Goal: Task Accomplishment & Management: Manage account settings

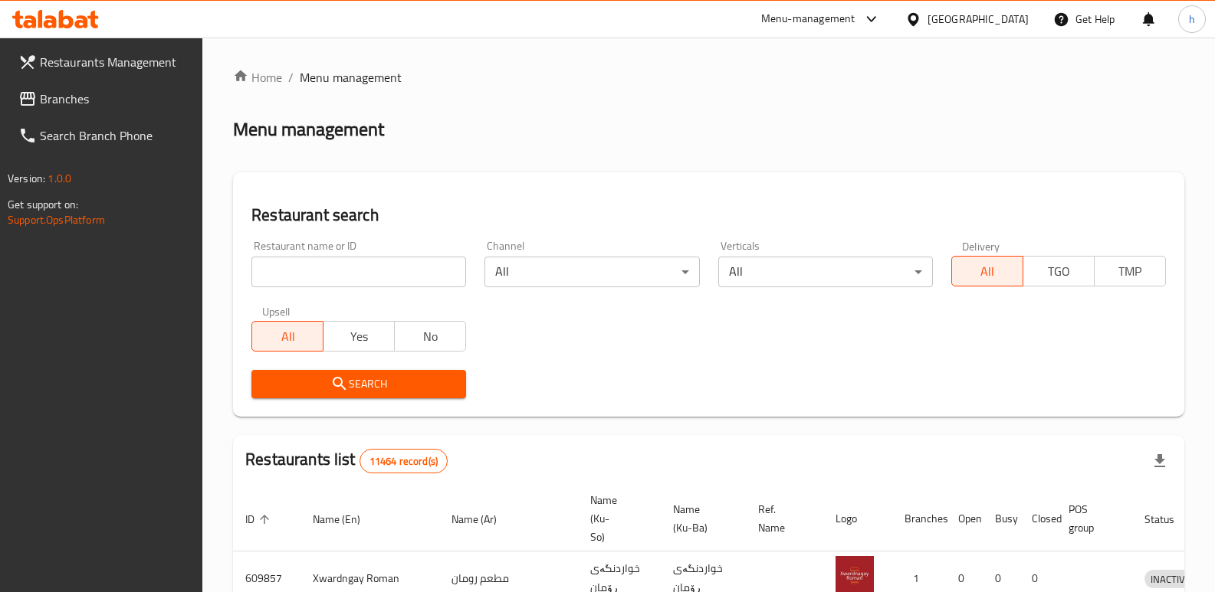
click at [62, 90] on span "Branches" at bounding box center [115, 99] width 151 height 18
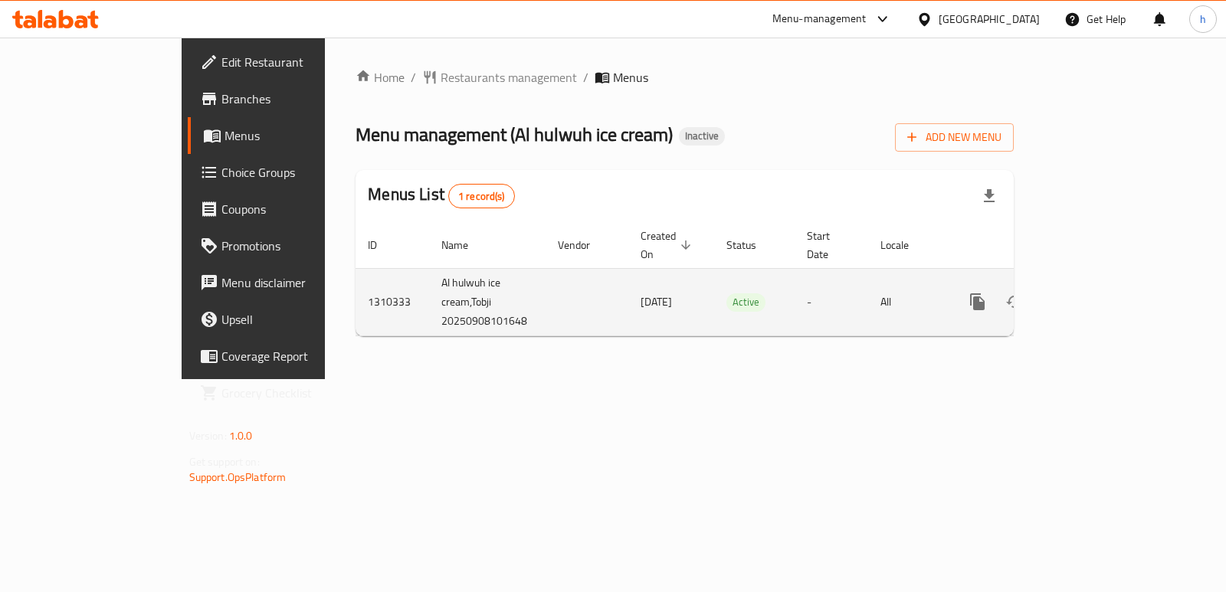
click at [1119, 268] on td "enhanced table" at bounding box center [1033, 301] width 172 height 67
click at [1106, 295] on link "enhanced table" at bounding box center [1088, 302] width 37 height 37
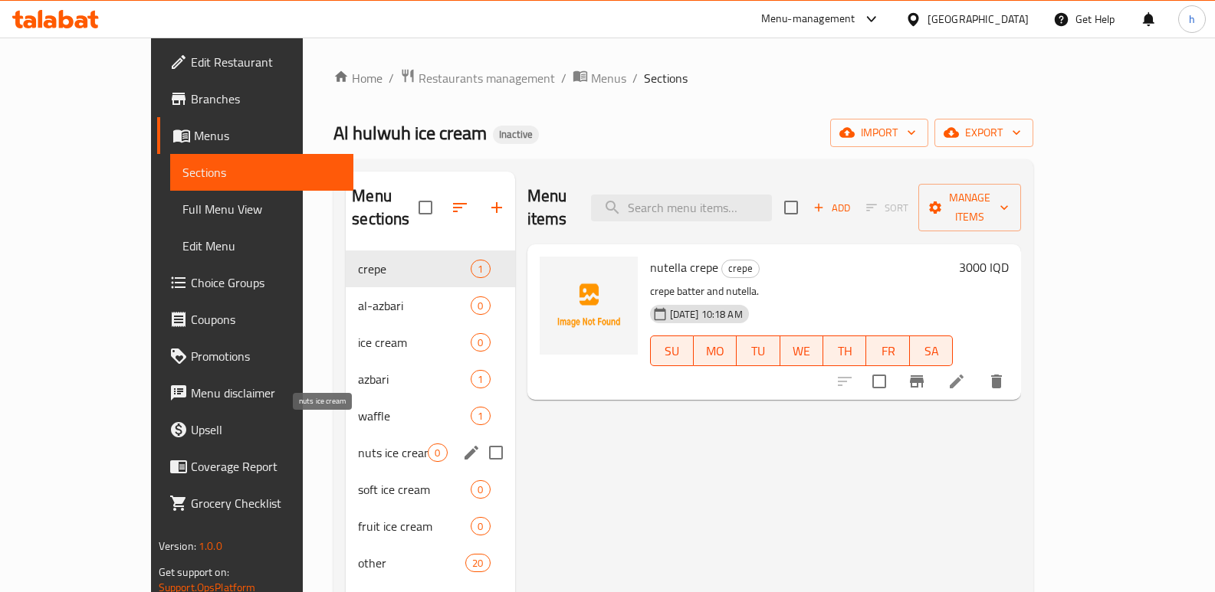
click at [358, 444] on span "nuts ice cream" at bounding box center [393, 453] width 70 height 18
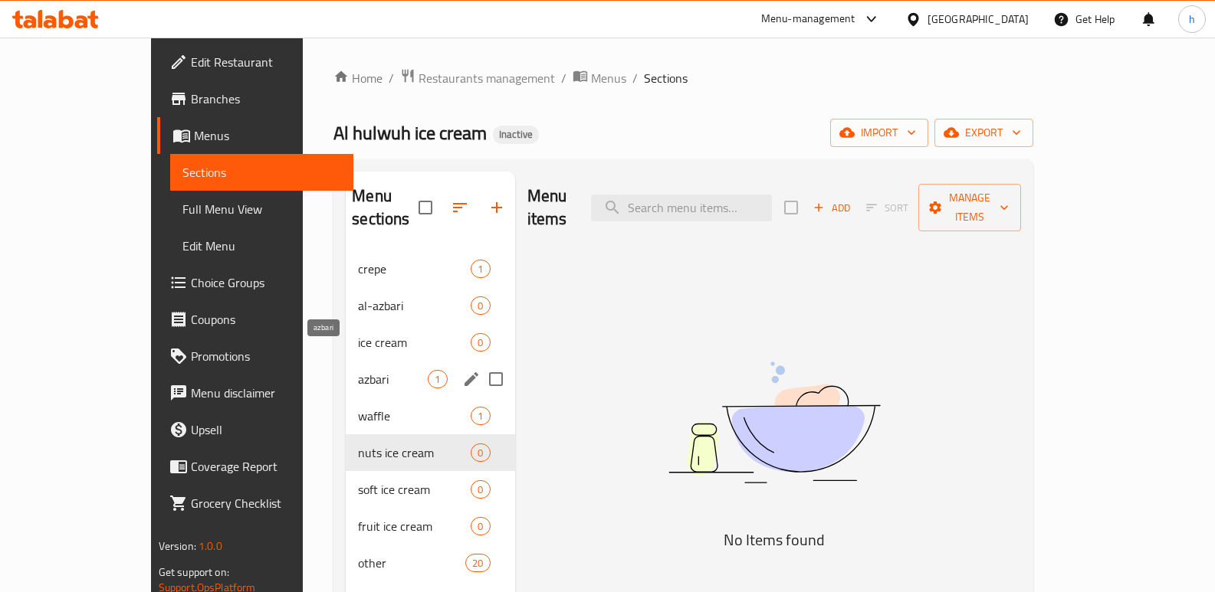
click at [358, 370] on span "azbari" at bounding box center [393, 379] width 70 height 18
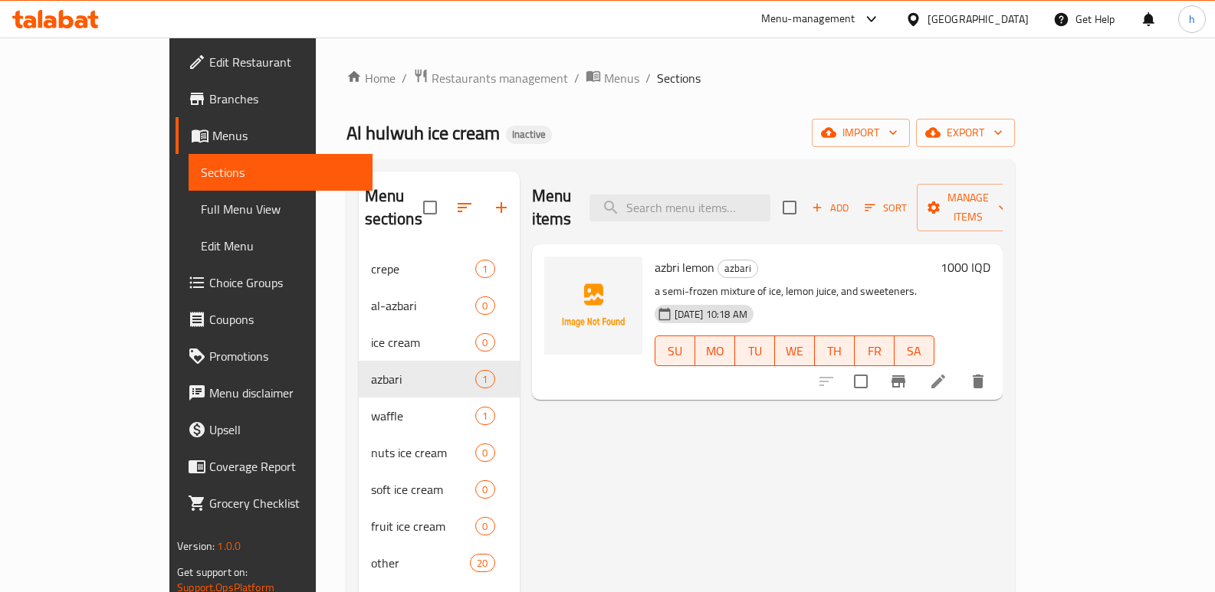
click at [212, 138] on span "Menus" at bounding box center [286, 135] width 148 height 18
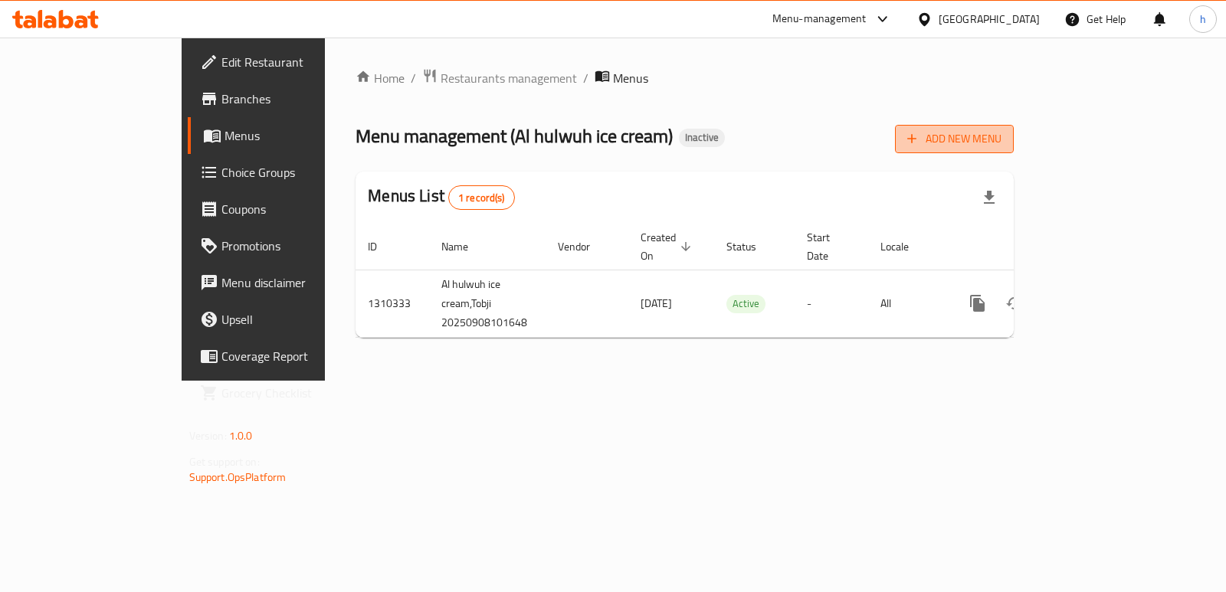
click at [1001, 143] on span "Add New Menu" at bounding box center [954, 138] width 94 height 19
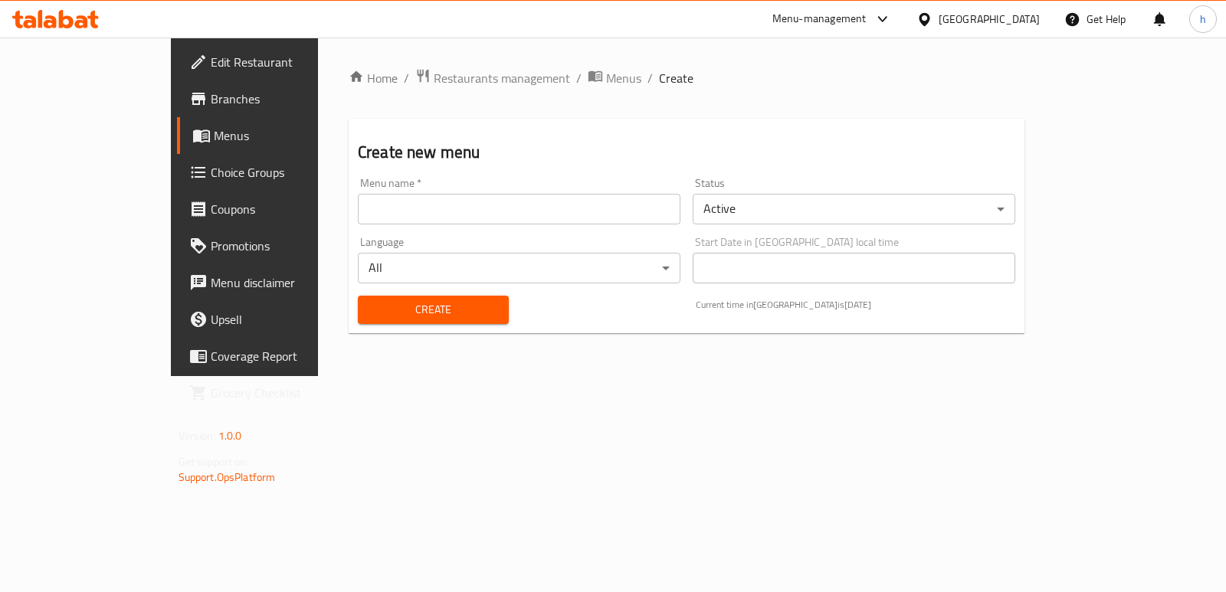
click at [479, 206] on input "text" at bounding box center [519, 209] width 323 height 31
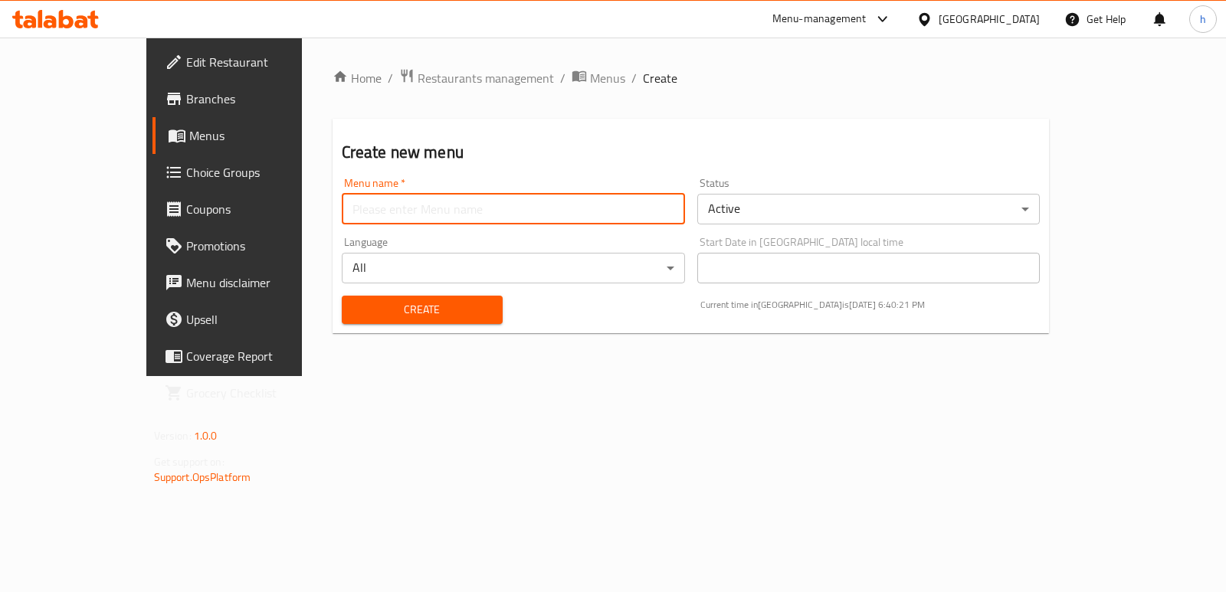
type input "Helin"
click at [356, 314] on span "Create" at bounding box center [422, 309] width 136 height 19
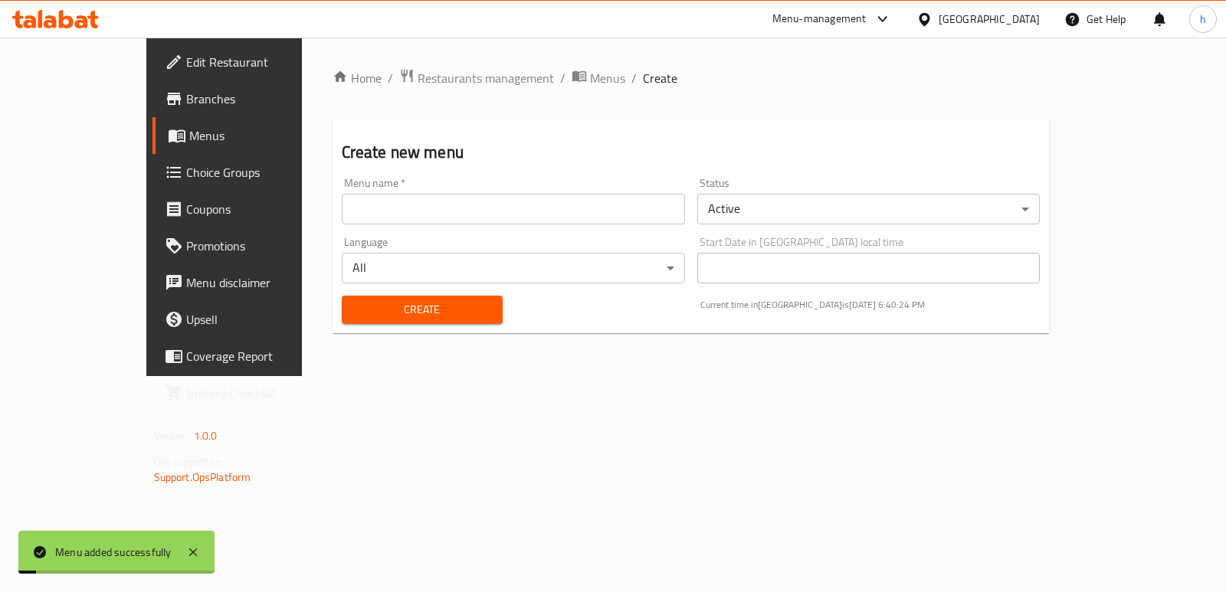
click at [189, 126] on span "Menus" at bounding box center [263, 135] width 149 height 18
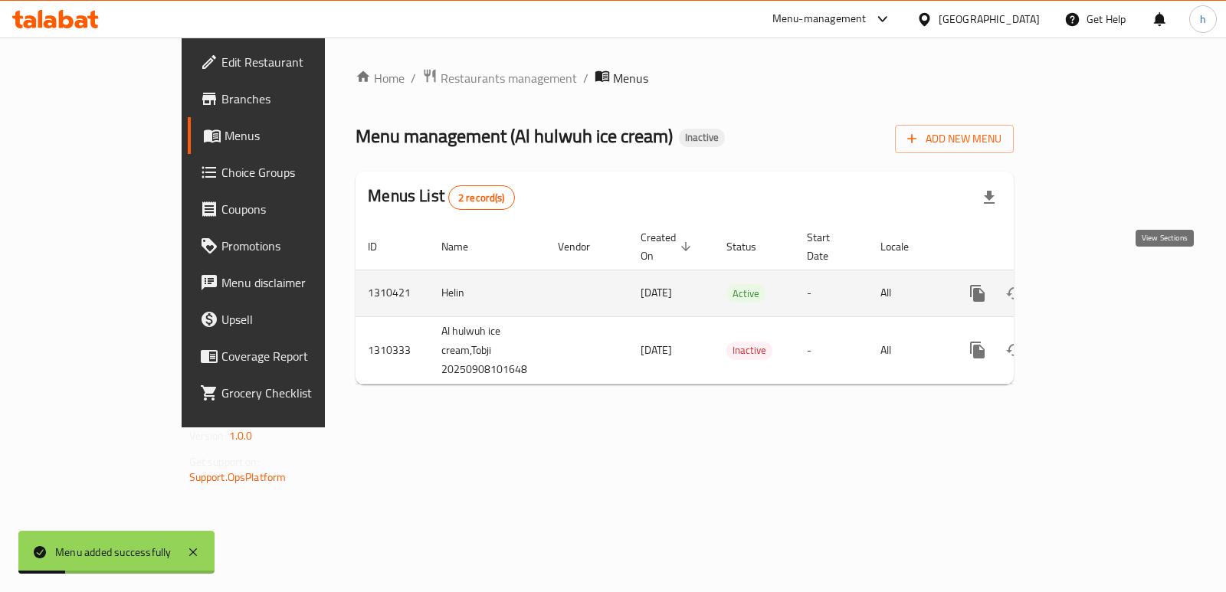
click at [1097, 284] on icon "enhanced table" at bounding box center [1088, 293] width 18 height 18
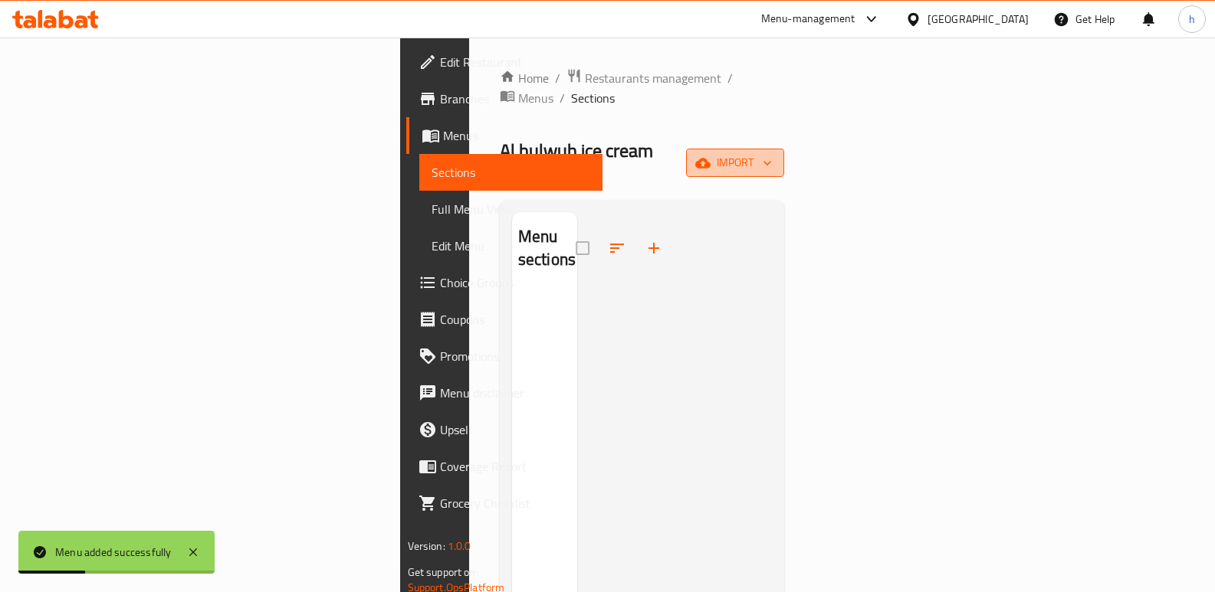
click at [772, 153] on span "import" at bounding box center [735, 162] width 74 height 19
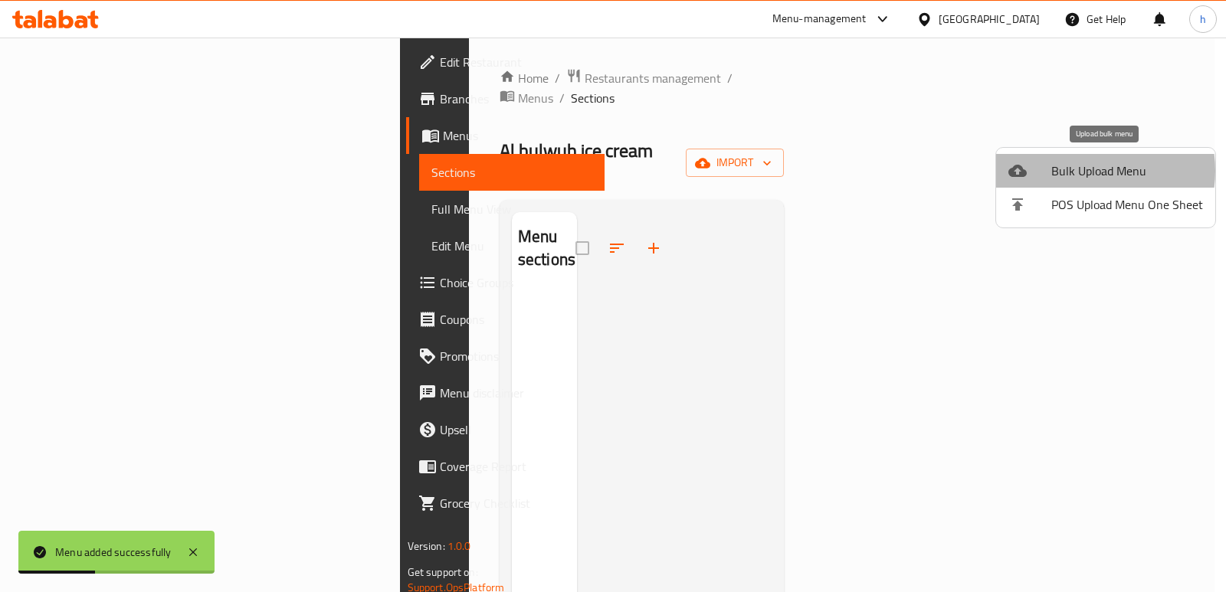
click at [1083, 171] on span "Bulk Upload Menu" at bounding box center [1127, 171] width 152 height 18
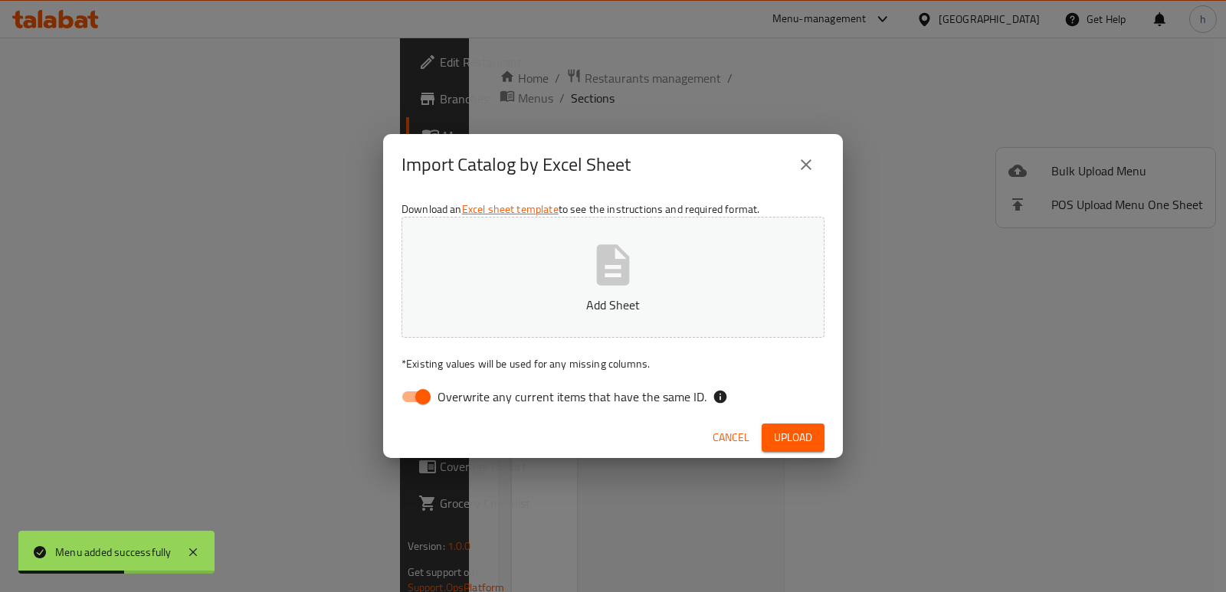
click at [418, 400] on input "Overwrite any current items that have the same ID." at bounding box center [422, 396] width 87 height 29
checkbox input "false"
click at [500, 309] on p "Add Sheet" at bounding box center [612, 305] width 375 height 18
click at [823, 441] on button "Upload" at bounding box center [793, 438] width 63 height 28
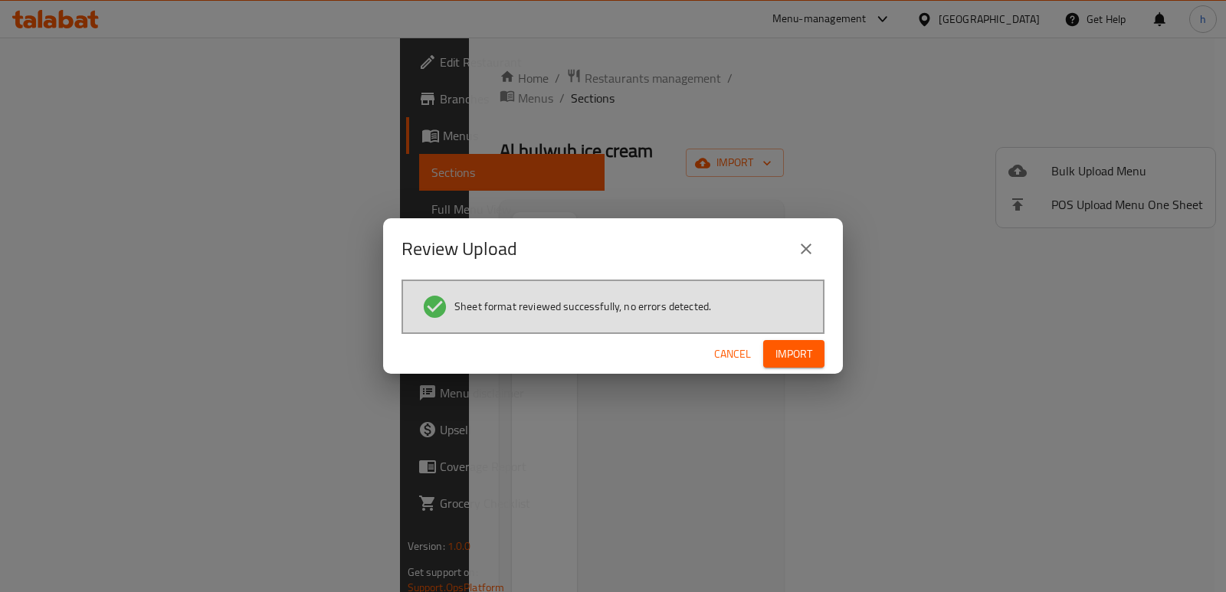
click at [804, 350] on span "Import" at bounding box center [793, 354] width 37 height 19
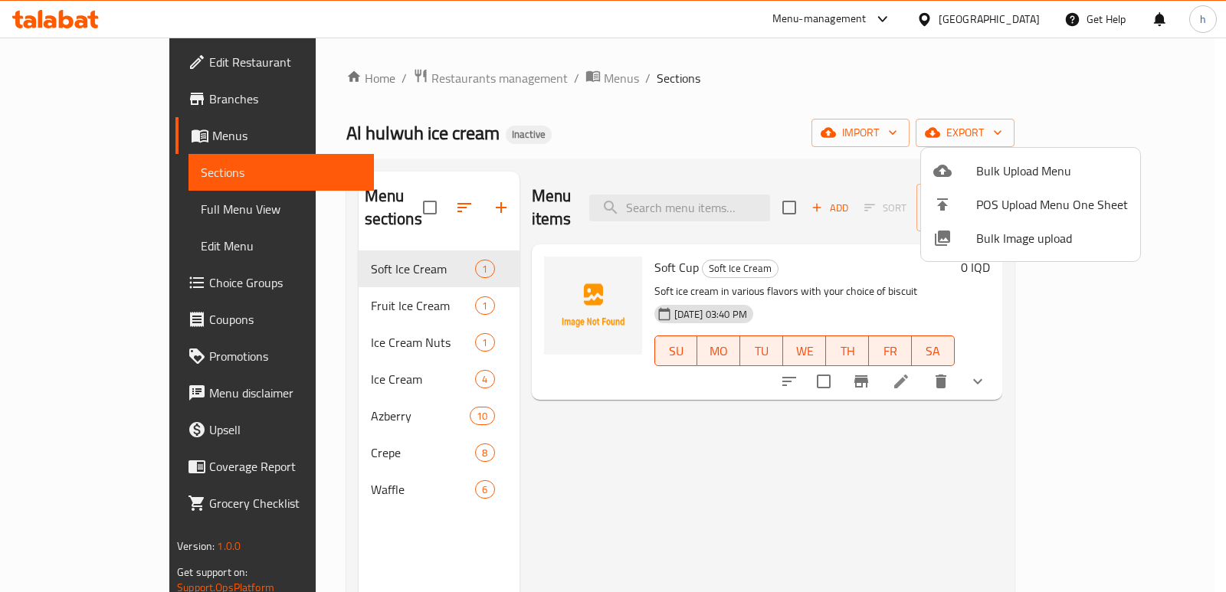
click at [628, 481] on div at bounding box center [613, 296] width 1226 height 592
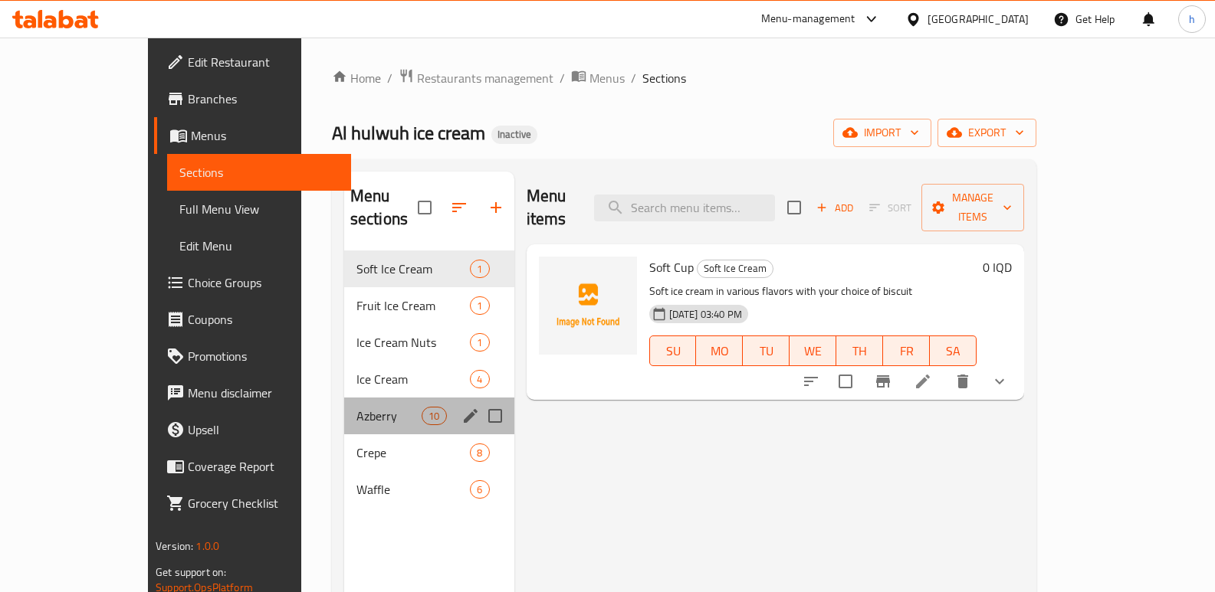
click at [344, 398] on div "Azberry 10" at bounding box center [429, 416] width 170 height 37
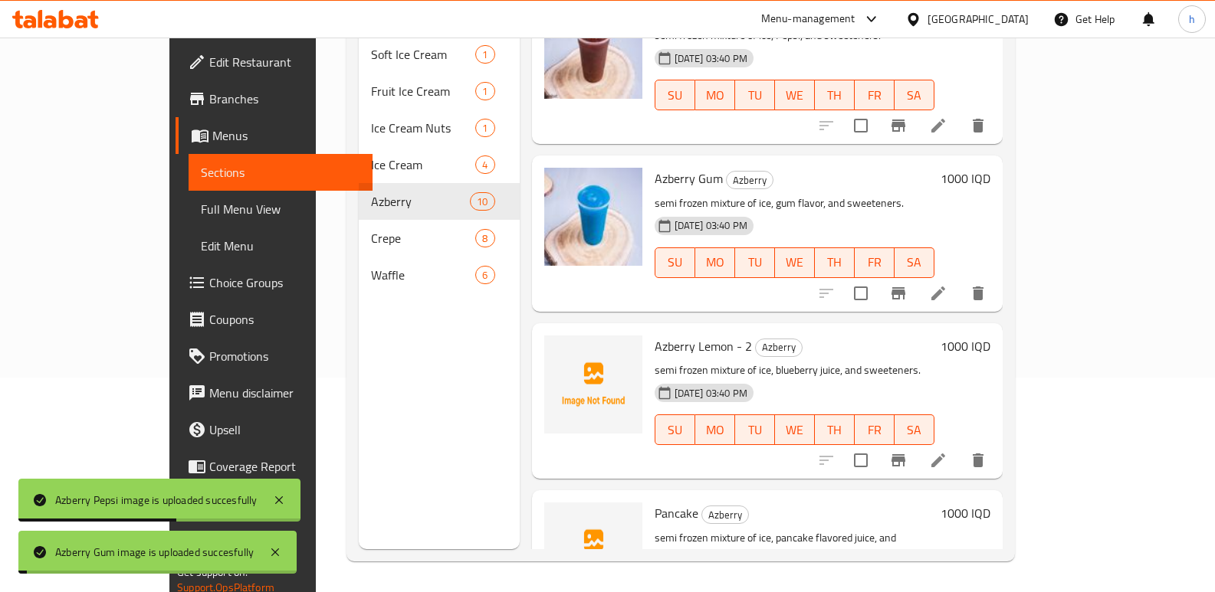
scroll to position [1120, 0]
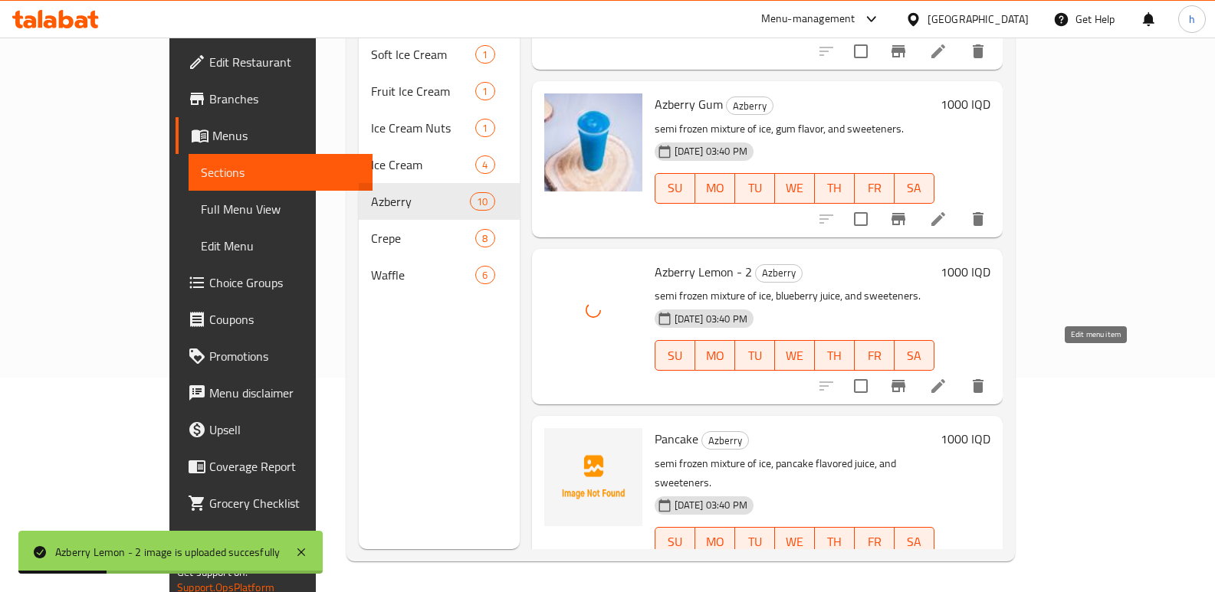
click at [947, 377] on icon at bounding box center [938, 386] width 18 height 18
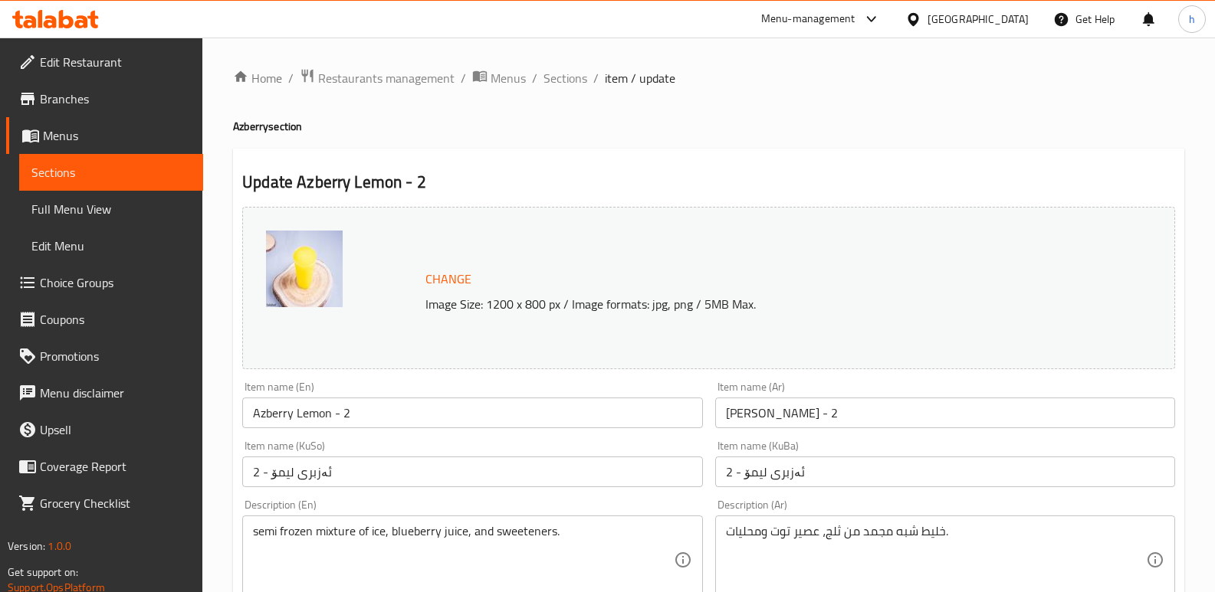
click at [316, 416] on input "Azberry Lemon - 2" at bounding box center [472, 413] width 460 height 31
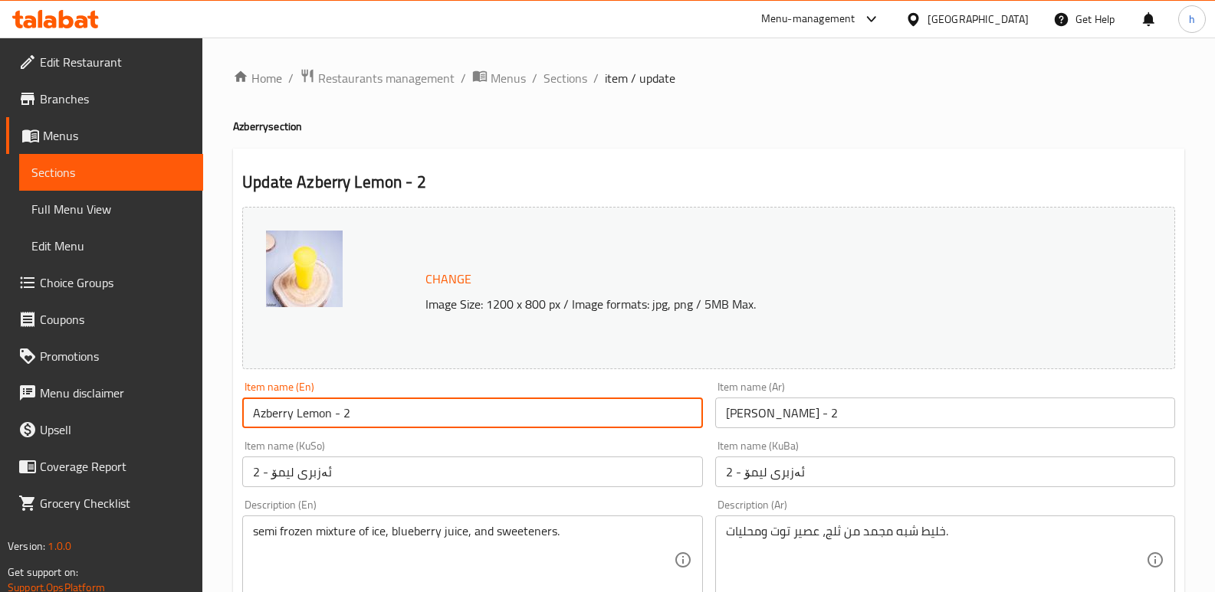
click at [316, 416] on input "Azberry Lemon - 2" at bounding box center [472, 413] width 460 height 31
type input "Azberry Berry - 2"
click at [349, 475] on input "ئەزبری لیمۆ - 2" at bounding box center [472, 472] width 460 height 31
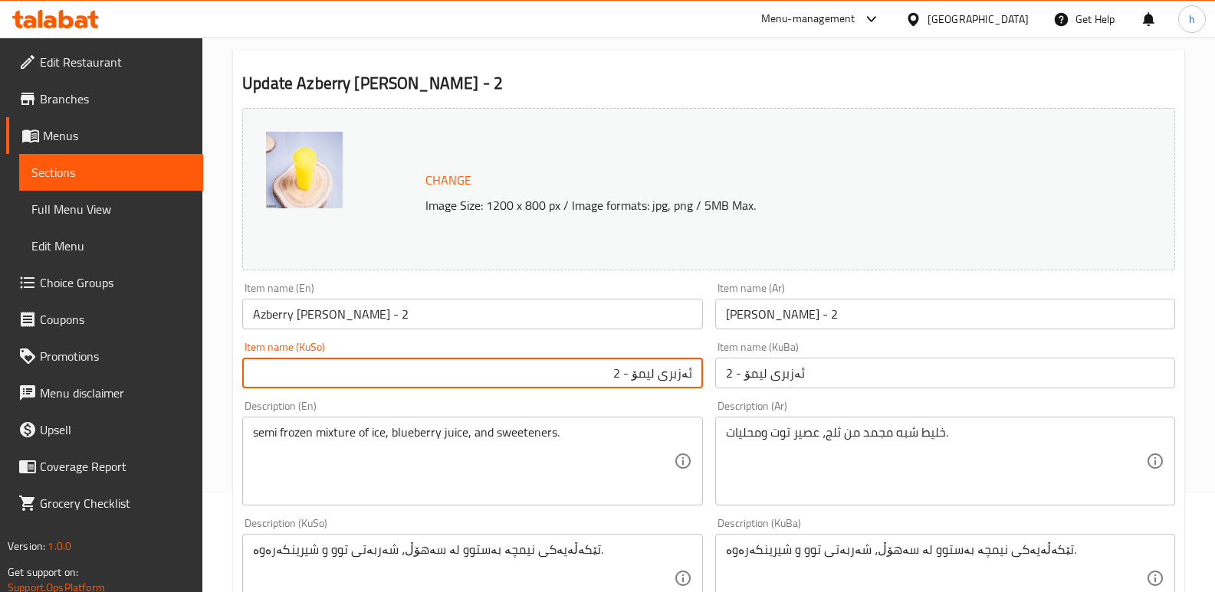
scroll to position [144, 0]
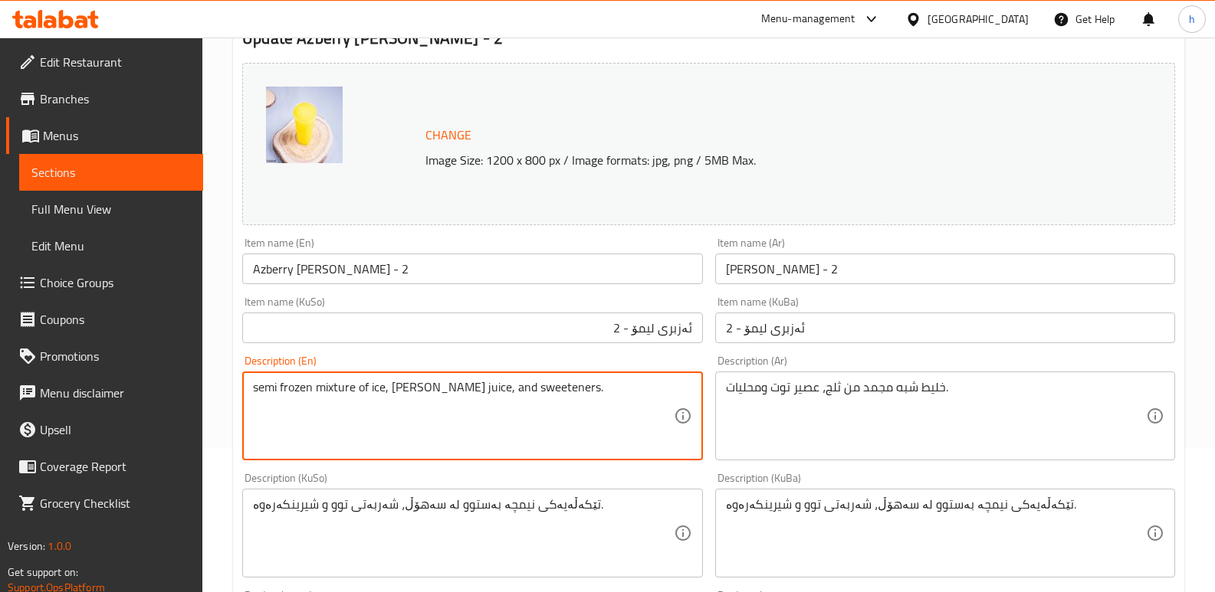
type textarea "semi frozen mixture of ice, berry juice, and sweeteners."
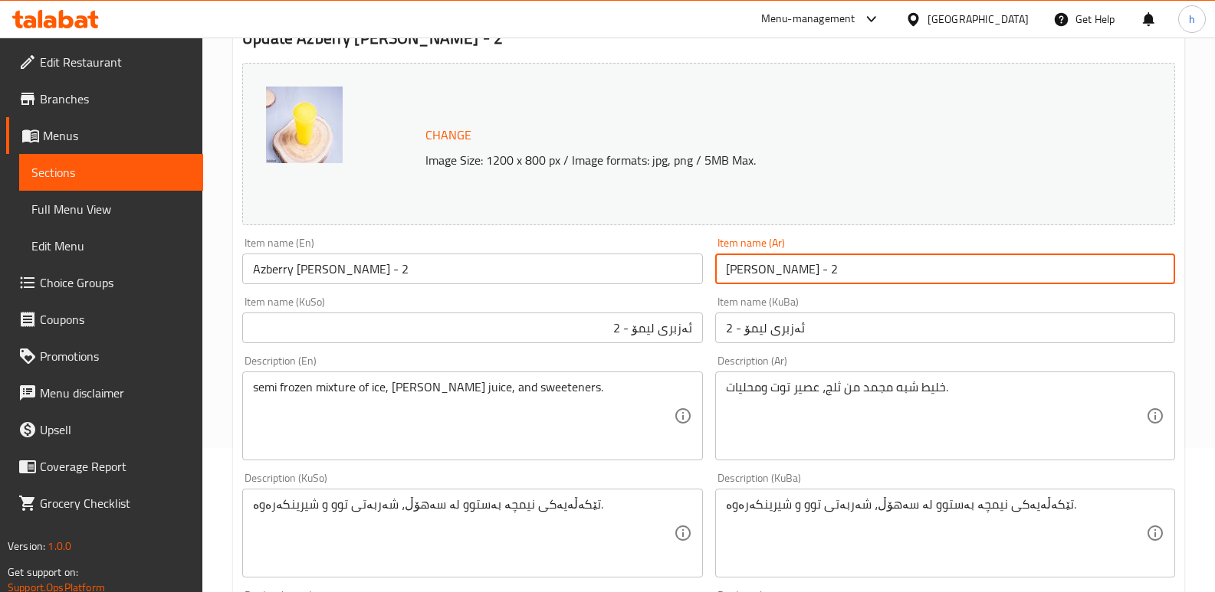
click at [837, 272] on input "ازبري ليمون - 2" at bounding box center [945, 269] width 460 height 31
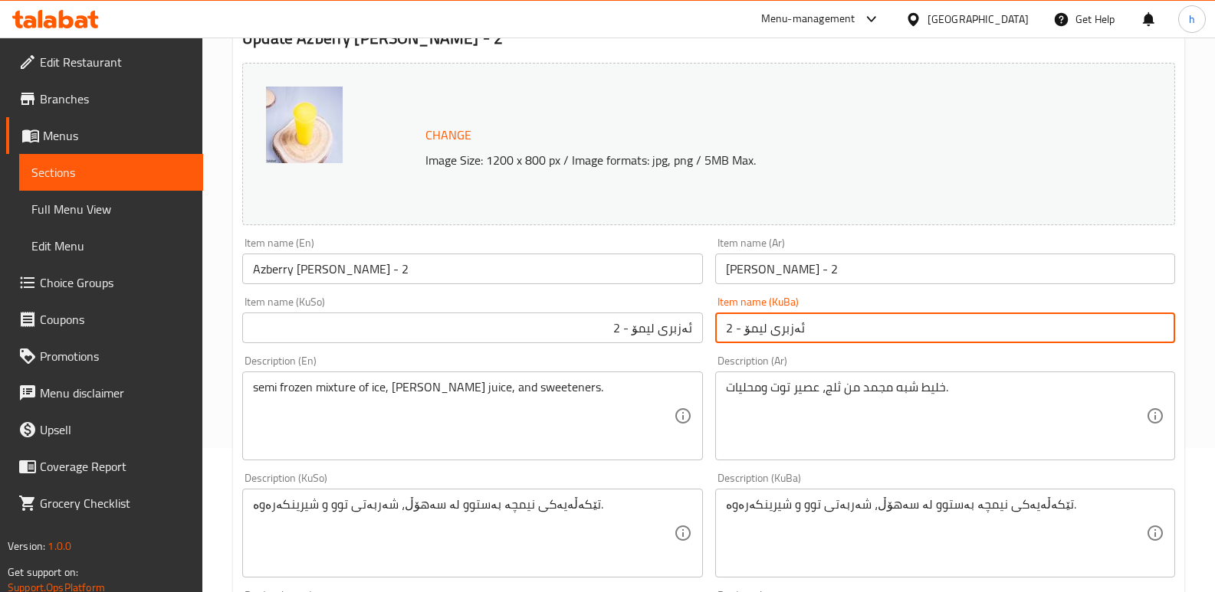
click at [822, 337] on input "ئەزبری لیمۆ - 2" at bounding box center [945, 328] width 460 height 31
click at [870, 262] on input "ازبري ليمون - 2" at bounding box center [945, 269] width 460 height 31
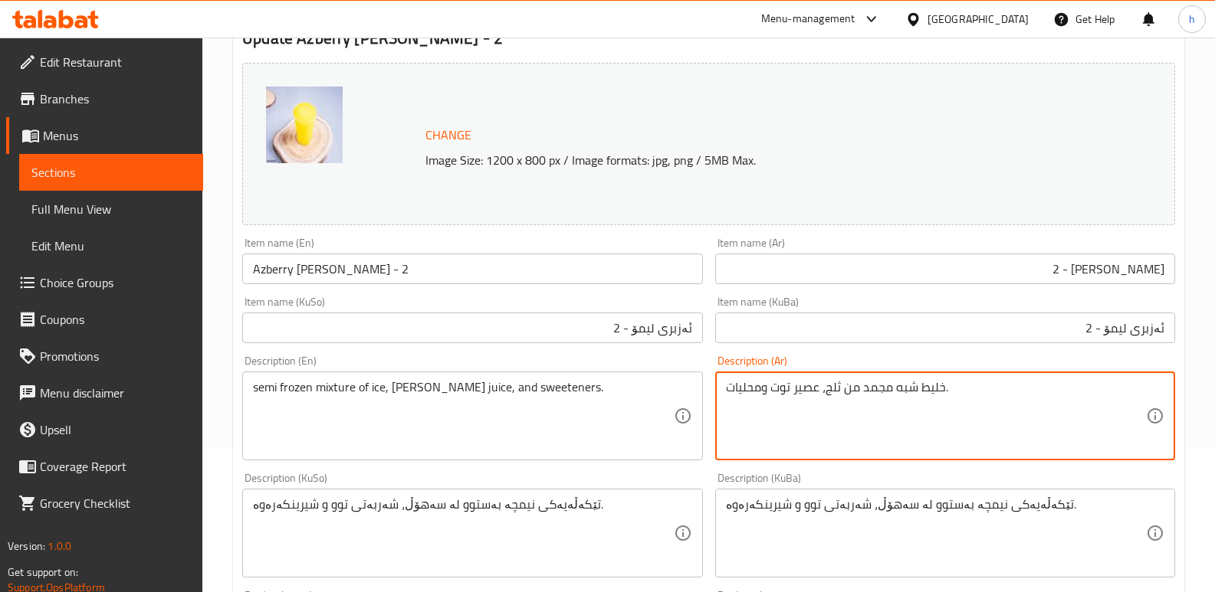
click at [782, 391] on textarea "خليط شبه مجمد من ثلج، عصير توت ومحليات." at bounding box center [936, 416] width 420 height 73
click at [1124, 270] on input "ازبري ليمون - 2" at bounding box center [945, 269] width 460 height 31
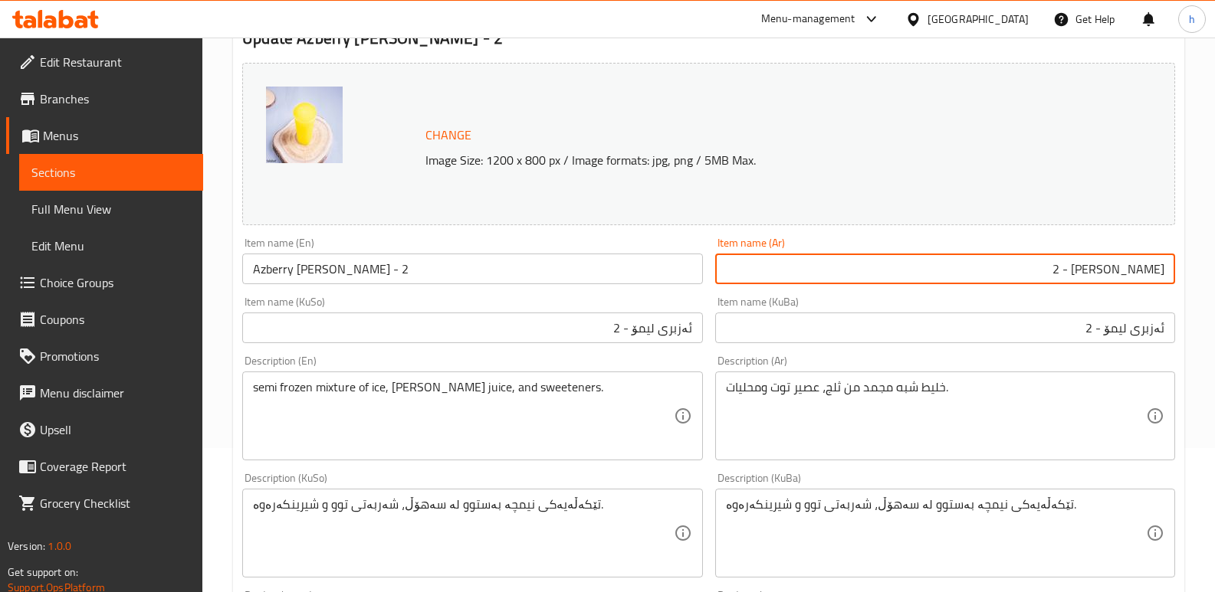
click at [1124, 270] on input "ازبري ليمون - 2" at bounding box center [945, 269] width 460 height 31
paste input "توت"
type input "ازبري توت - 2"
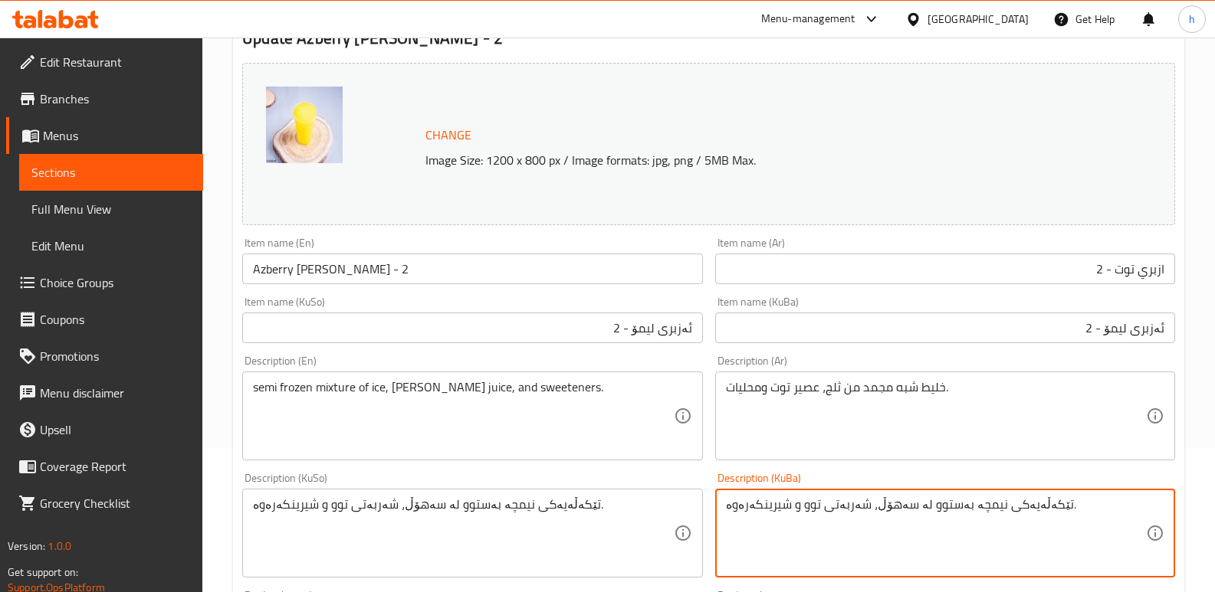
click at [803, 510] on textarea "تێکەڵەیەکی نیمچە بەستوو لە سەهۆڵ، شەربەتی توو و شیرینکەرەوە." at bounding box center [936, 533] width 420 height 73
click at [1123, 326] on input "ئەزبری لیمۆ - 2" at bounding box center [945, 328] width 460 height 31
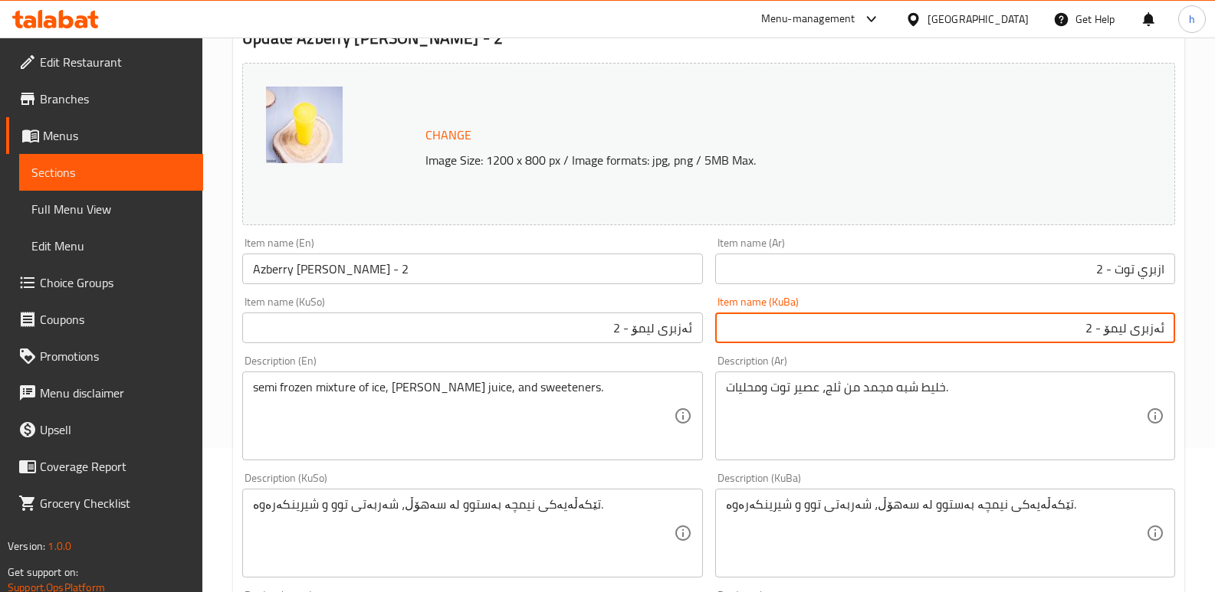
click at [1123, 326] on input "ئەزبری لیمۆ - 2" at bounding box center [945, 328] width 460 height 31
paste input "توو"
type input "ئەزبری توو - 2"
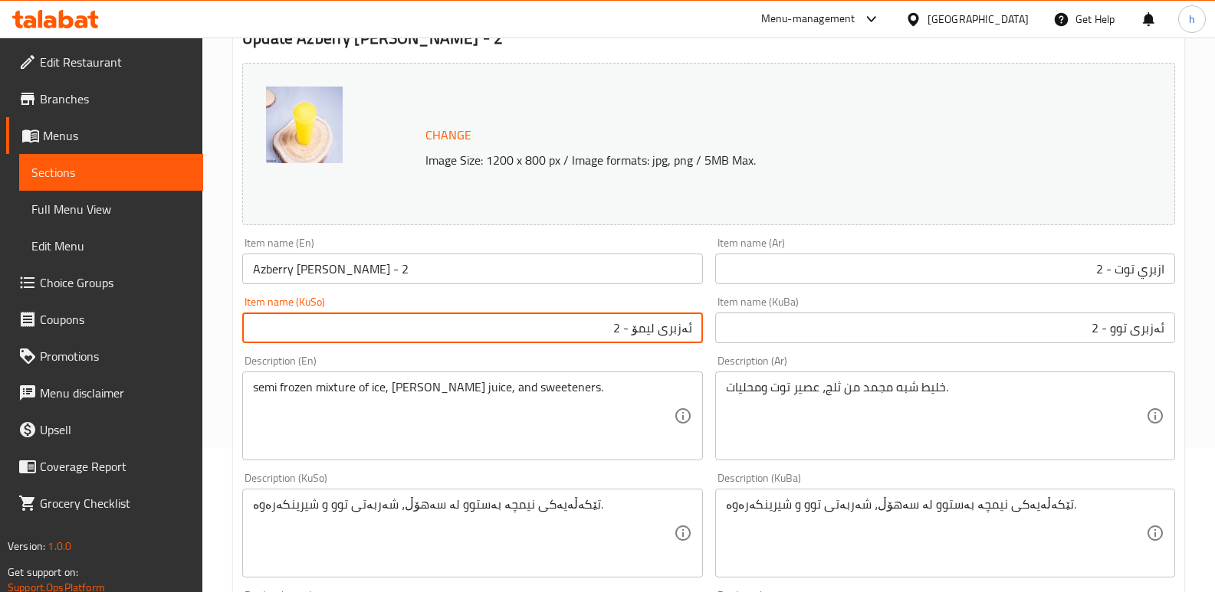
click at [572, 342] on input "ئەزبری لیمۆ - 2" at bounding box center [472, 328] width 460 height 31
paste input "توو"
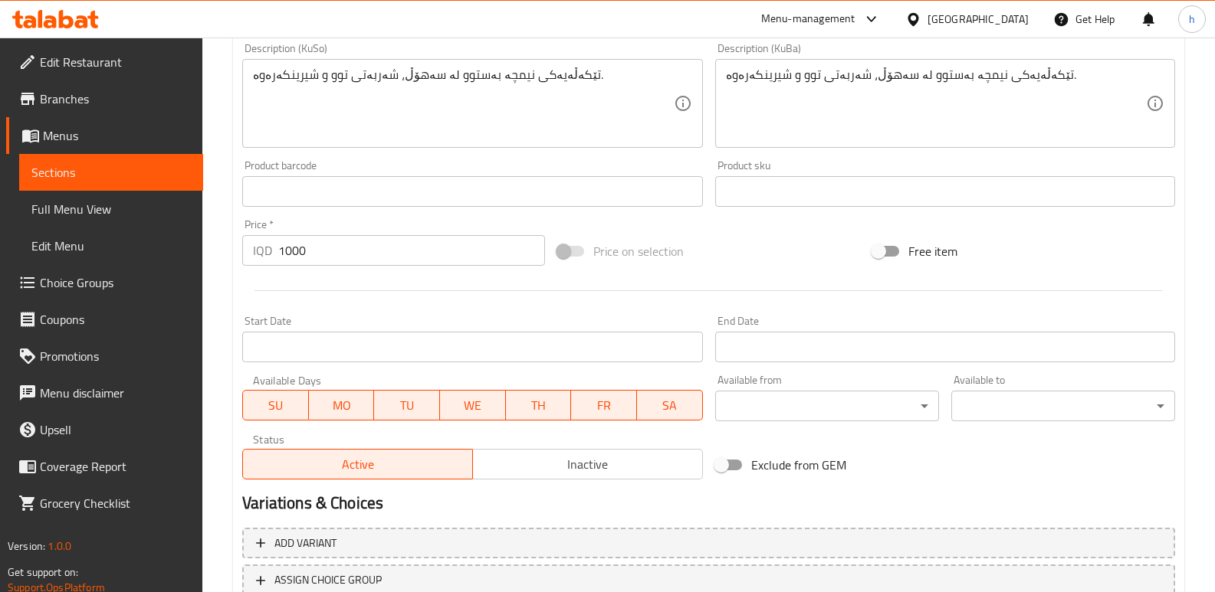
scroll to position [689, 0]
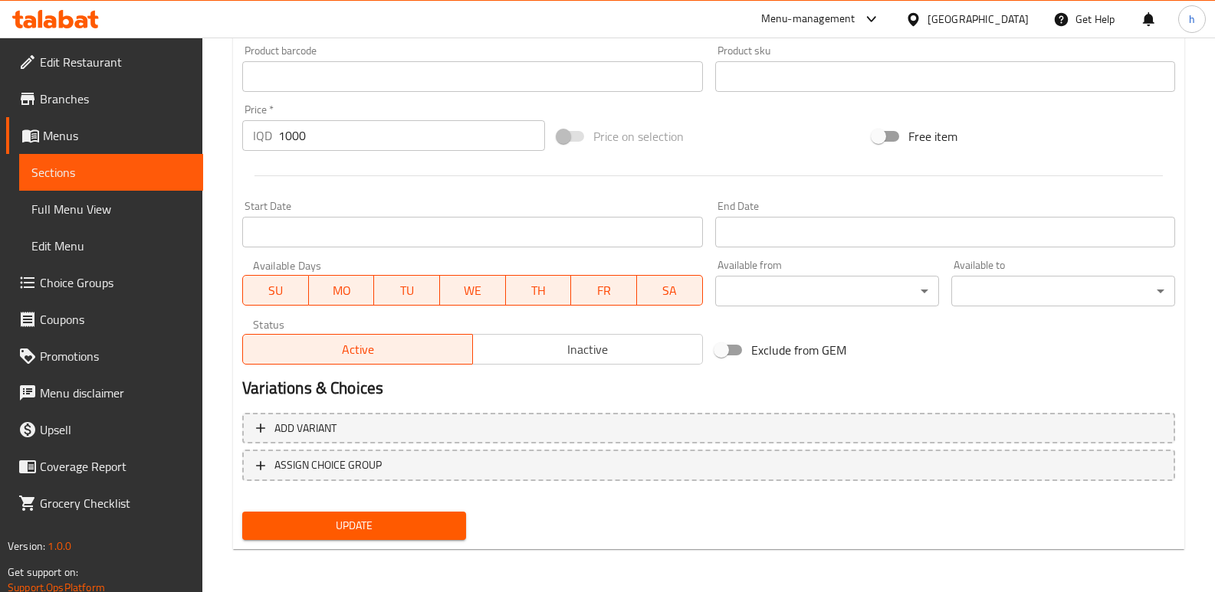
type input "ئەزبری توو - 2"
click at [443, 535] on span "Update" at bounding box center [353, 525] width 199 height 19
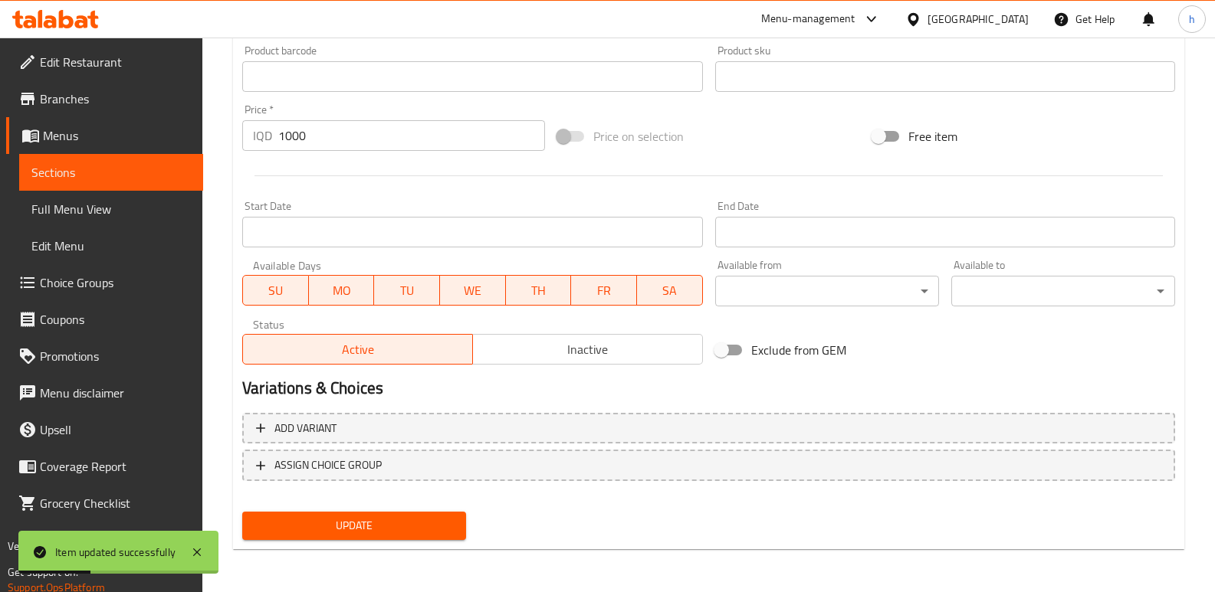
click at [186, 180] on span "Sections" at bounding box center [110, 172] width 159 height 18
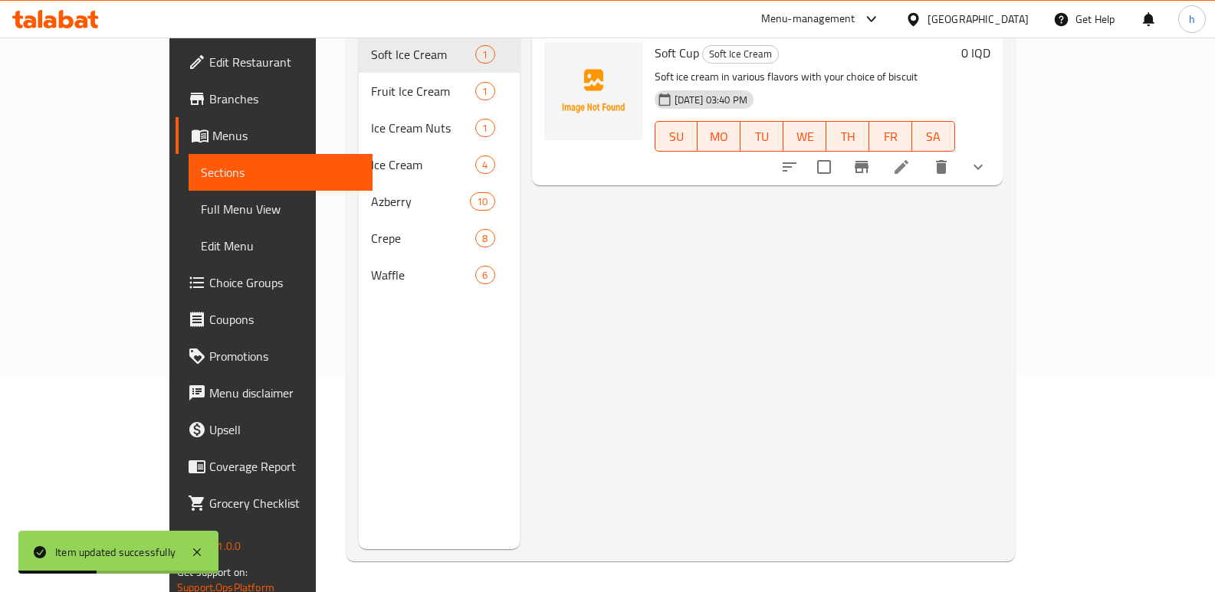
scroll to position [215, 0]
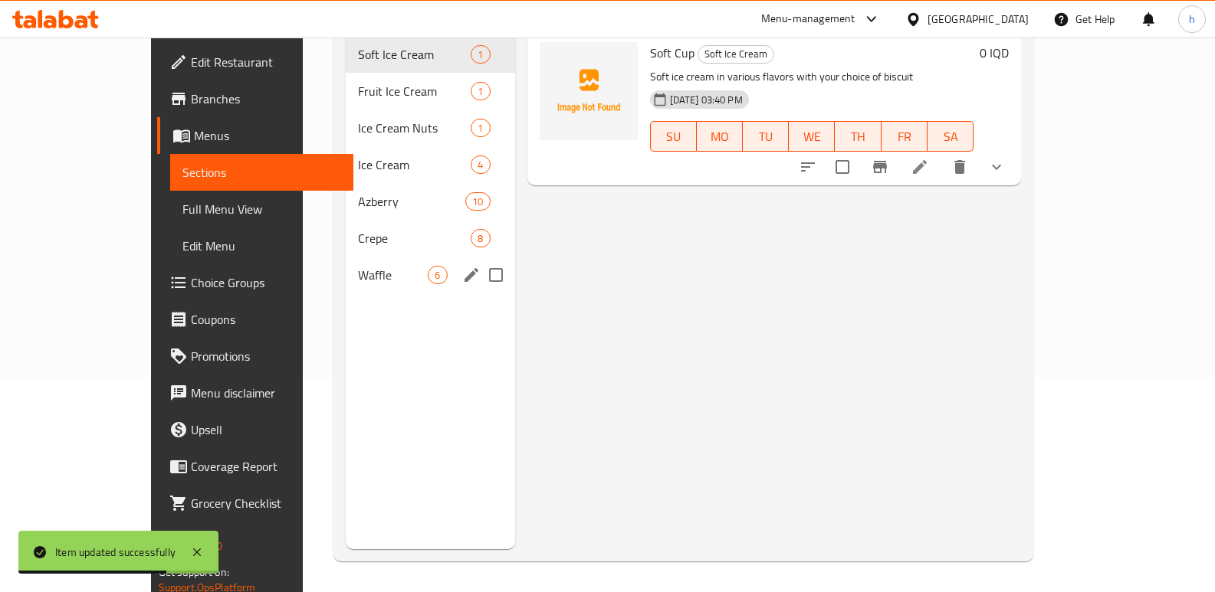
click at [565, 294] on div "Menu items Add Sort Manage items Soft Cup Soft Ice Cream Soft ice cream in vari…" at bounding box center [768, 253] width 506 height 592
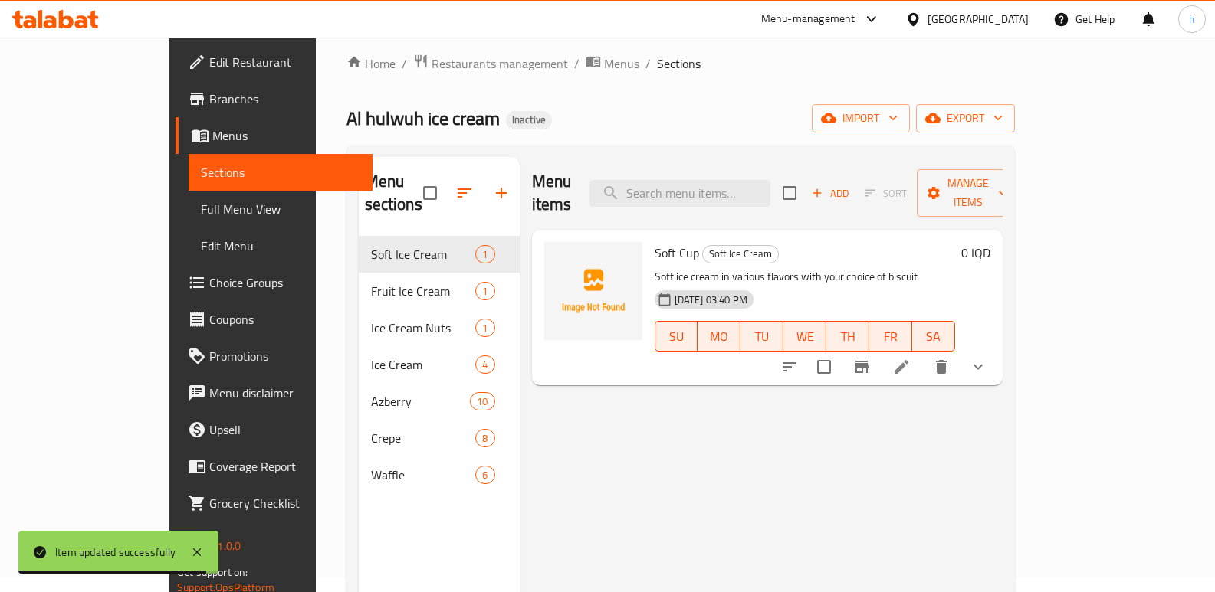
scroll to position [8, 0]
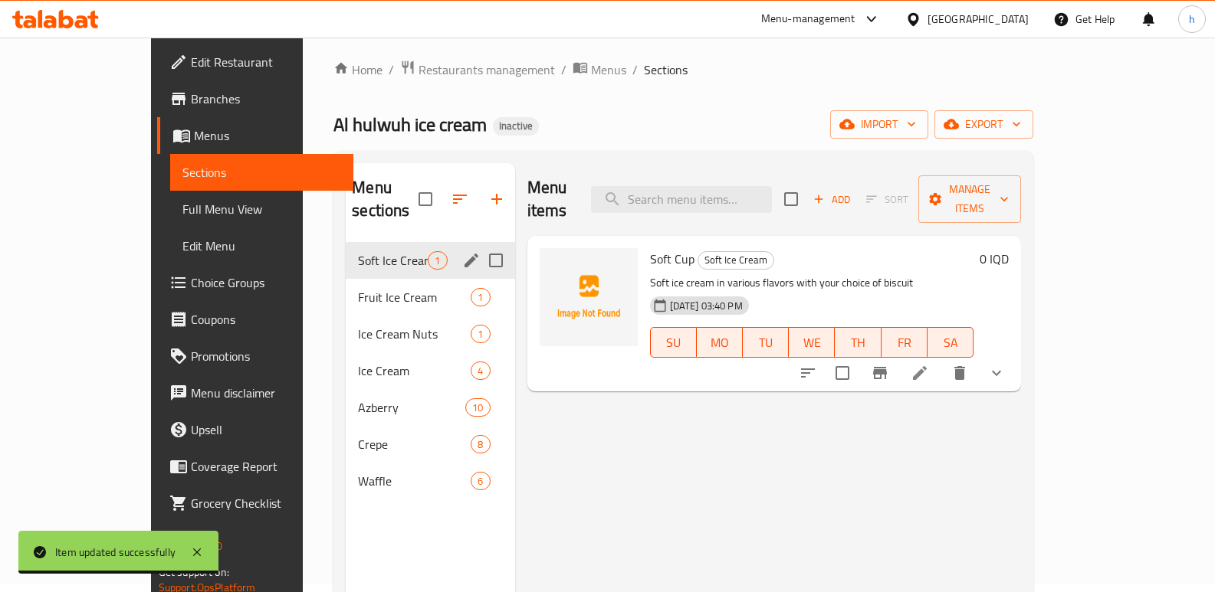
click at [358, 251] on span "Soft Ice Cream" at bounding box center [393, 260] width 70 height 18
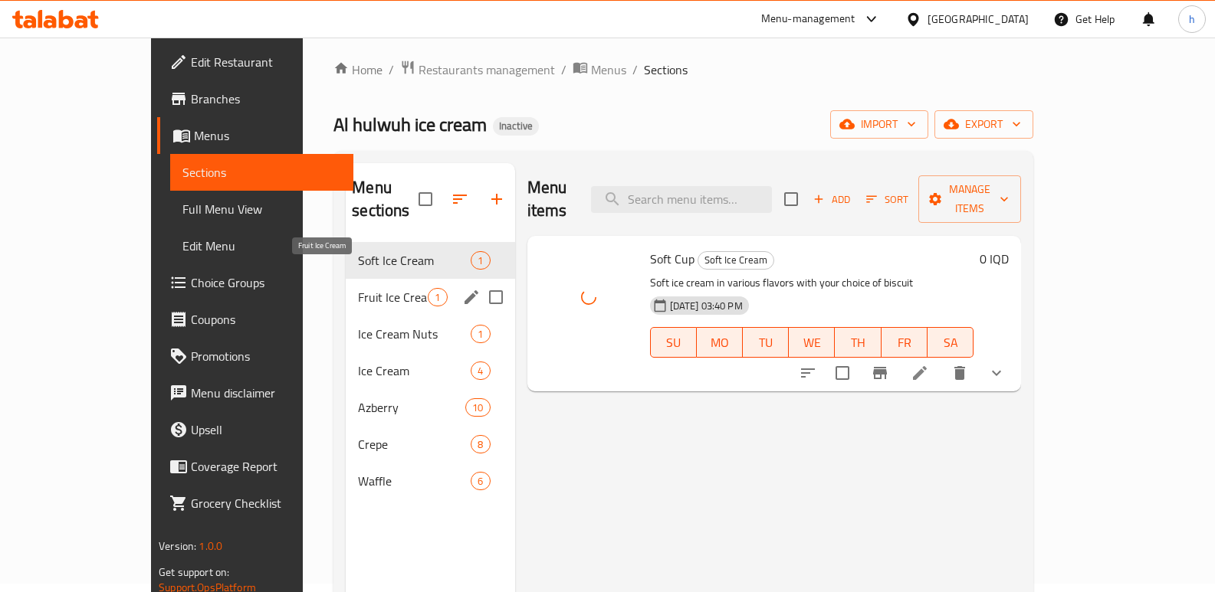
click at [358, 288] on span "Fruit Ice Cream" at bounding box center [393, 297] width 70 height 18
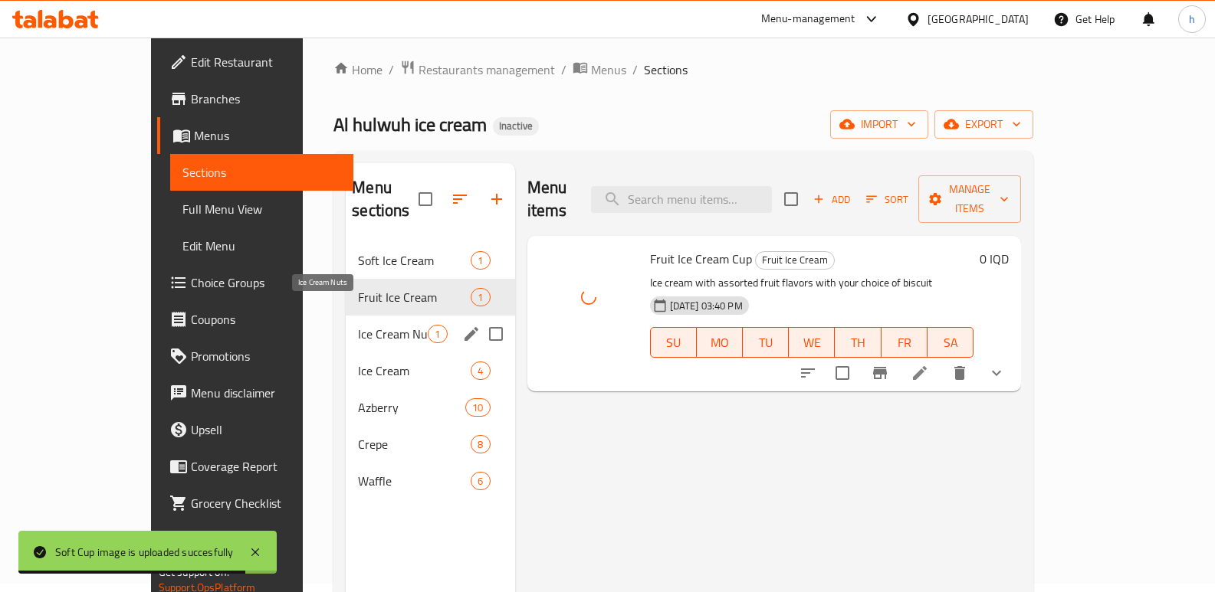
click at [358, 325] on span "Ice Cream Nuts" at bounding box center [393, 334] width 70 height 18
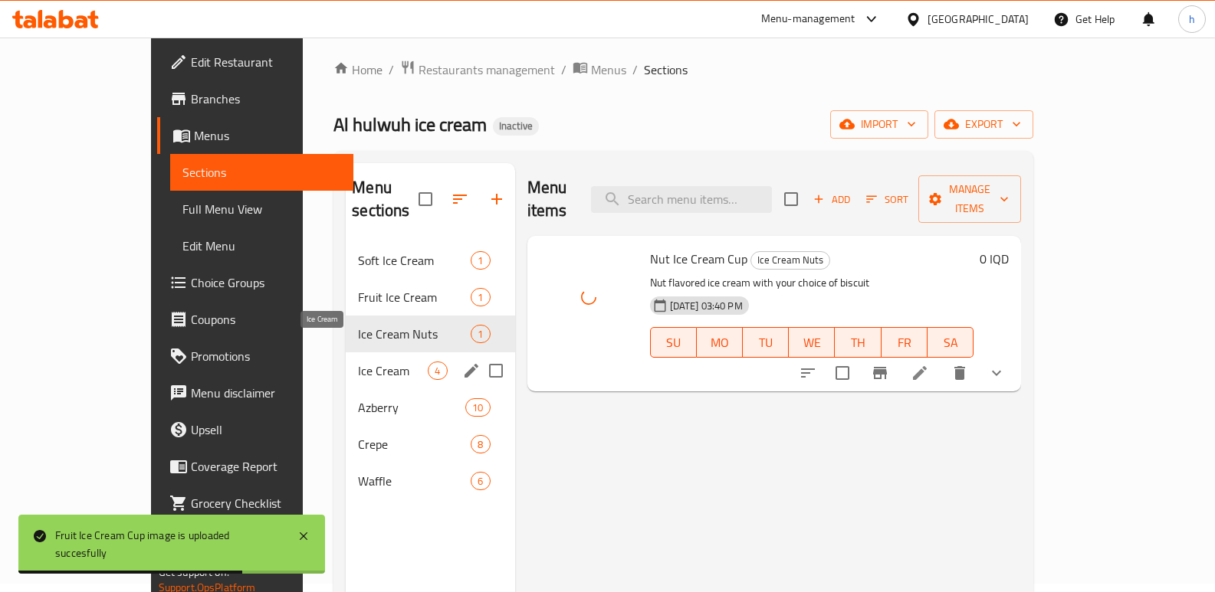
click at [358, 362] on span "Ice Cream" at bounding box center [393, 371] width 70 height 18
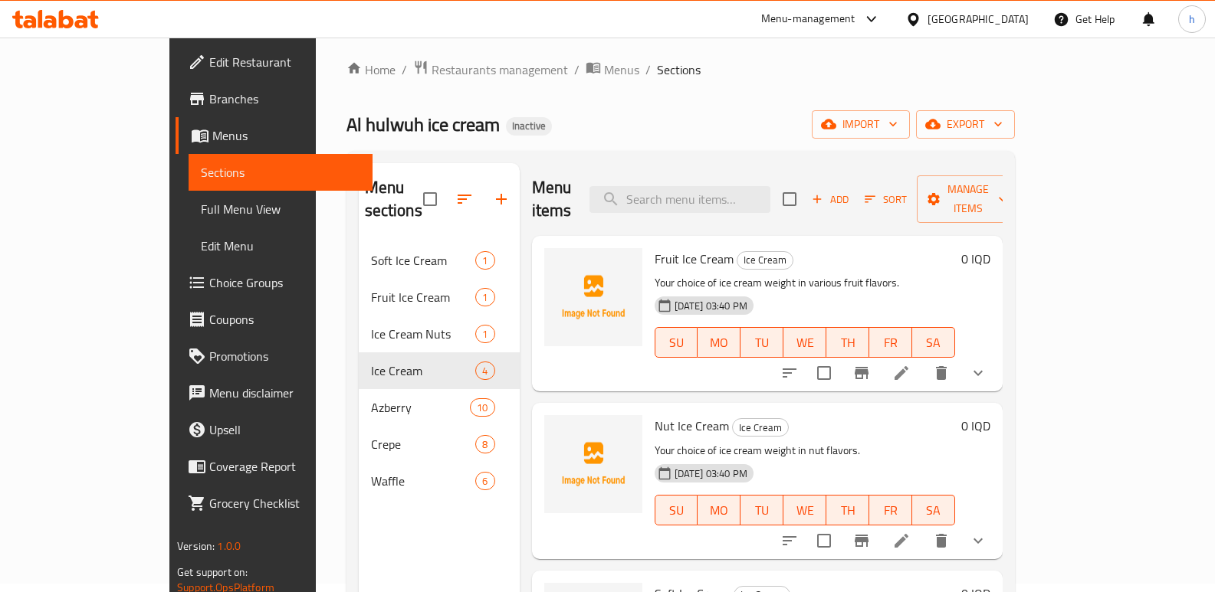
click at [549, 119] on div "Al hulwuh ice cream Inactive import export" at bounding box center [680, 124] width 668 height 28
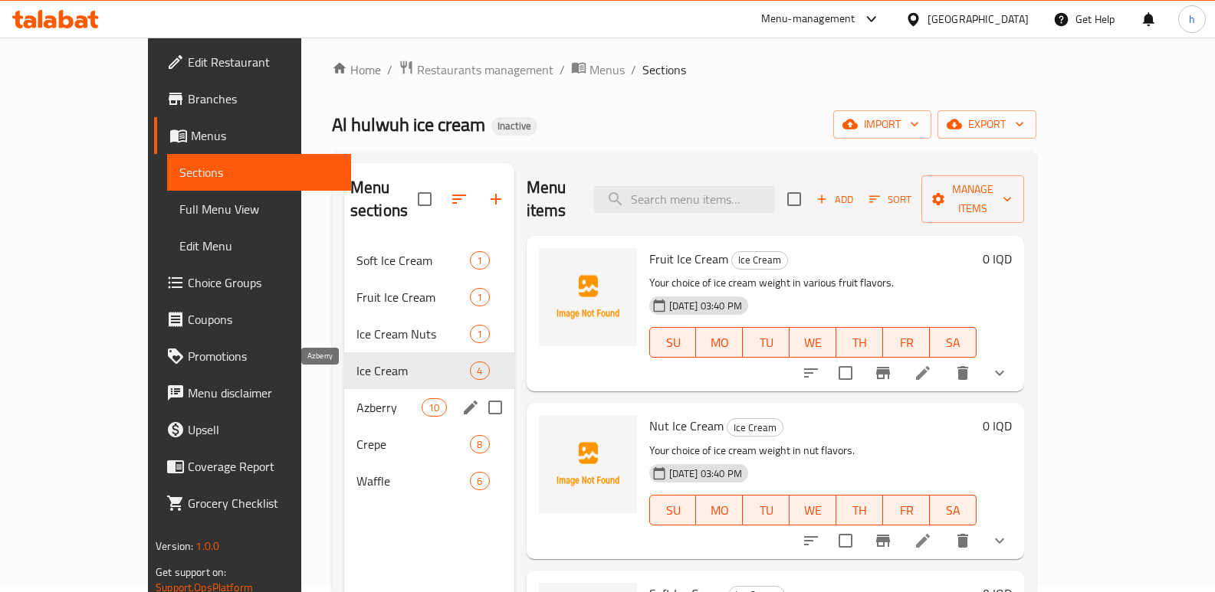
click at [356, 398] on span "Azberry" at bounding box center [388, 407] width 65 height 18
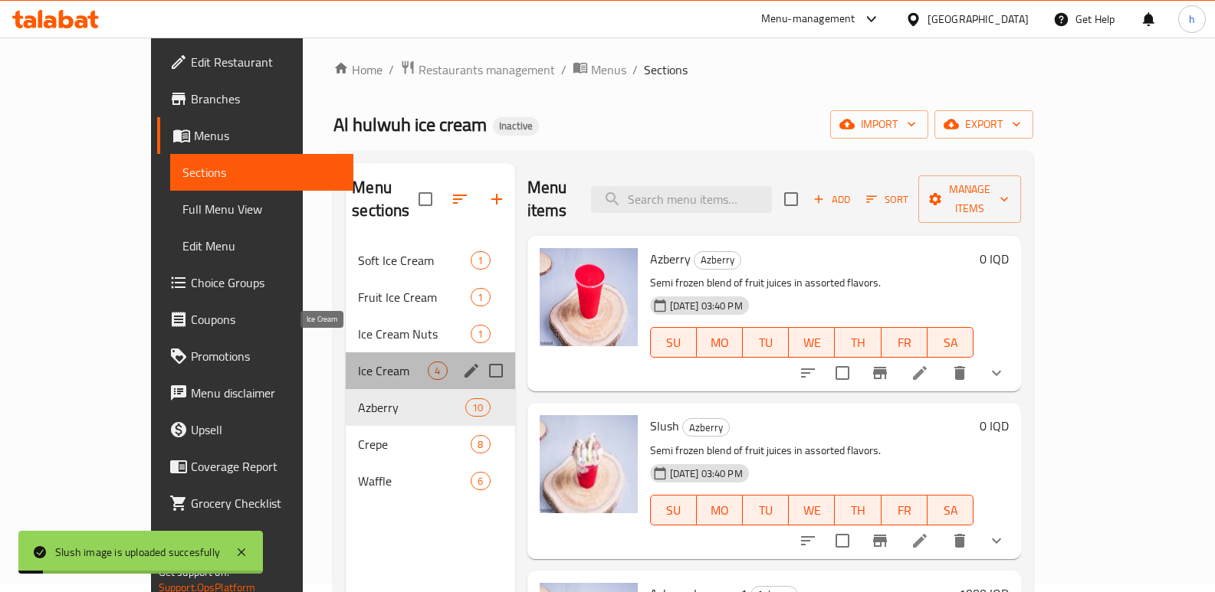
click at [358, 362] on span "Ice Cream" at bounding box center [393, 371] width 70 height 18
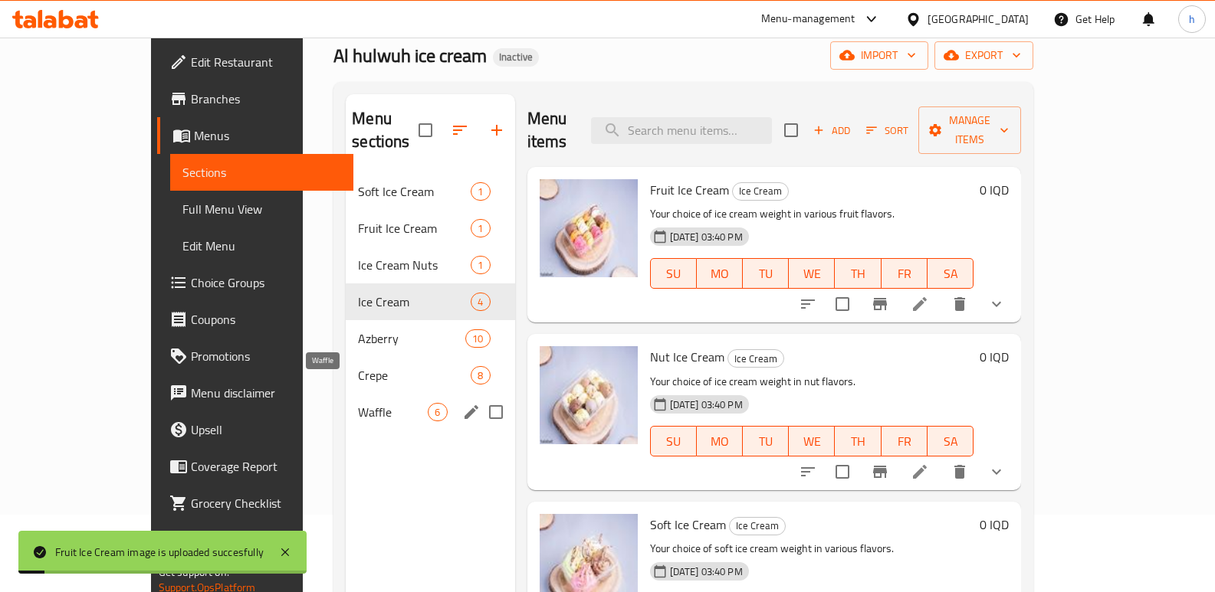
click at [358, 403] on span "Waffle" at bounding box center [393, 412] width 70 height 18
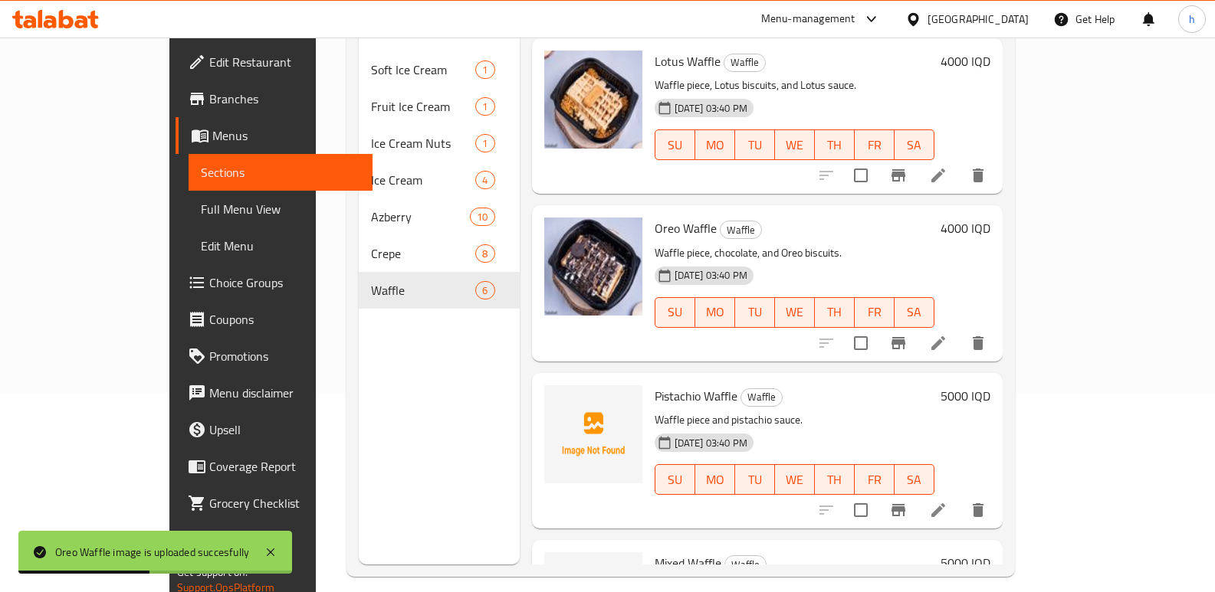
scroll to position [451, 0]
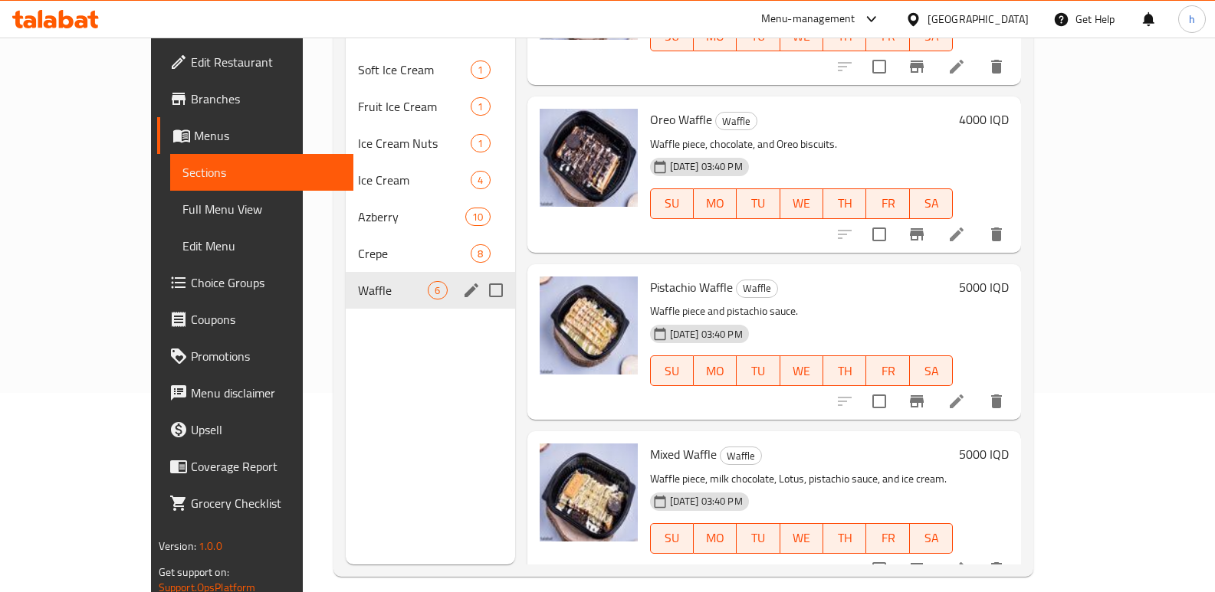
click at [358, 244] on span "Crepe" at bounding box center [414, 253] width 113 height 18
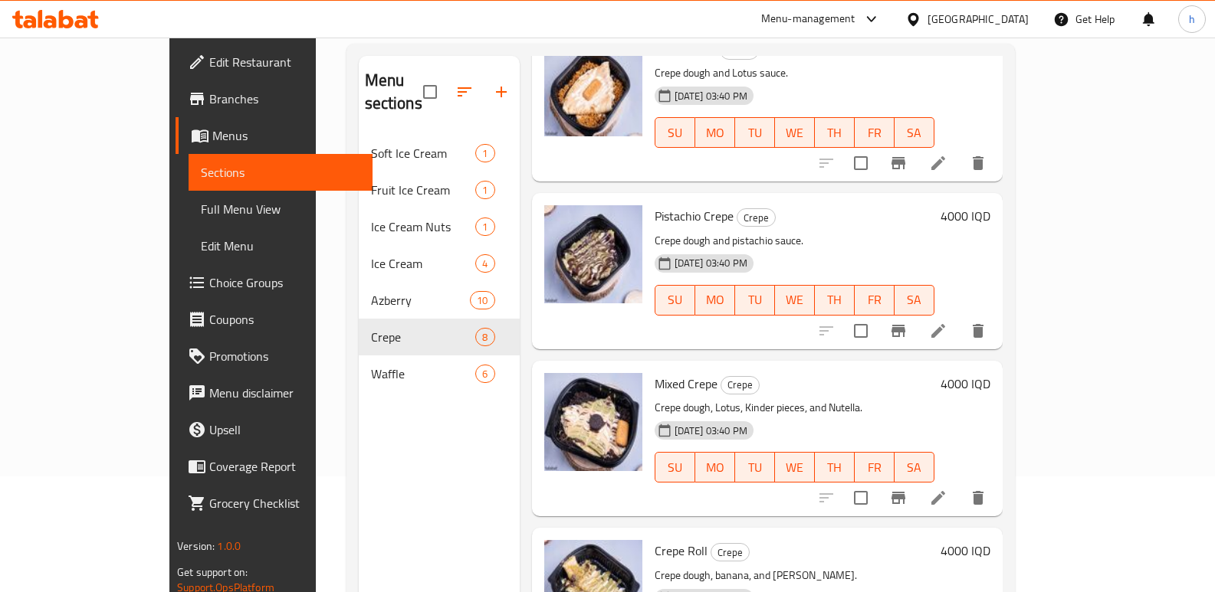
scroll to position [107, 0]
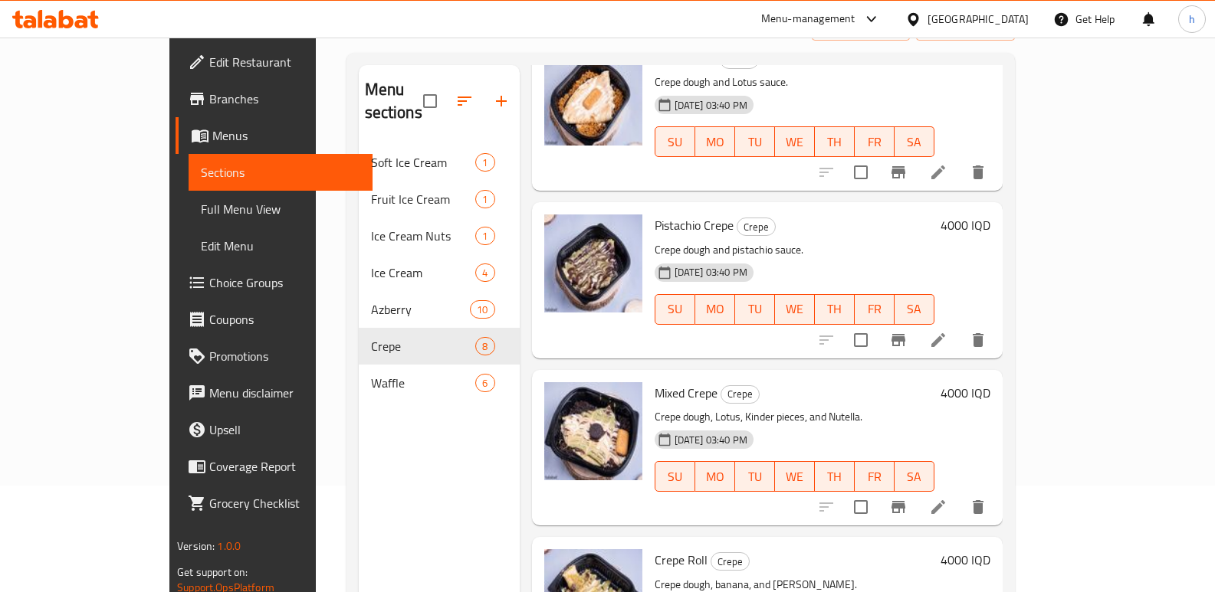
click at [209, 68] on span "Edit Restaurant" at bounding box center [284, 62] width 151 height 18
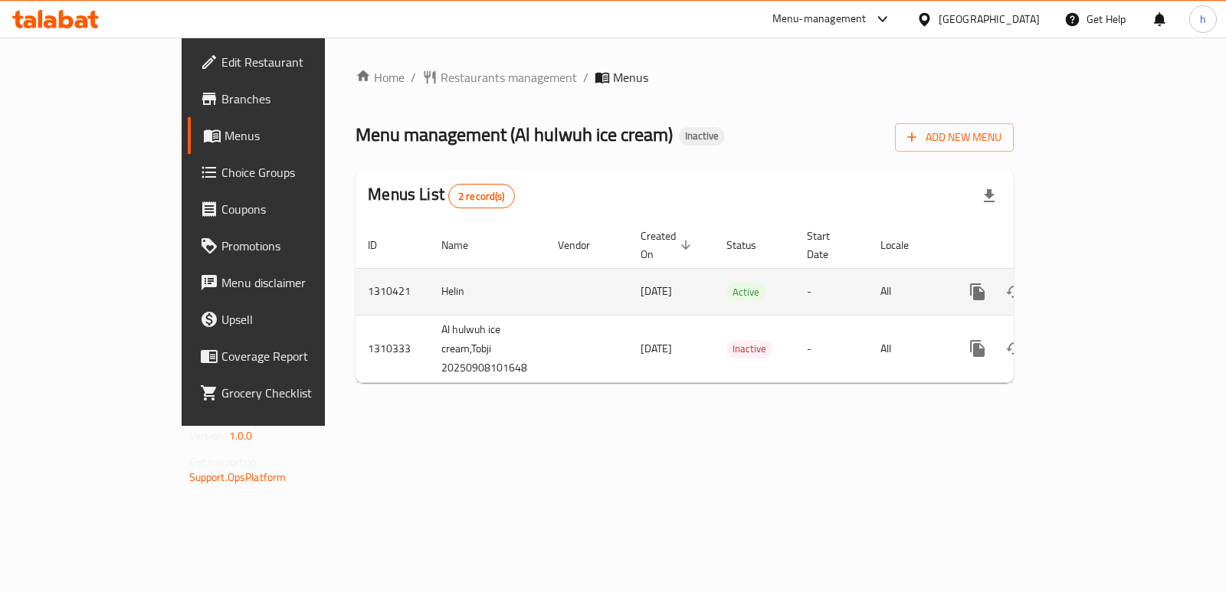
click at [1097, 283] on icon "enhanced table" at bounding box center [1088, 292] width 18 height 18
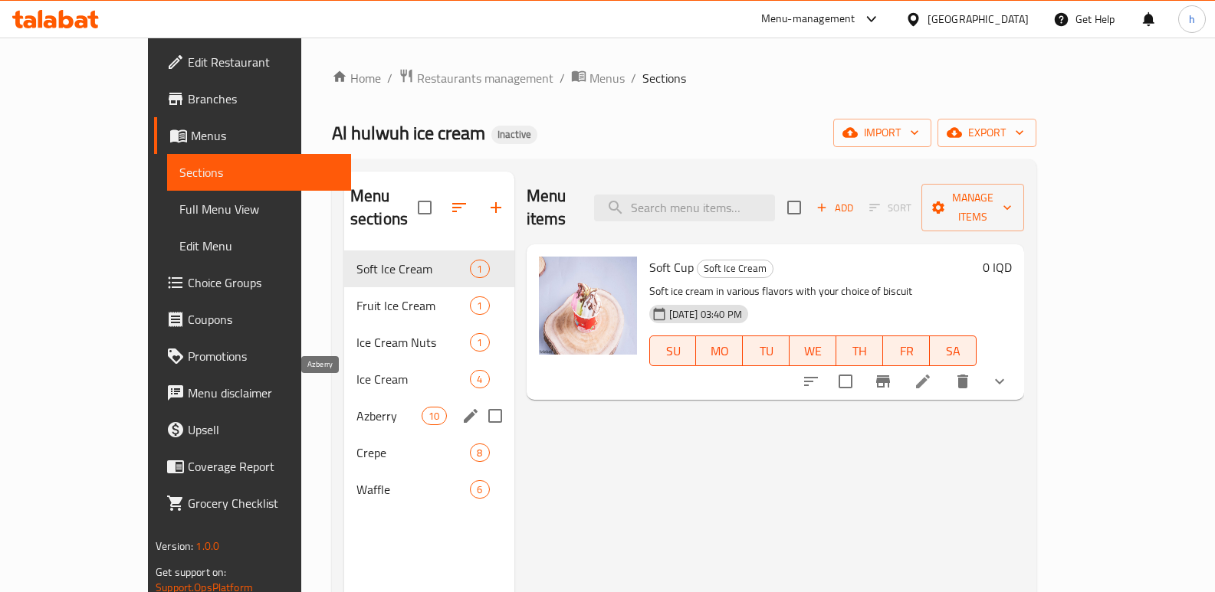
click at [356, 407] on span "Azberry" at bounding box center [388, 416] width 65 height 18
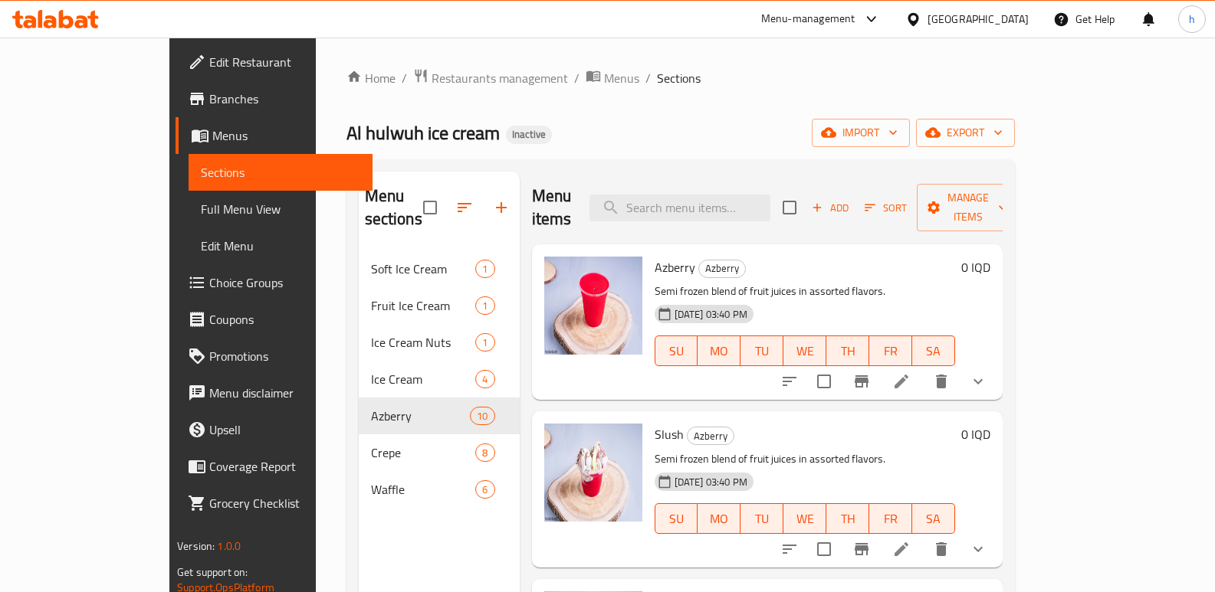
scroll to position [304, 0]
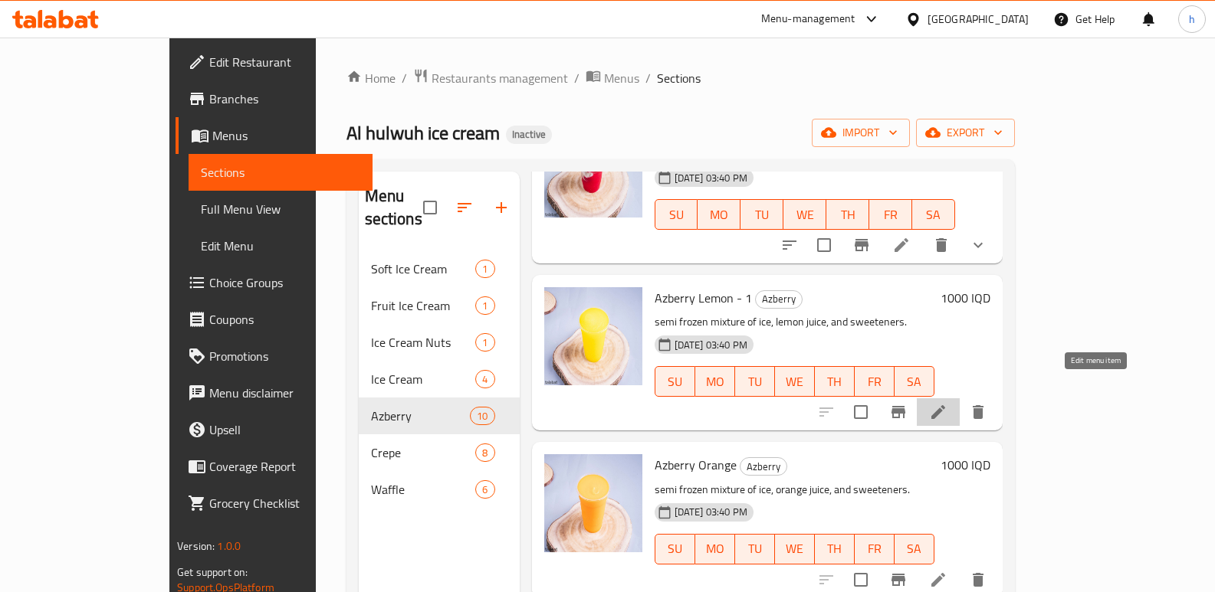
click at [947, 403] on icon at bounding box center [938, 412] width 18 height 18
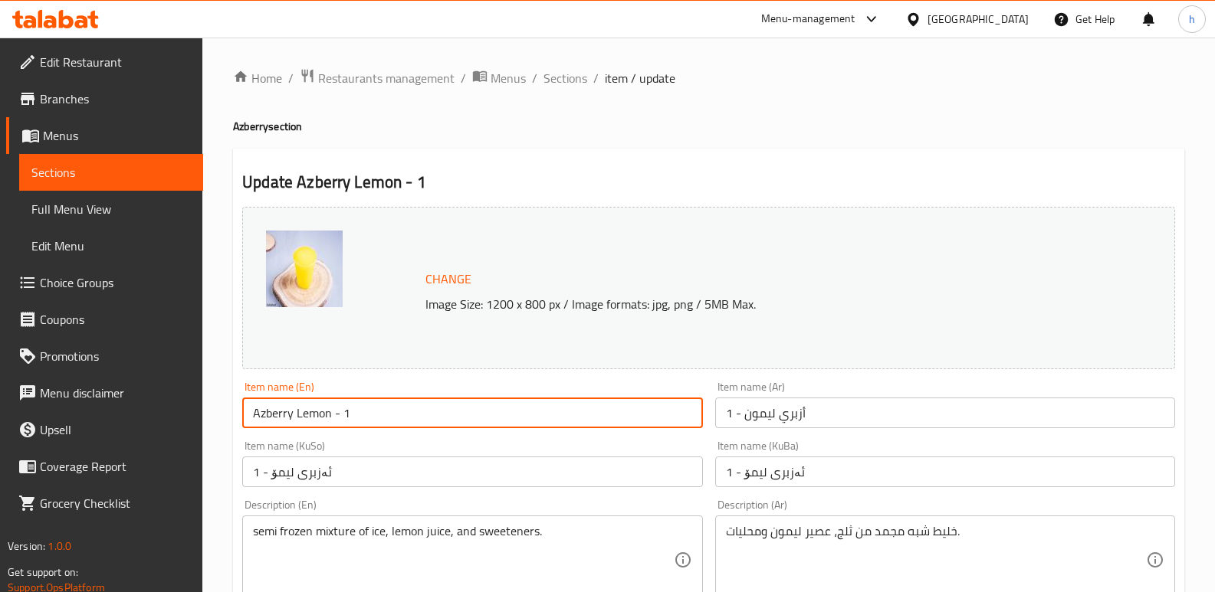
drag, startPoint x: 366, startPoint y: 410, endPoint x: 333, endPoint y: 408, distance: 32.2
click at [333, 408] on input "Azberry Lemon - 1" at bounding box center [472, 413] width 460 height 31
type input "Azberry Lemon"
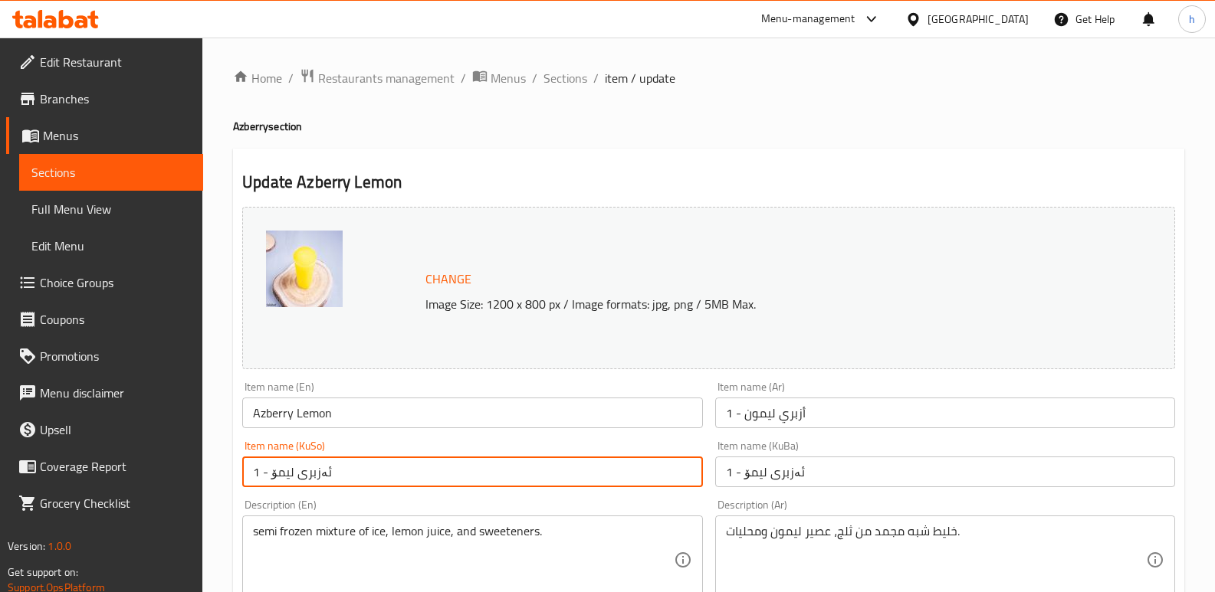
click at [390, 477] on input "ئەزبری لیمۆ - 1" at bounding box center [472, 472] width 460 height 31
drag, startPoint x: 603, startPoint y: 472, endPoint x: 630, endPoint y: 465, distance: 27.7
click at [630, 465] on input "ئەزبری لیمۆ - 1" at bounding box center [472, 472] width 460 height 31
type input "ئەزبری لیمۆ"
click at [842, 415] on input "أزبري ليمون - 1" at bounding box center [945, 413] width 460 height 31
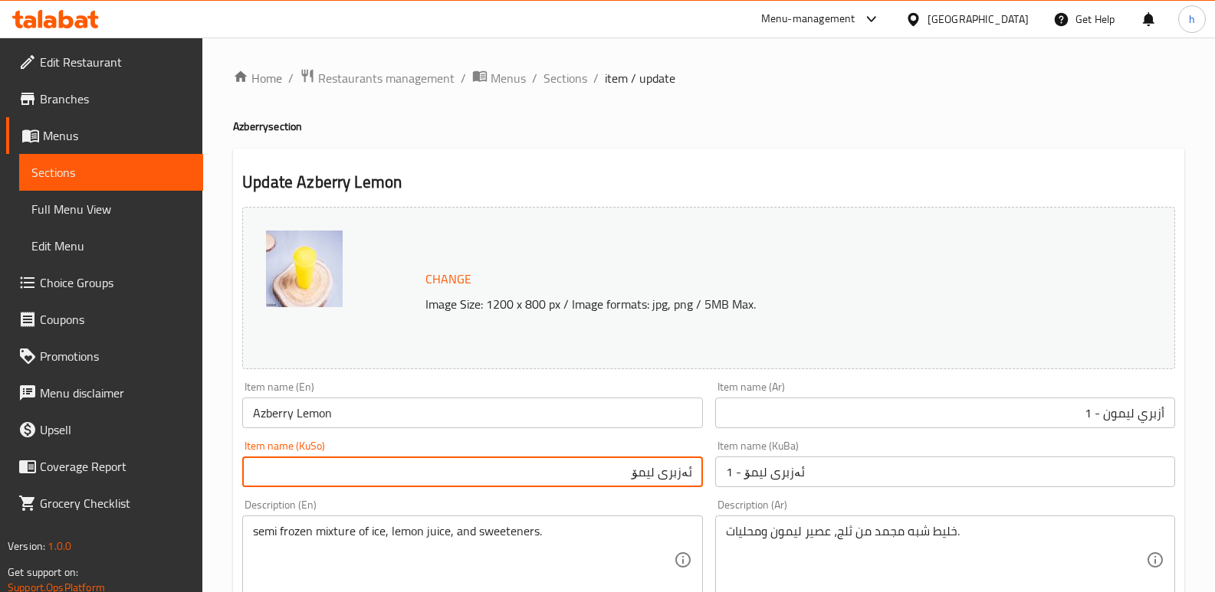
drag, startPoint x: 602, startPoint y: 474, endPoint x: 739, endPoint y: 487, distance: 137.0
click at [813, 477] on input "ئەزبری لیمۆ - 1" at bounding box center [945, 472] width 460 height 31
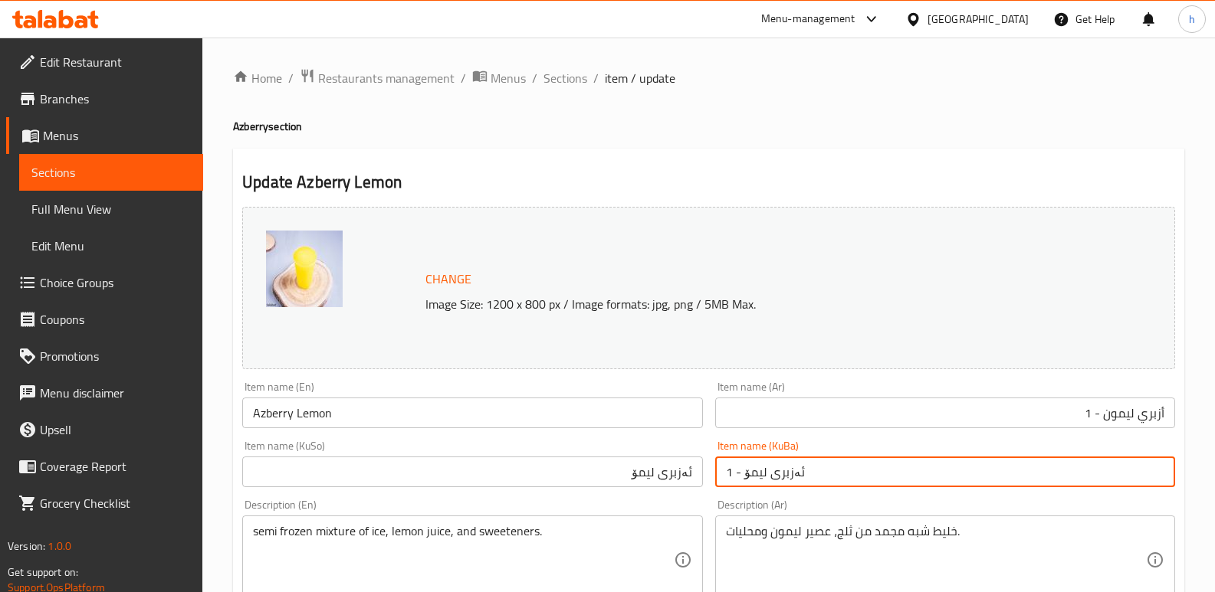
paste input "text"
type input "ئەزبری لیمۆ"
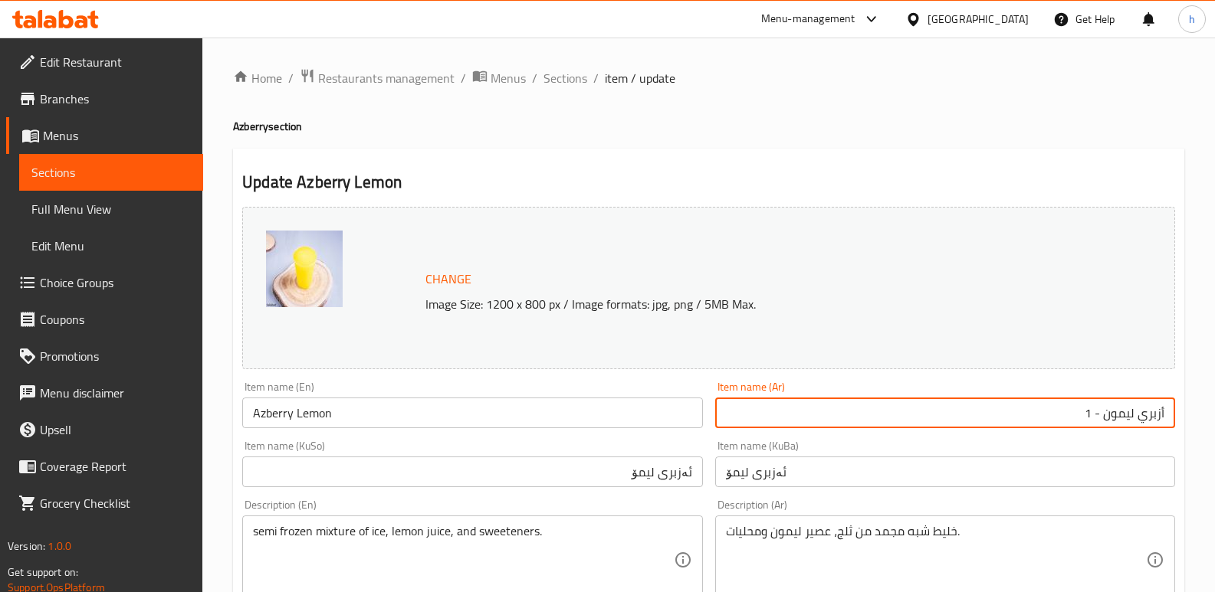
drag, startPoint x: 1074, startPoint y: 411, endPoint x: 1102, endPoint y: 408, distance: 27.7
click at [1102, 408] on input "أزبري ليمون - 1" at bounding box center [945, 413] width 460 height 31
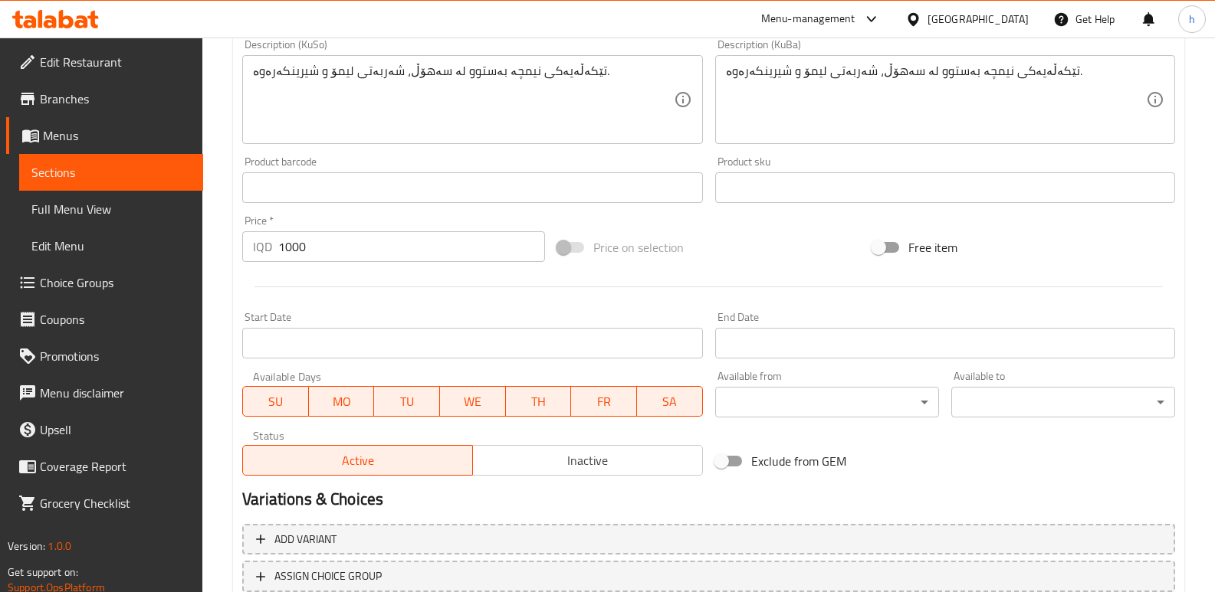
scroll to position [689, 0]
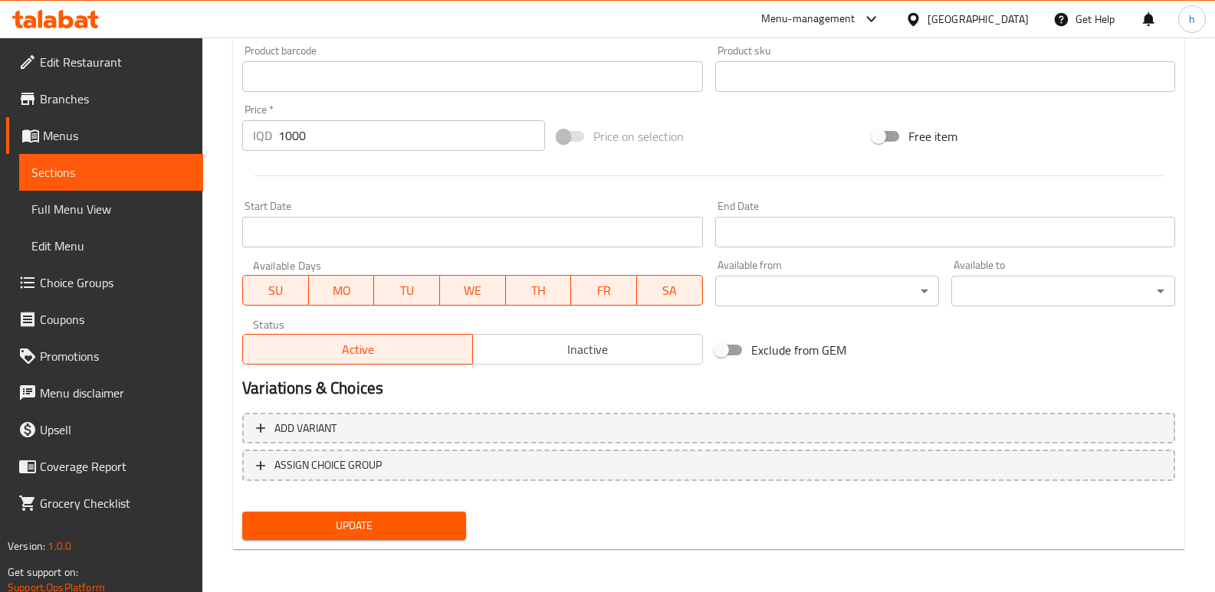
type input "أزبري ليمون"
click at [403, 533] on span "Update" at bounding box center [353, 525] width 199 height 19
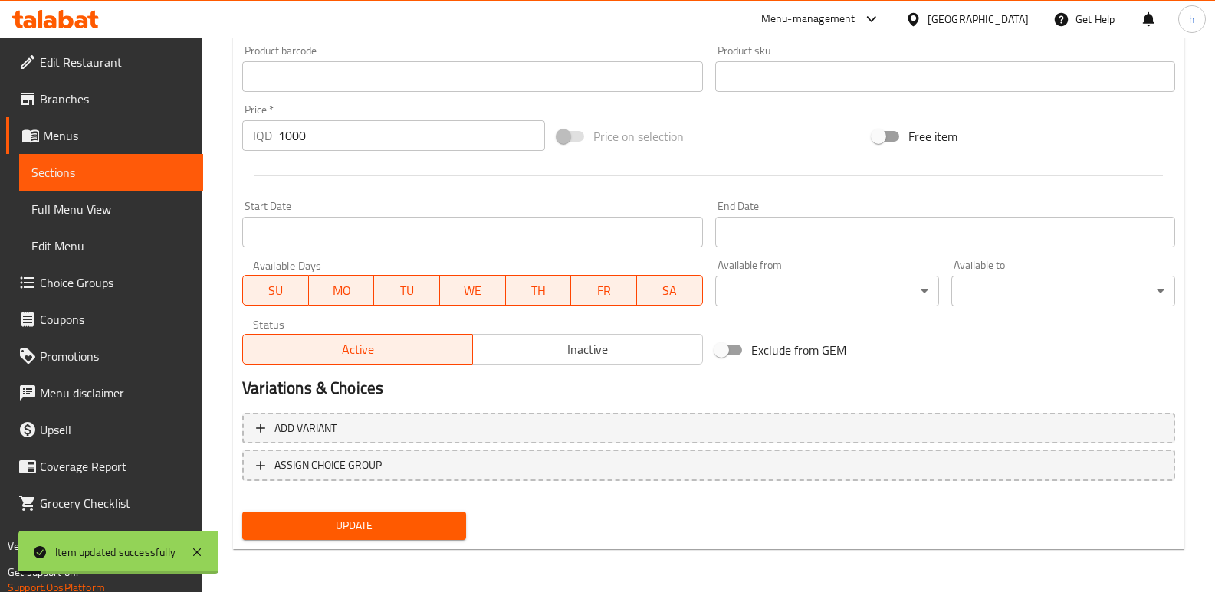
click at [139, 185] on link "Sections" at bounding box center [111, 172] width 184 height 37
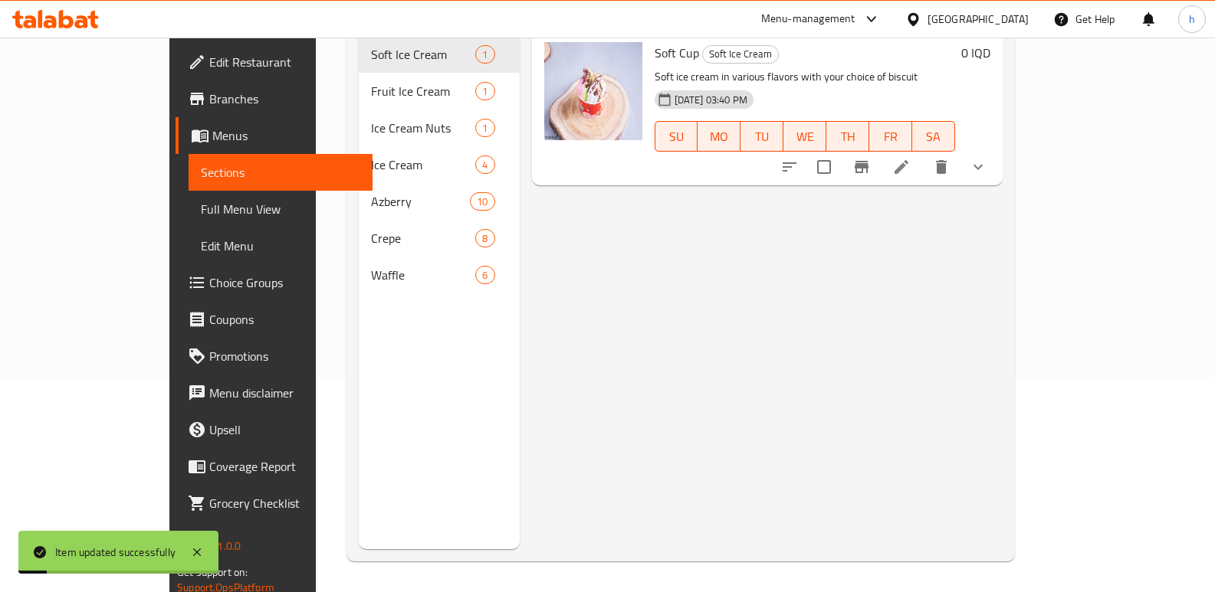
scroll to position [215, 0]
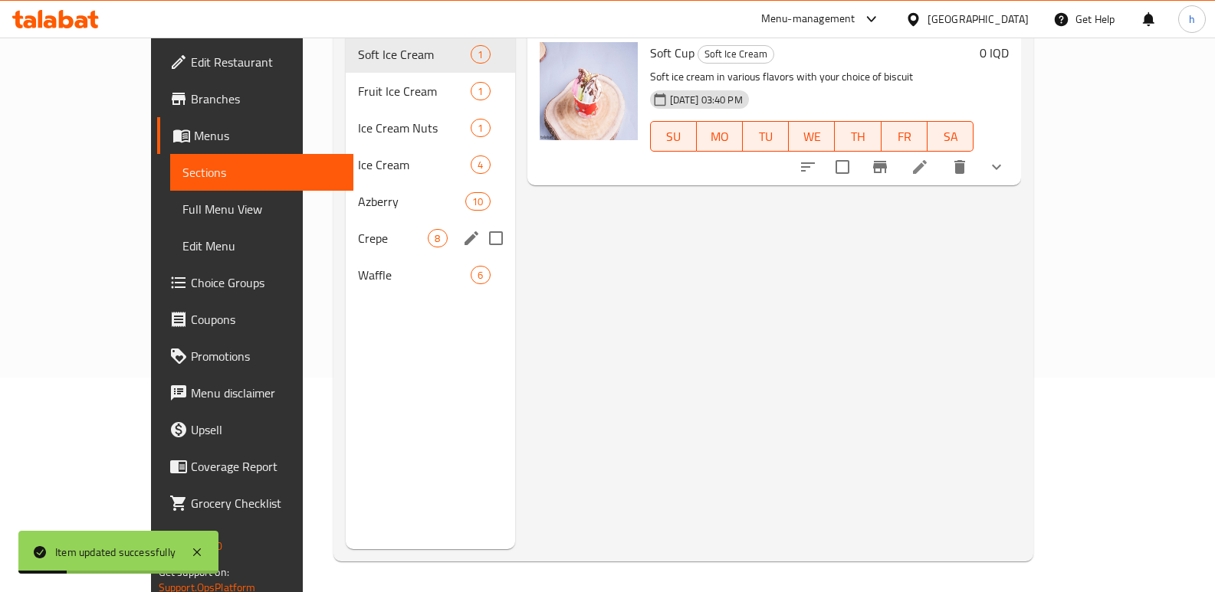
click at [358, 192] on span "Azberry" at bounding box center [411, 201] width 107 height 18
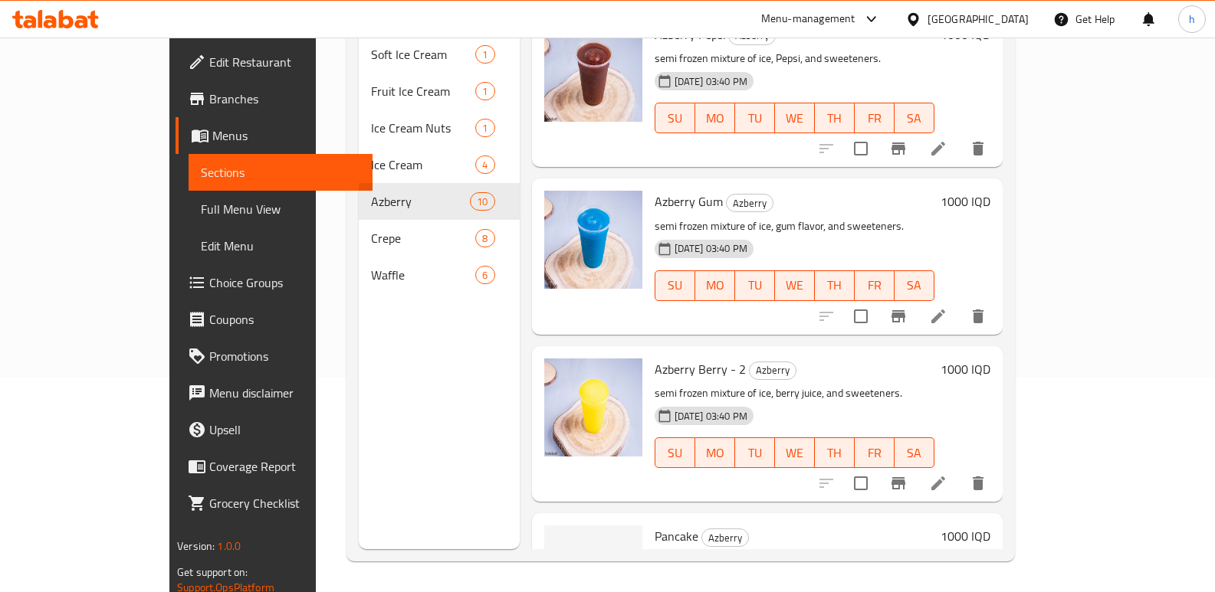
scroll to position [1120, 0]
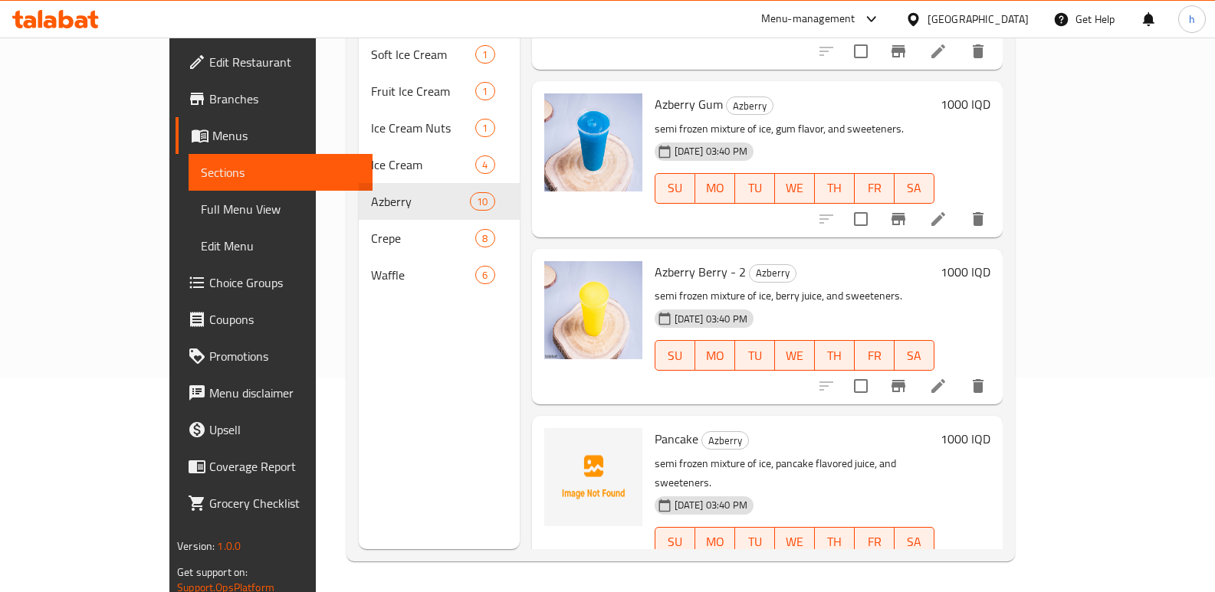
click at [654, 428] on span "Pancake" at bounding box center [676, 439] width 44 height 23
copy h6 "Pancake"
click at [983, 566] on icon "delete" at bounding box center [977, 573] width 11 height 14
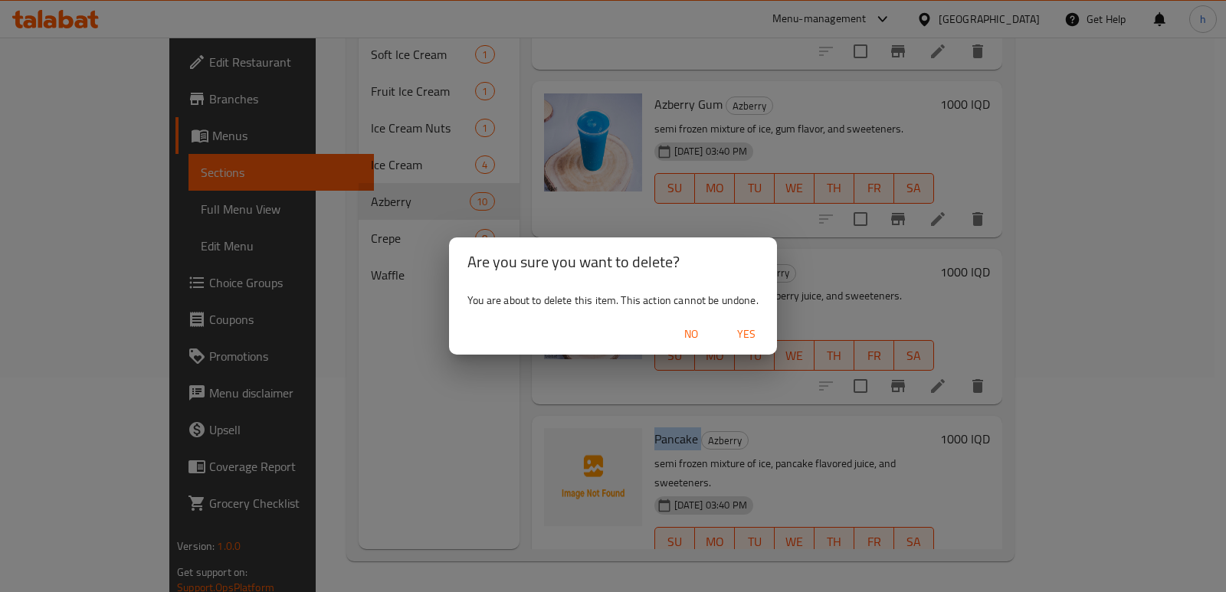
click at [744, 330] on span "Yes" at bounding box center [746, 334] width 37 height 19
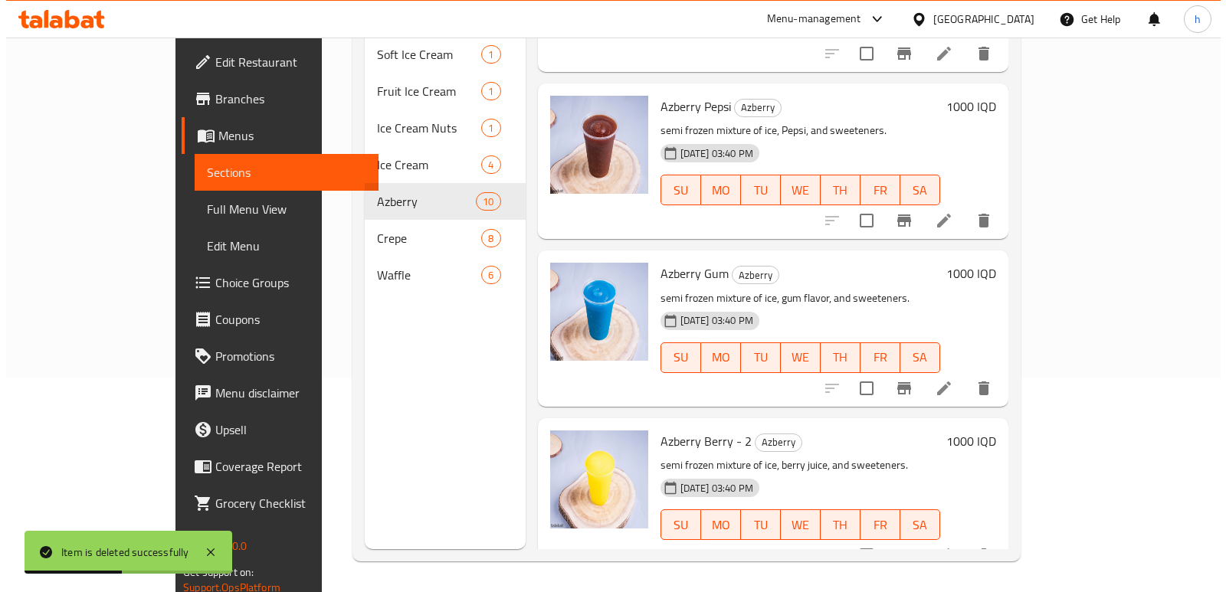
scroll to position [956, 0]
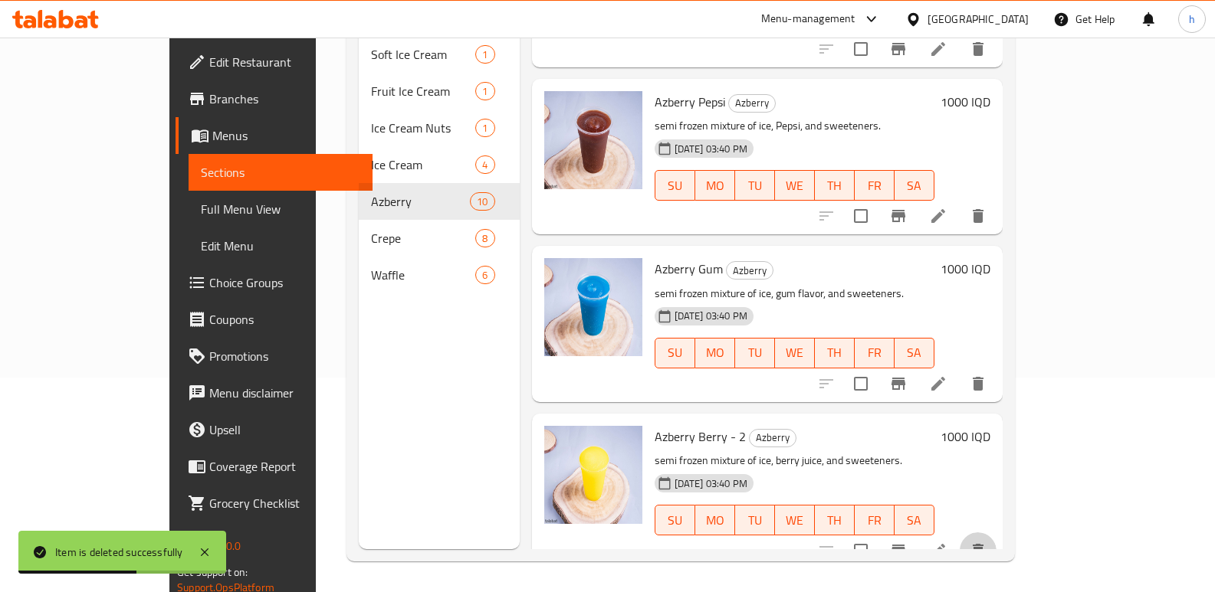
click at [983, 544] on icon "delete" at bounding box center [977, 551] width 11 height 14
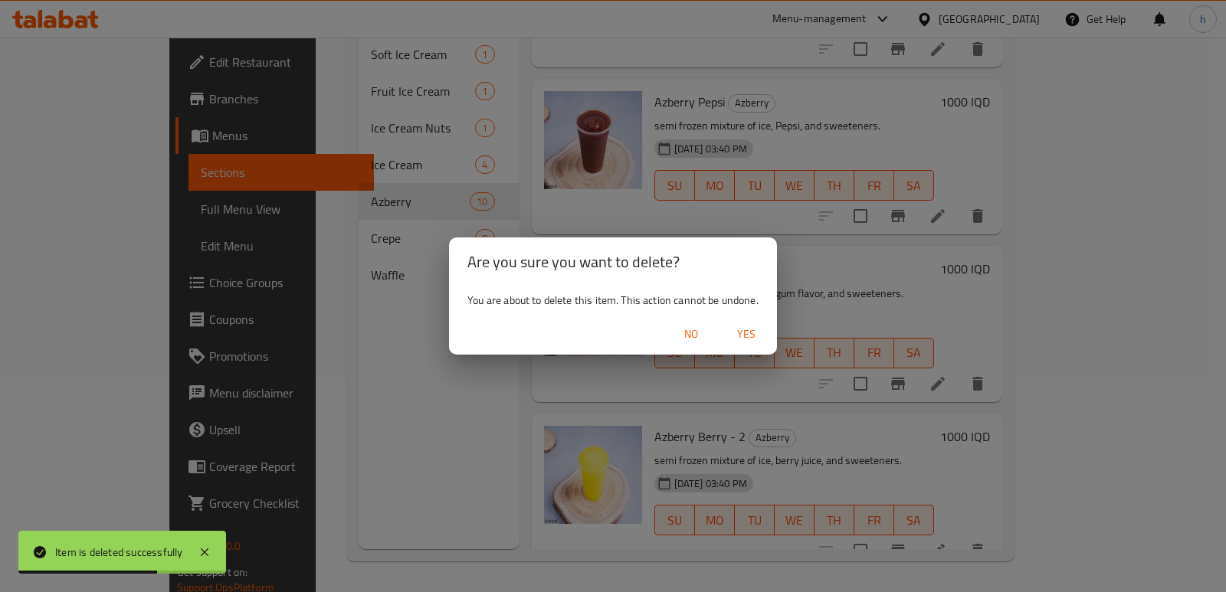
click at [742, 332] on span "Yes" at bounding box center [746, 334] width 37 height 19
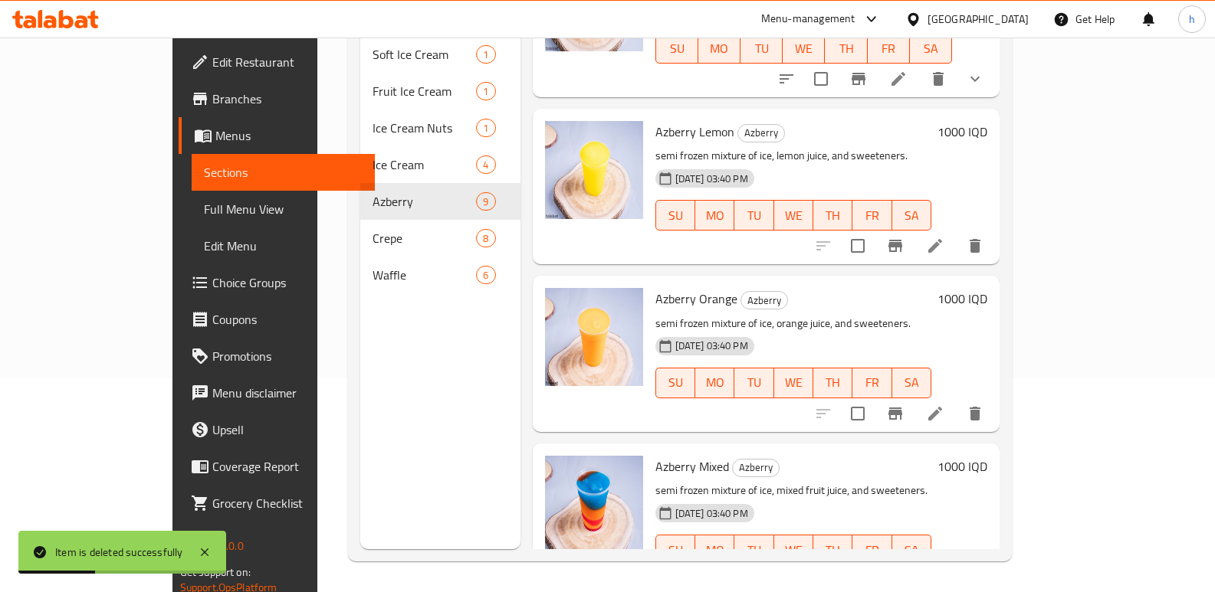
scroll to position [105, 0]
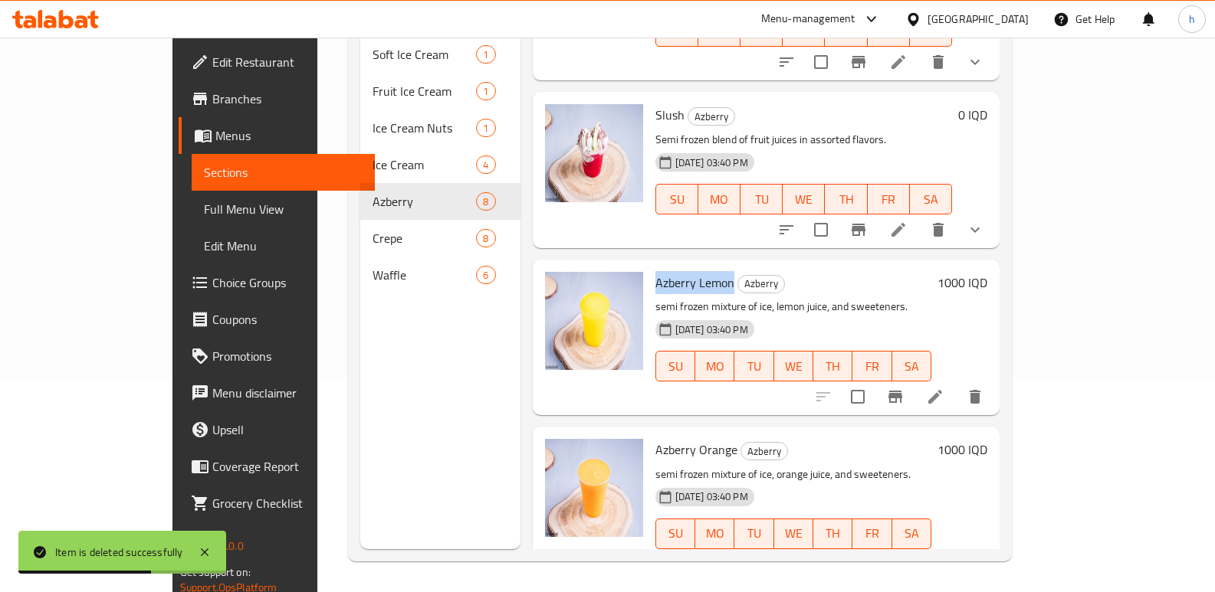
drag, startPoint x: 611, startPoint y: 260, endPoint x: 688, endPoint y: 258, distance: 77.4
click at [688, 266] on div "Azberry Lemon Azberry semi frozen mixture of ice, lemon juice, and sweeteners. …" at bounding box center [793, 337] width 289 height 143
copy span "Azberry Lemon"
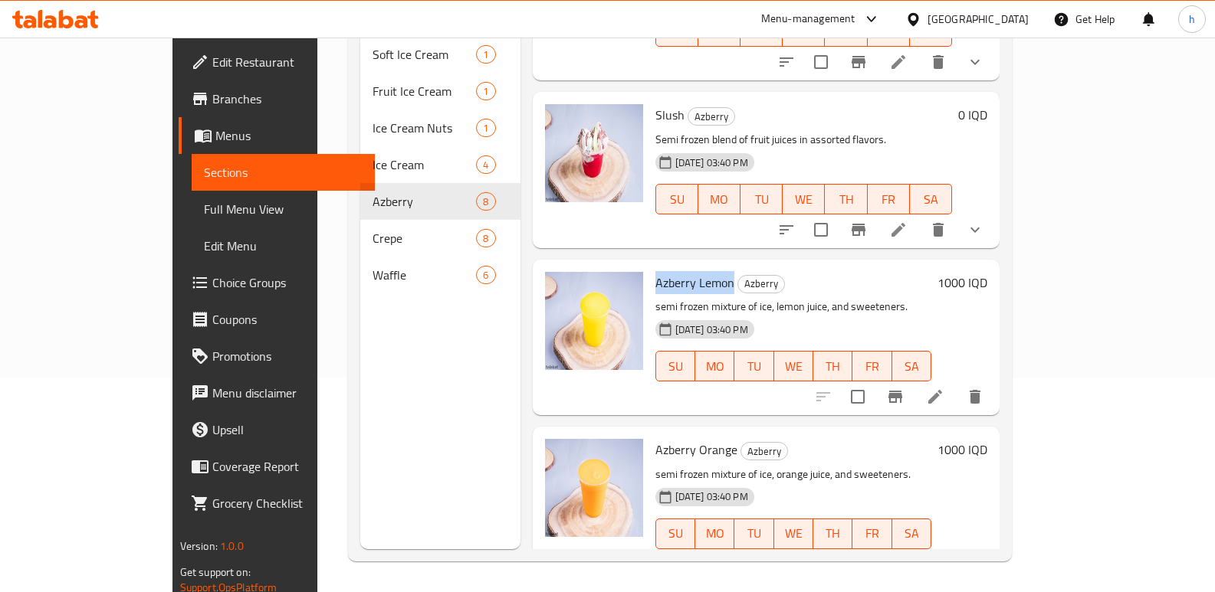
click at [204, 207] on span "Full Menu View" at bounding box center [283, 209] width 159 height 18
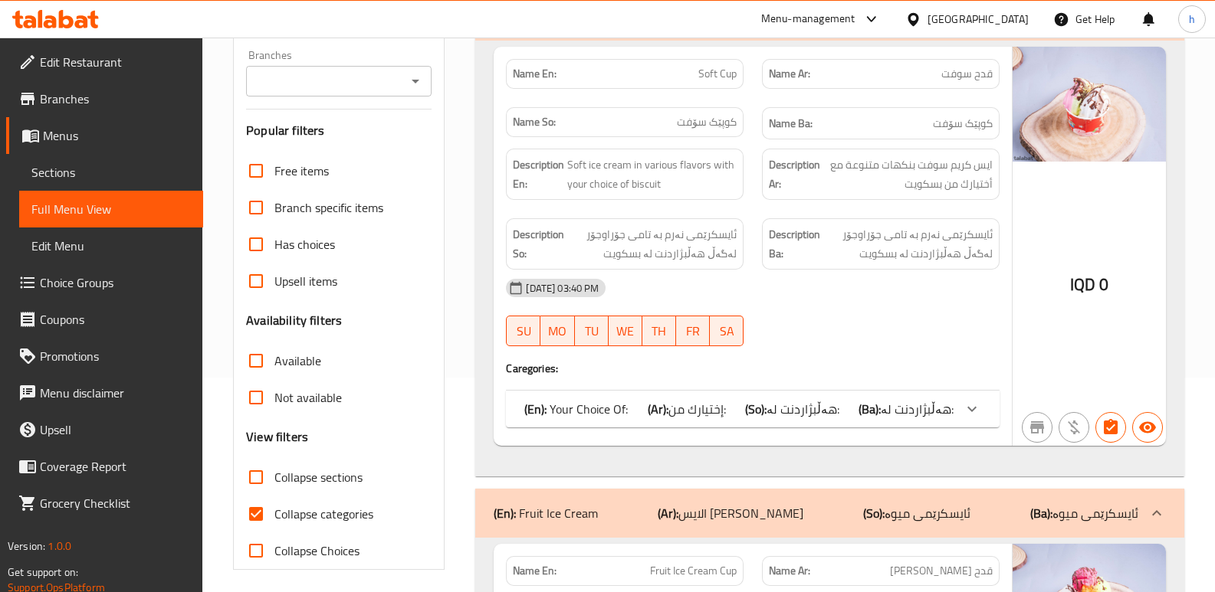
click at [358, 81] on input "Branches" at bounding box center [326, 80] width 151 height 21
click at [365, 87] on input "Branches" at bounding box center [326, 80] width 151 height 21
click at [365, 84] on input "Branches" at bounding box center [326, 80] width 151 height 21
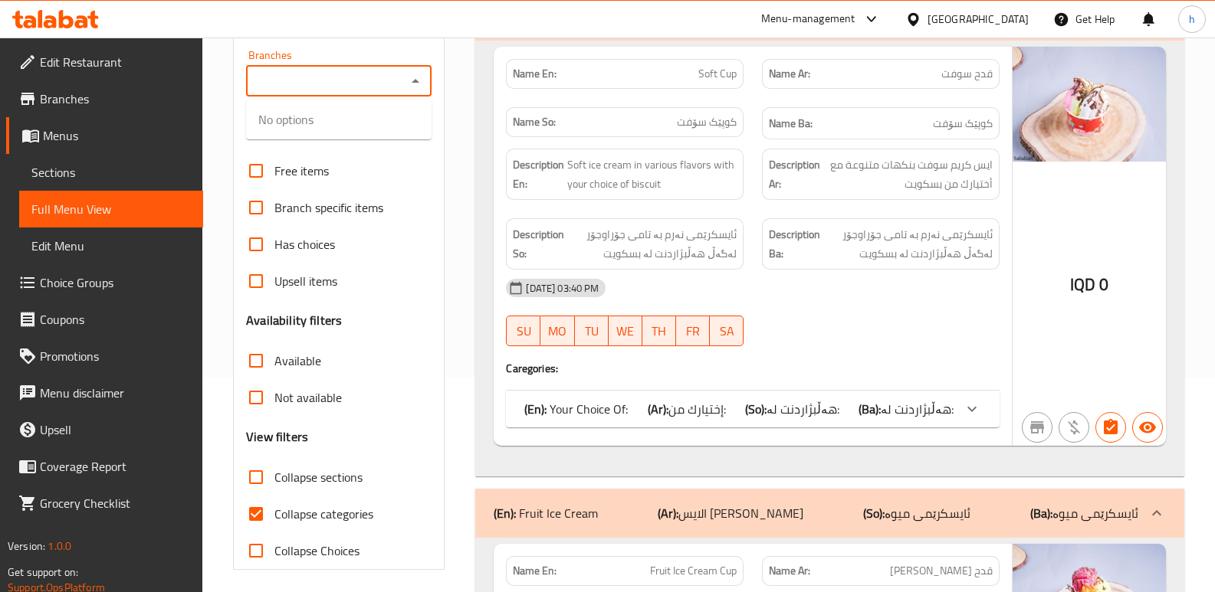
click at [413, 80] on icon "Close" at bounding box center [415, 81] width 18 height 18
click at [413, 80] on icon "Open" at bounding box center [415, 82] width 8 height 4
click at [413, 80] on icon "Close" at bounding box center [415, 81] width 18 height 18
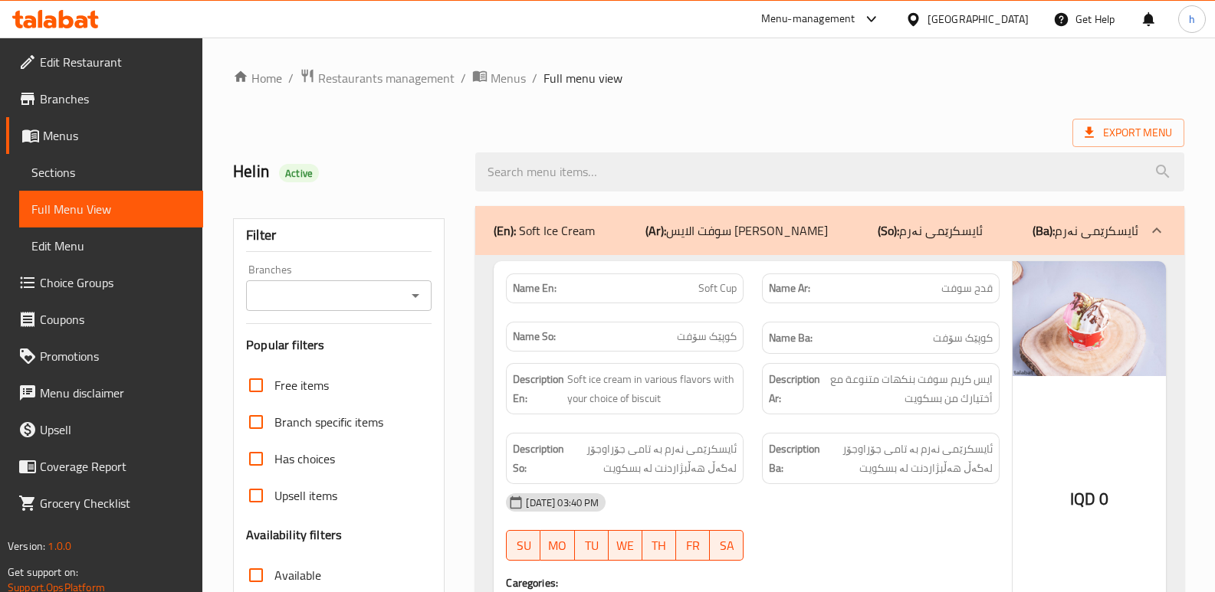
click at [320, 287] on input "Branches" at bounding box center [326, 295] width 151 height 21
click at [349, 298] on input "Branches" at bounding box center [326, 295] width 151 height 21
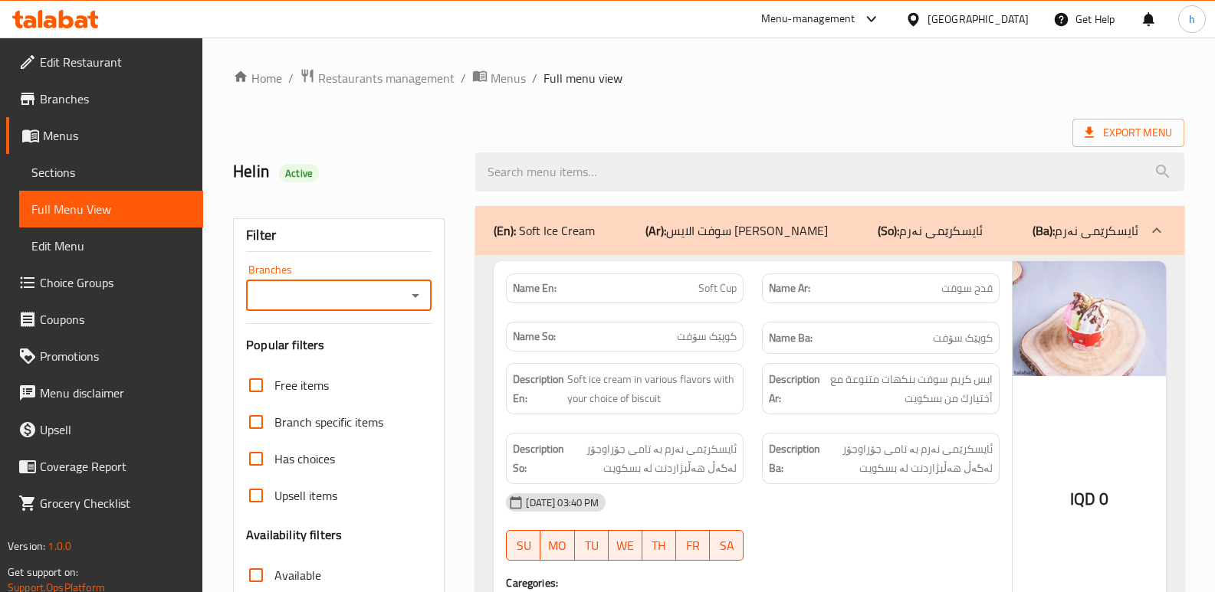
click at [349, 298] on input "Branches" at bounding box center [326, 295] width 151 height 21
click at [333, 299] on input "Branches" at bounding box center [326, 295] width 151 height 21
click at [342, 362] on span "Al hulwuh ice cream, Tobji" at bounding box center [325, 361] width 135 height 18
type input "Al hulwuh ice cream, Tobji"
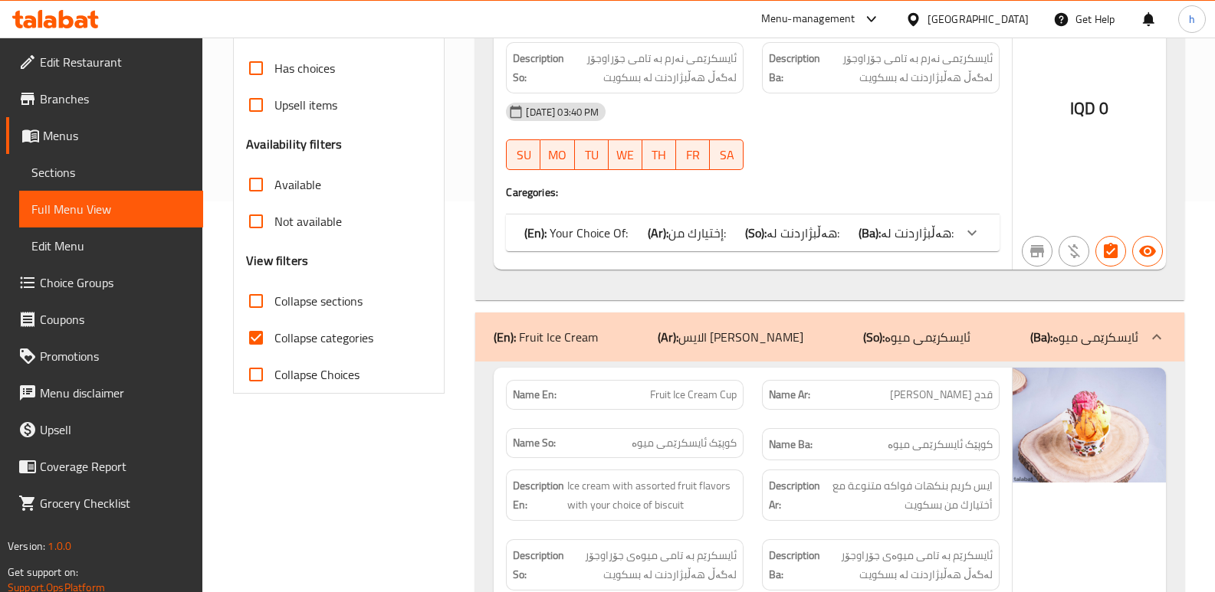
scroll to position [408, 0]
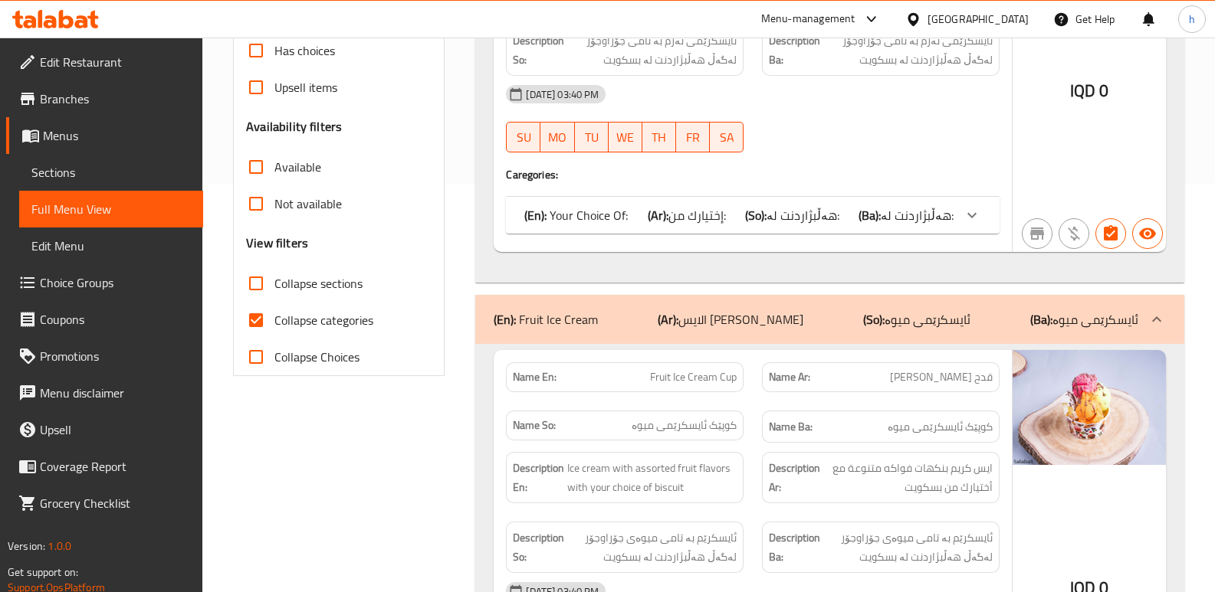
click at [252, 326] on input "Collapse categories" at bounding box center [256, 320] width 37 height 37
checkbox input "false"
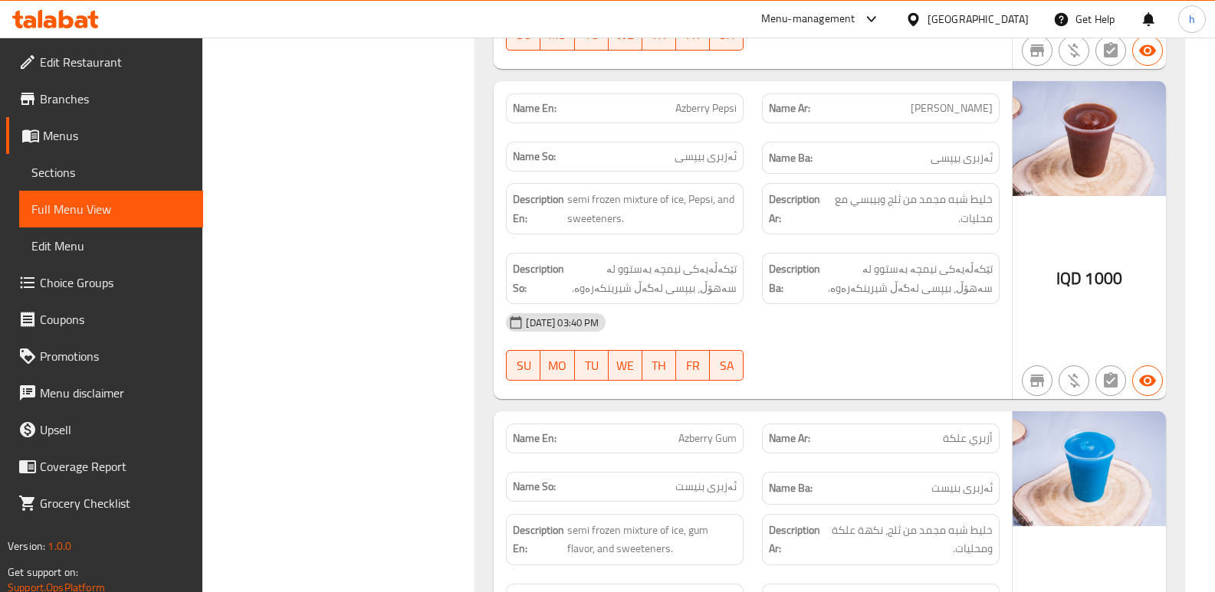
scroll to position [7263, 0]
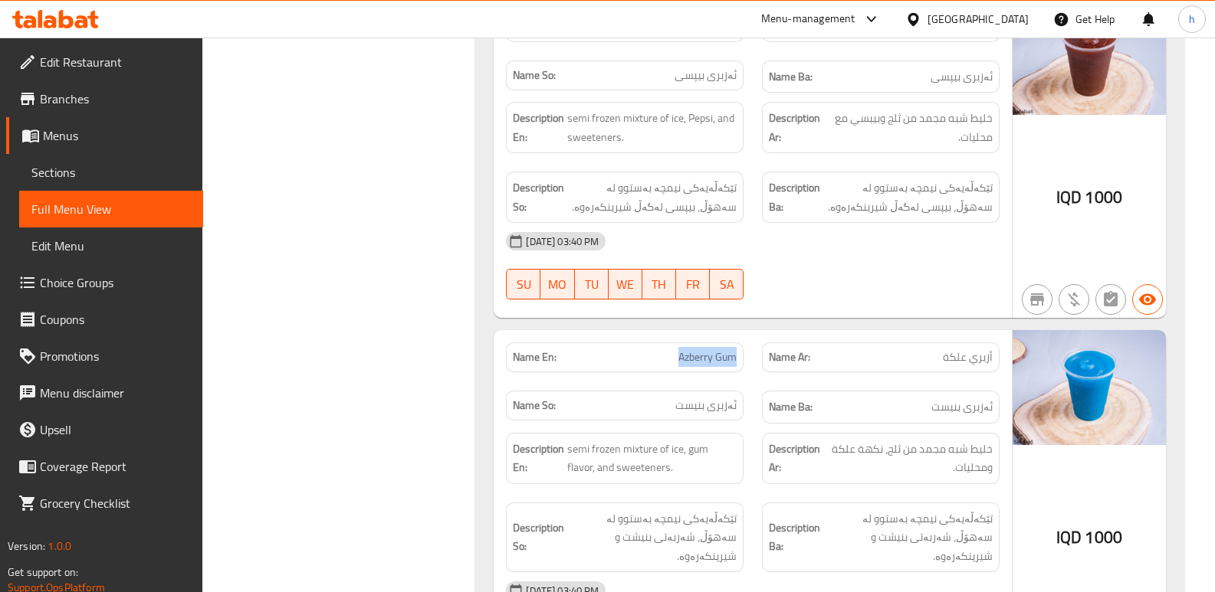
drag, startPoint x: 677, startPoint y: 297, endPoint x: 745, endPoint y: 297, distance: 67.4
click at [745, 333] on div "Name En: Azberry Gum" at bounding box center [625, 357] width 256 height 48
copy span "Azberry Gum"
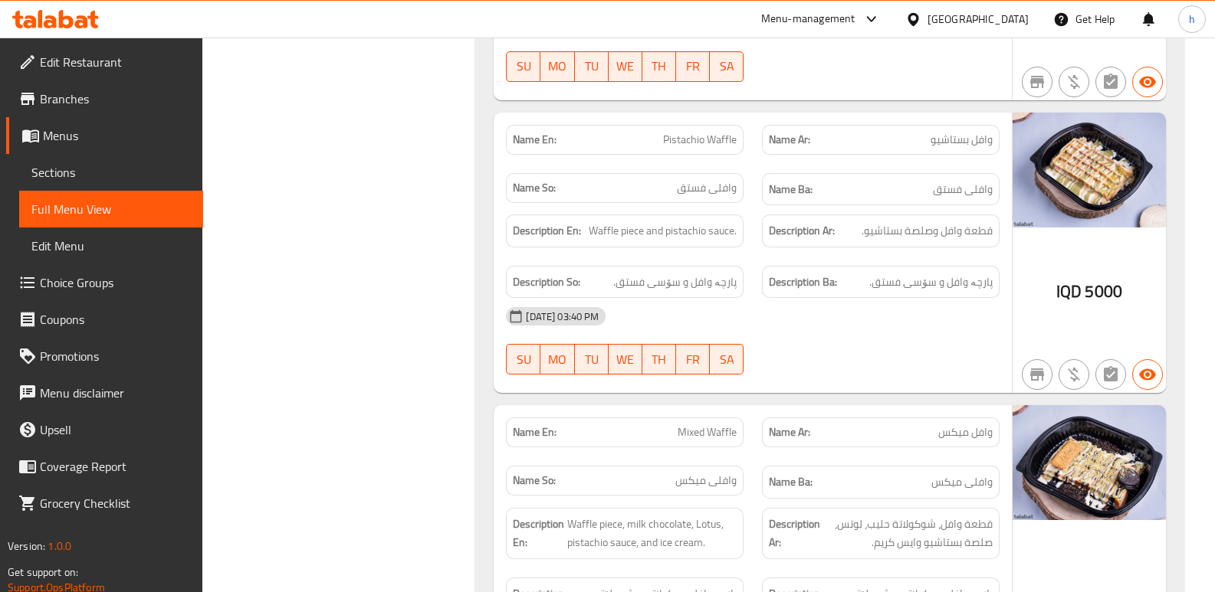
scroll to position [11900, 0]
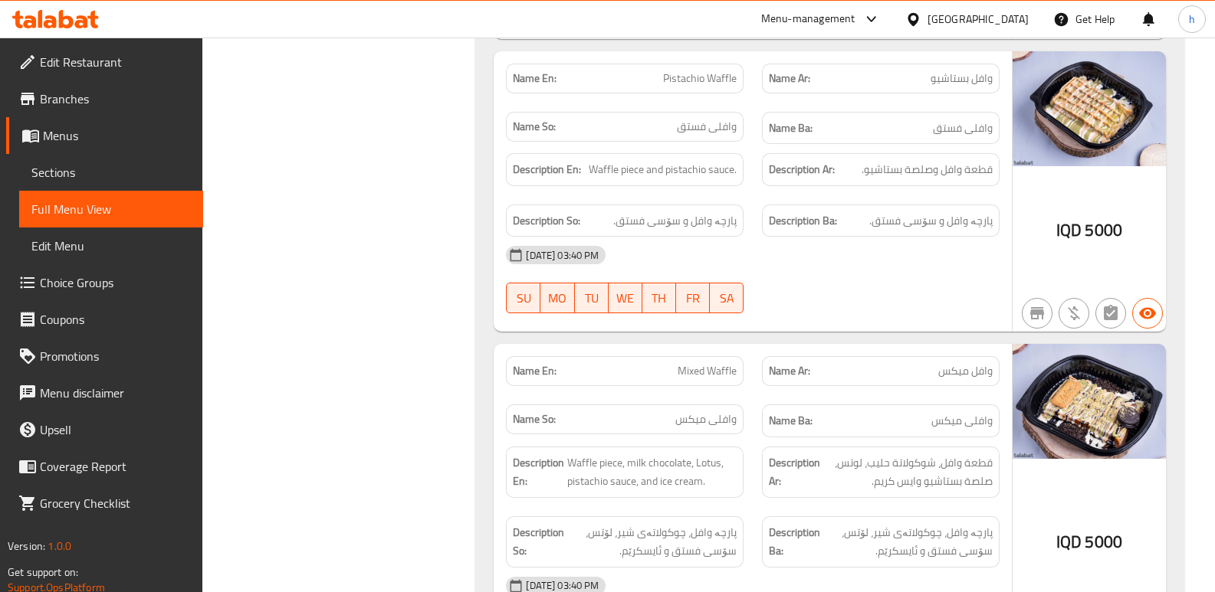
click at [80, 180] on span "Sections" at bounding box center [110, 172] width 159 height 18
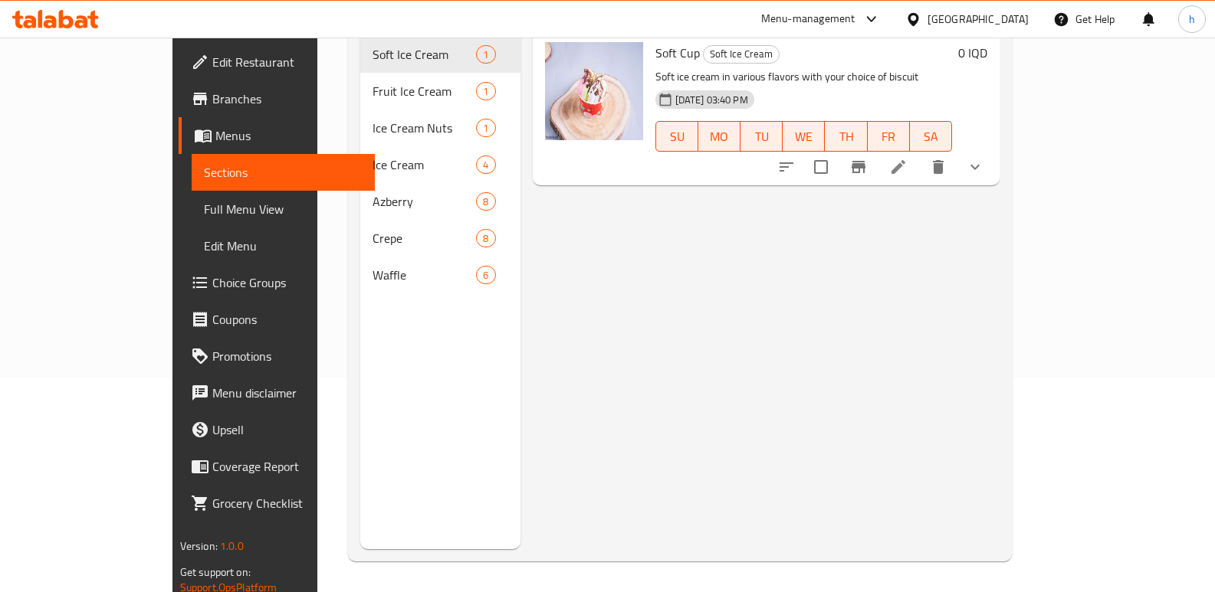
scroll to position [31, 0]
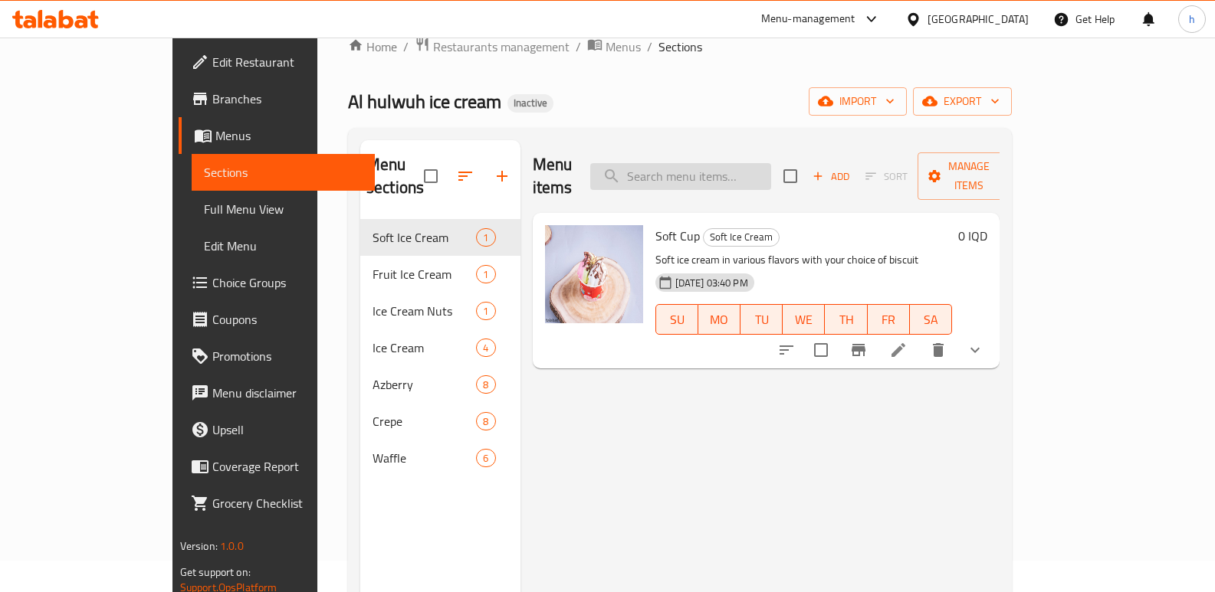
click at [771, 163] on input "search" at bounding box center [680, 176] width 181 height 27
paste input "Azberry Gum"
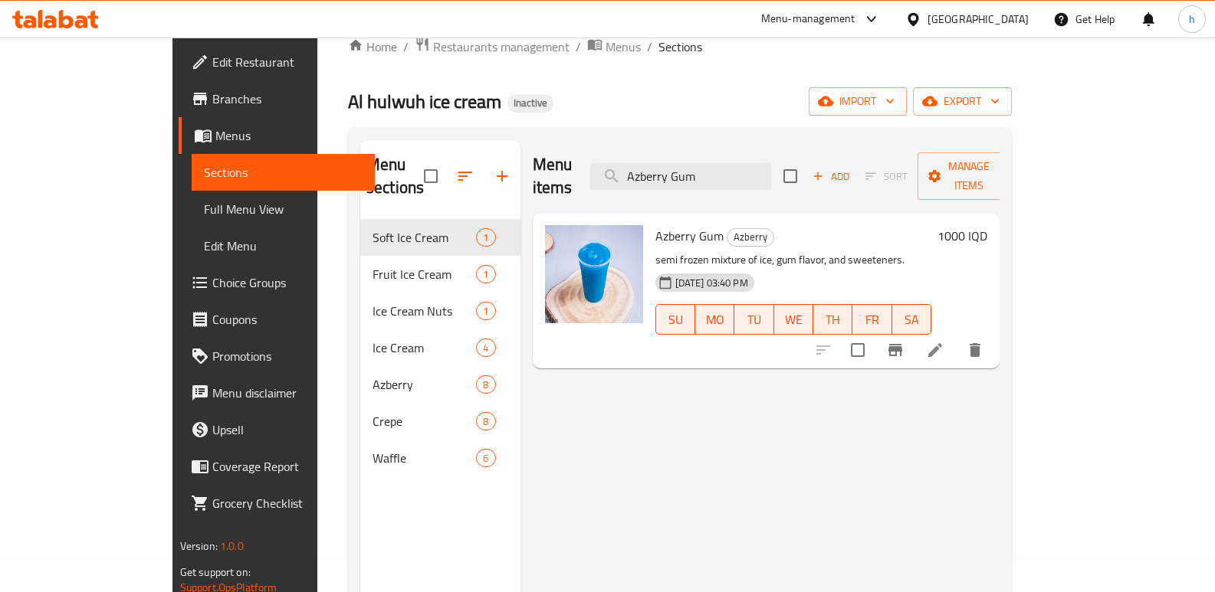
type input "Azberry Gum"
click at [956, 340] on li at bounding box center [934, 350] width 43 height 28
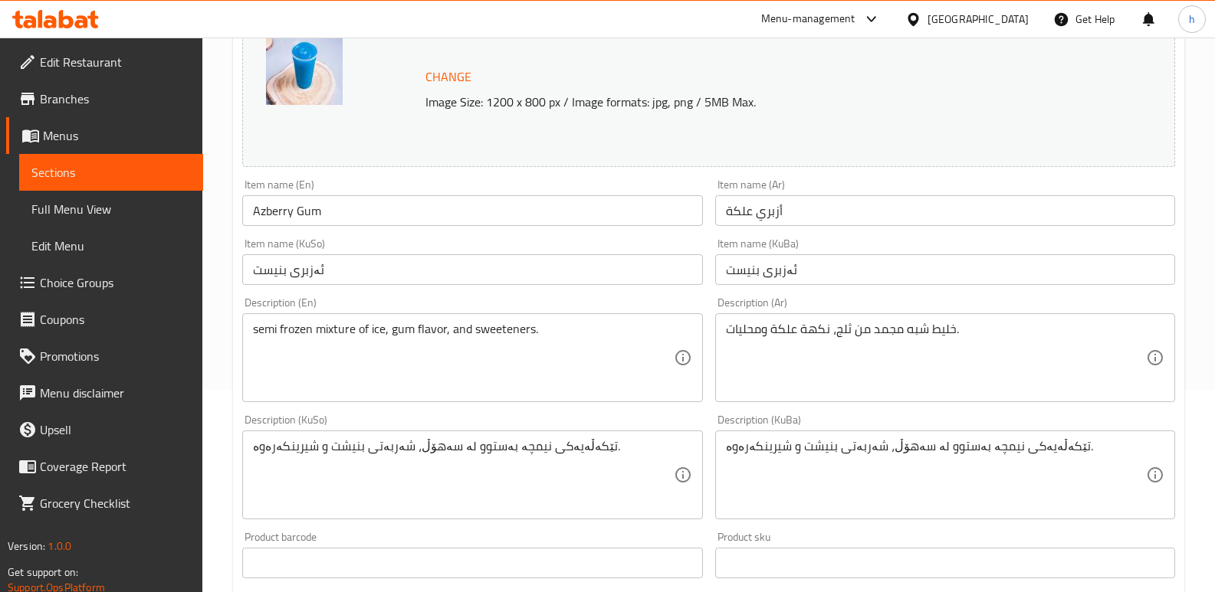
scroll to position [204, 0]
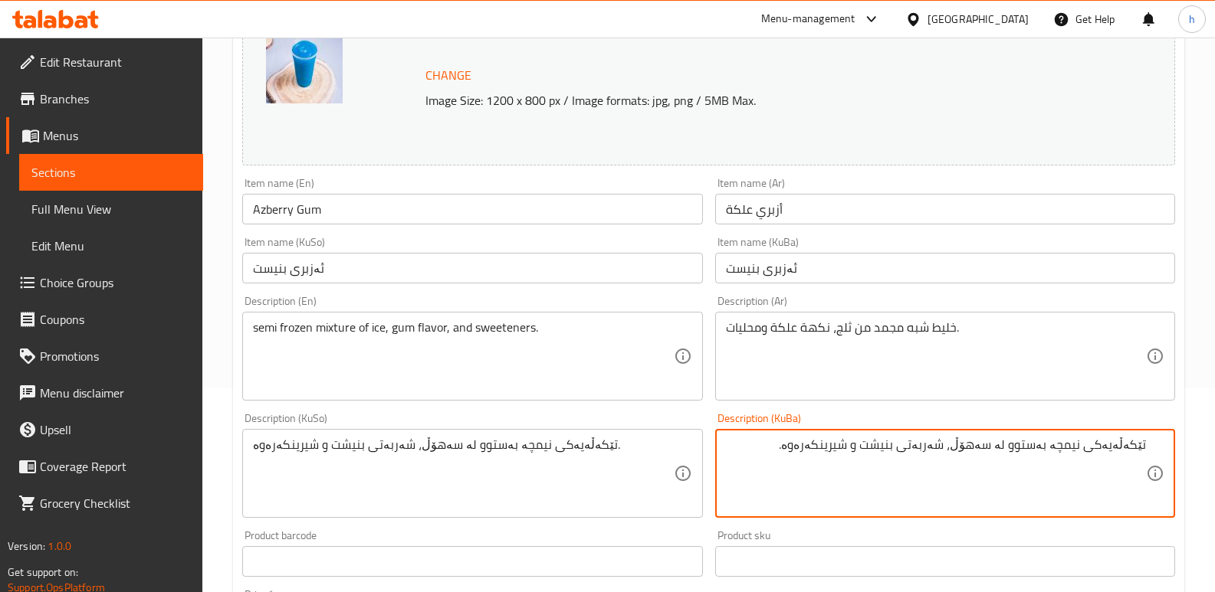
click at [947, 449] on textarea "تێکەڵەیەکی نیمچە بەستوو لە سەهۆڵ، شەربەتی بنیشت و شیرینکەرەوە." at bounding box center [936, 474] width 420 height 73
type textarea "تێکەڵەیەکی نیمچە بەستوو لە سەهۆڵ، [PERSON_NAME] و شیرینکەرەوە."
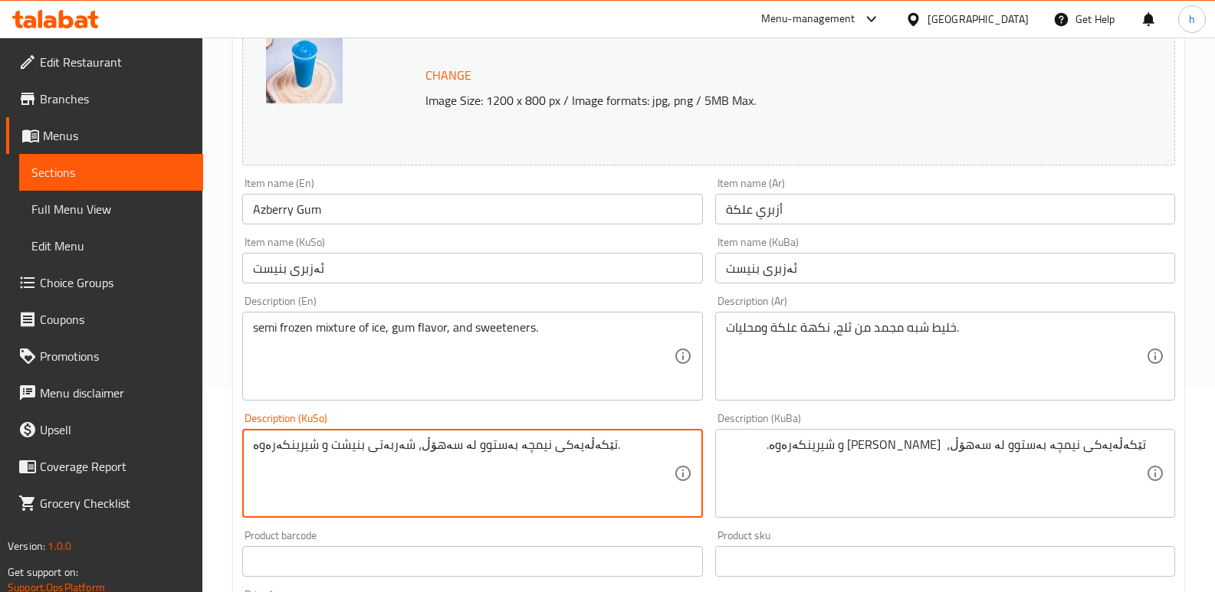
paste textarea "تام"
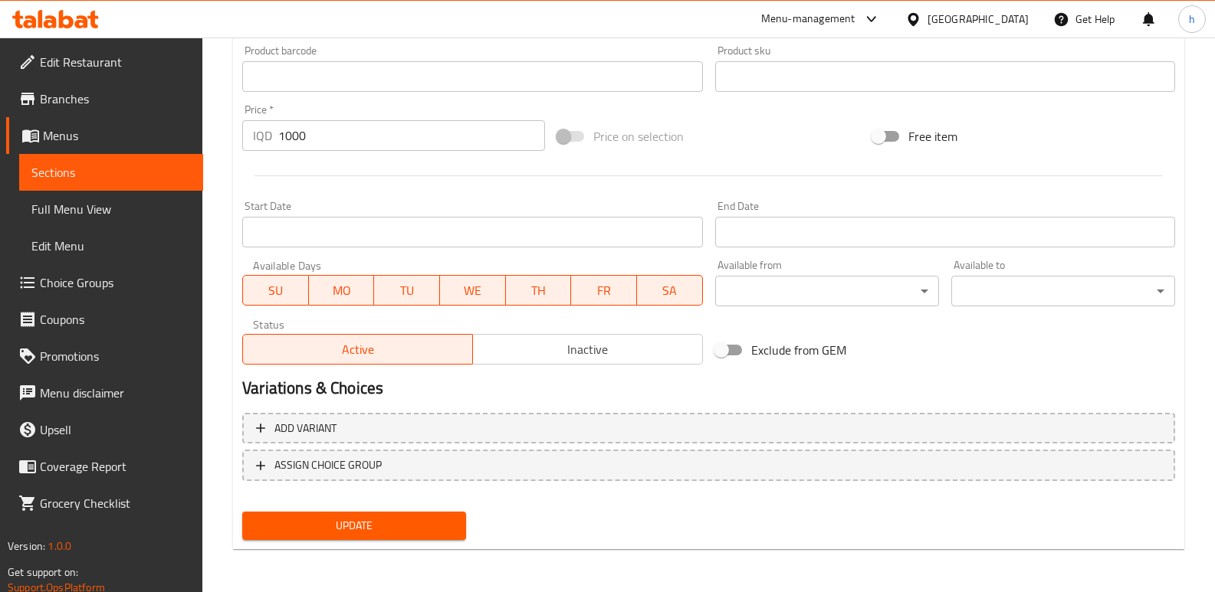
type textarea "تێکەڵەیەکی نیمچە بەستوو لە سەهۆڵ، [PERSON_NAME] و شیرینکەرەوە."
click at [348, 522] on span "Update" at bounding box center [353, 525] width 199 height 19
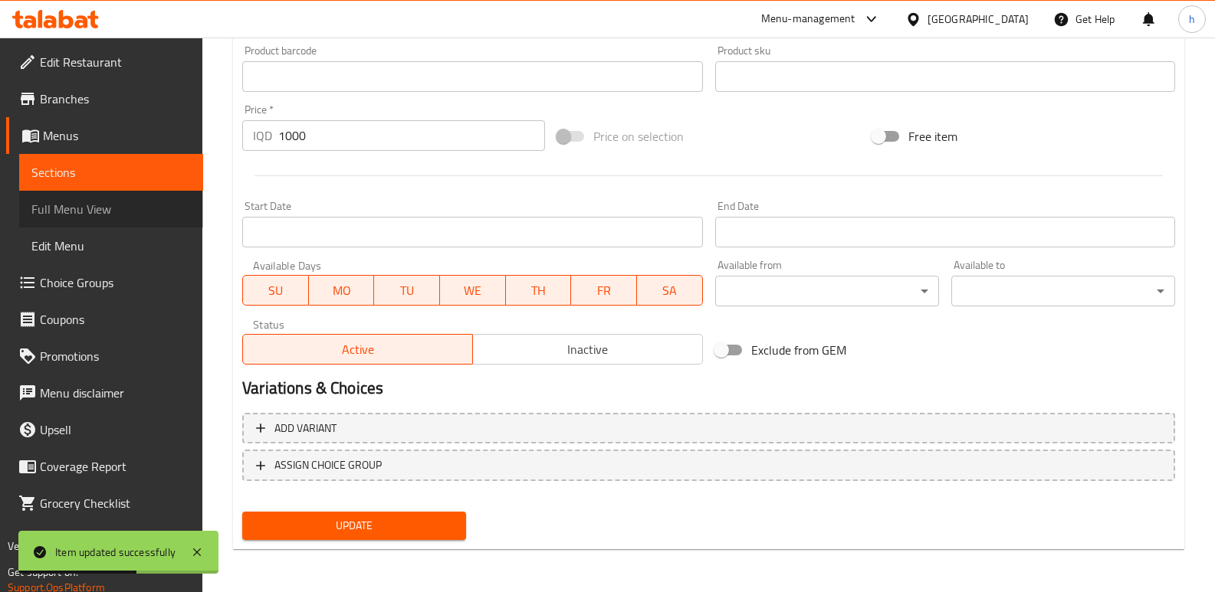
click at [107, 218] on span "Full Menu View" at bounding box center [110, 209] width 159 height 18
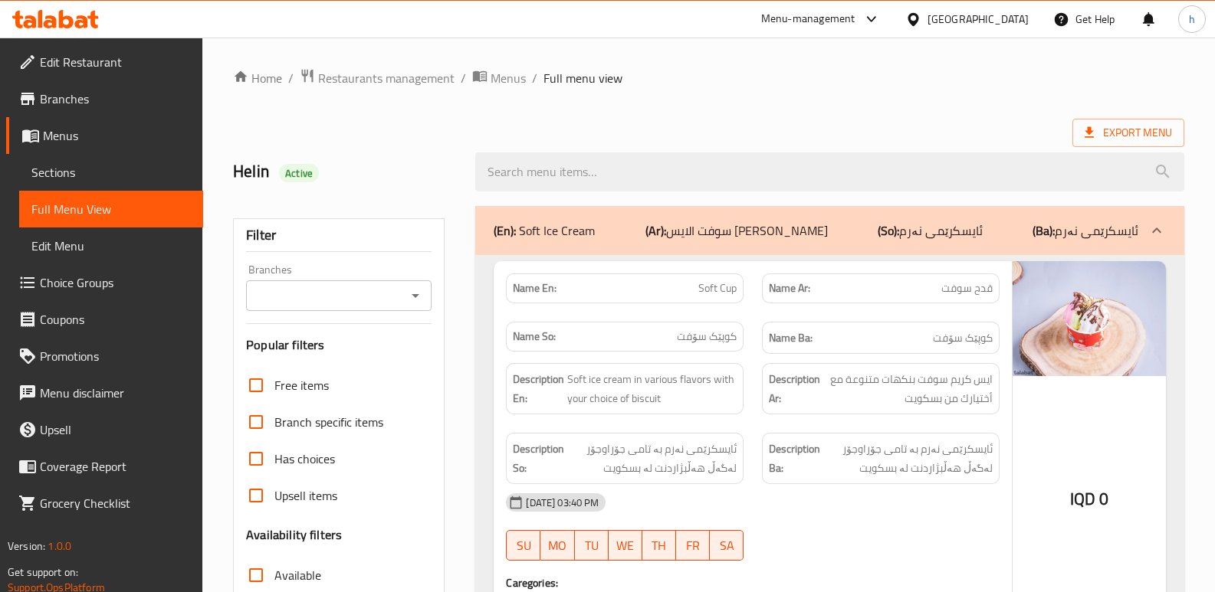
click at [349, 302] on input "Branches" at bounding box center [326, 295] width 151 height 21
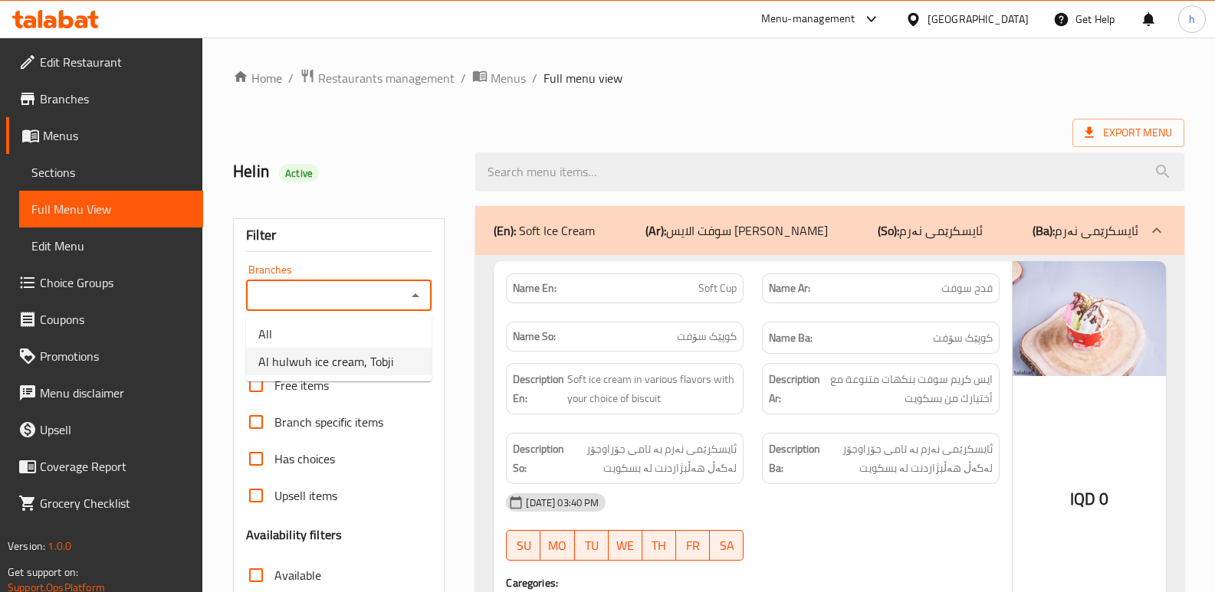
click at [349, 360] on span "Al hulwuh ice cream, Tobji" at bounding box center [325, 361] width 135 height 18
type input "Al hulwuh ice cream, Tobji"
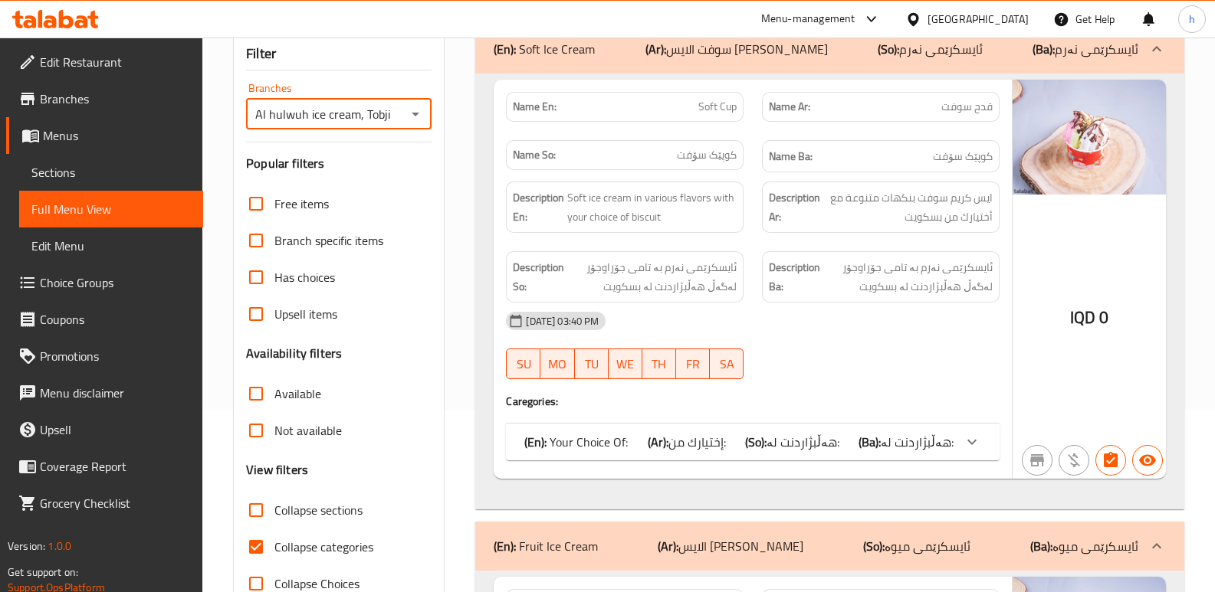
scroll to position [205, 0]
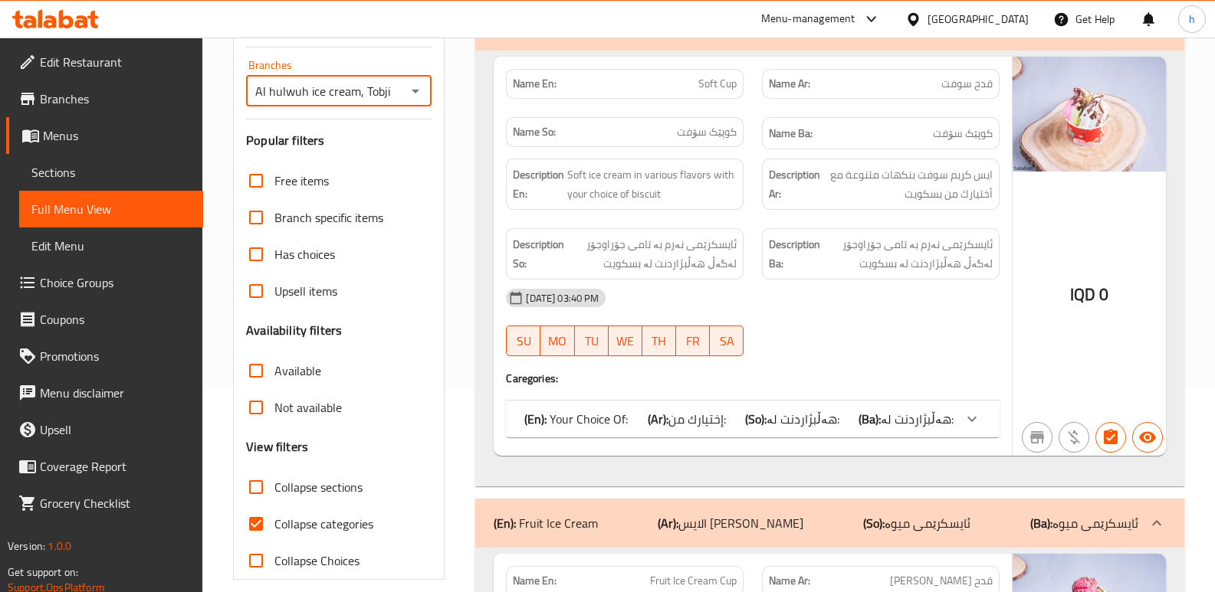
click at [250, 521] on input "Collapse categories" at bounding box center [256, 524] width 37 height 37
checkbox input "false"
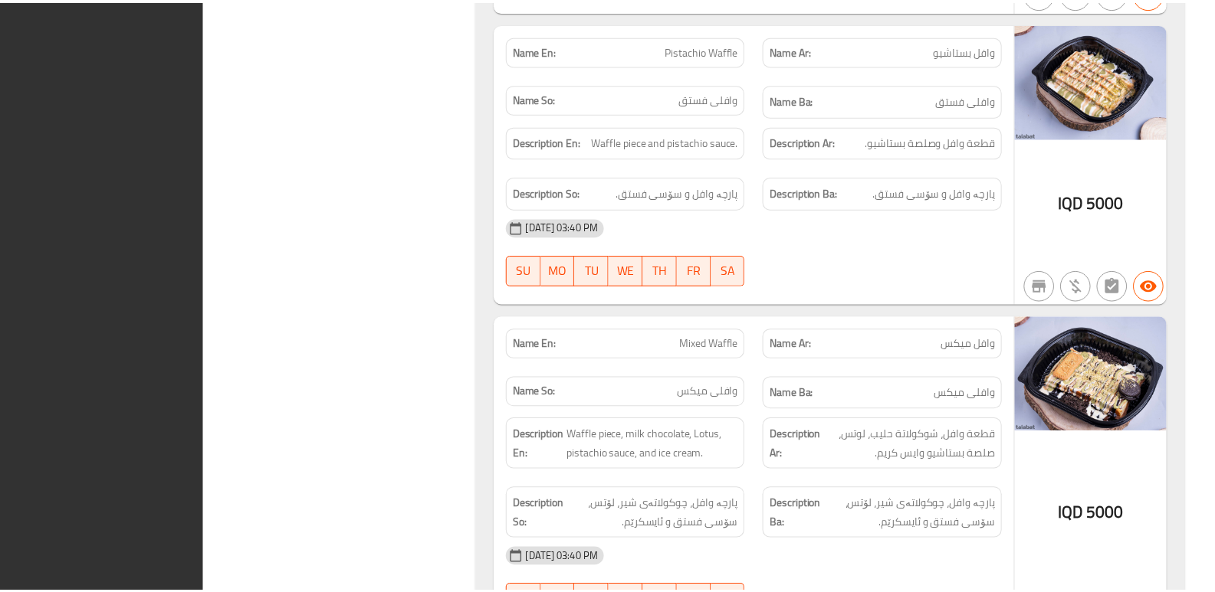
scroll to position [11844, 0]
